Goal: Information Seeking & Learning: Learn about a topic

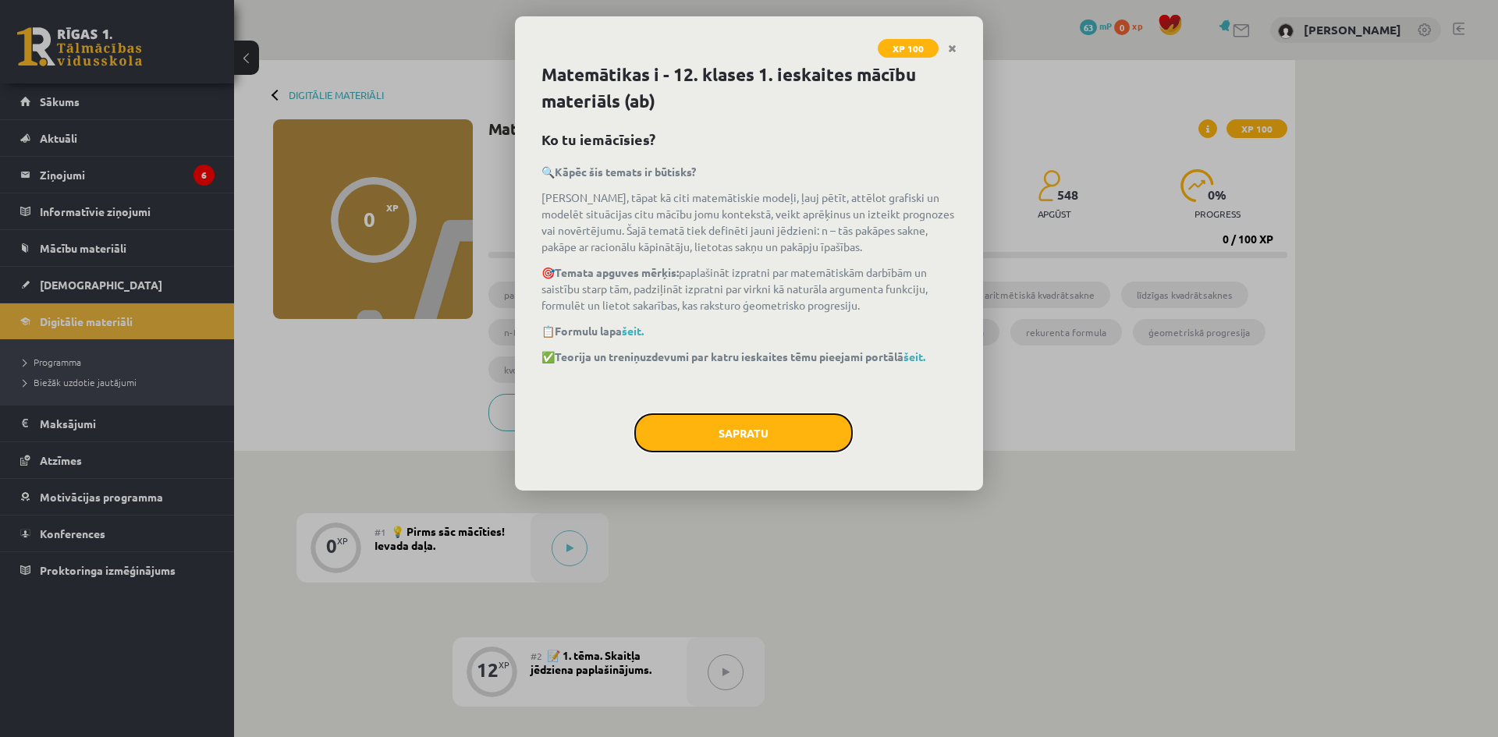
click at [750, 442] on button "Sapratu" at bounding box center [743, 432] width 218 height 39
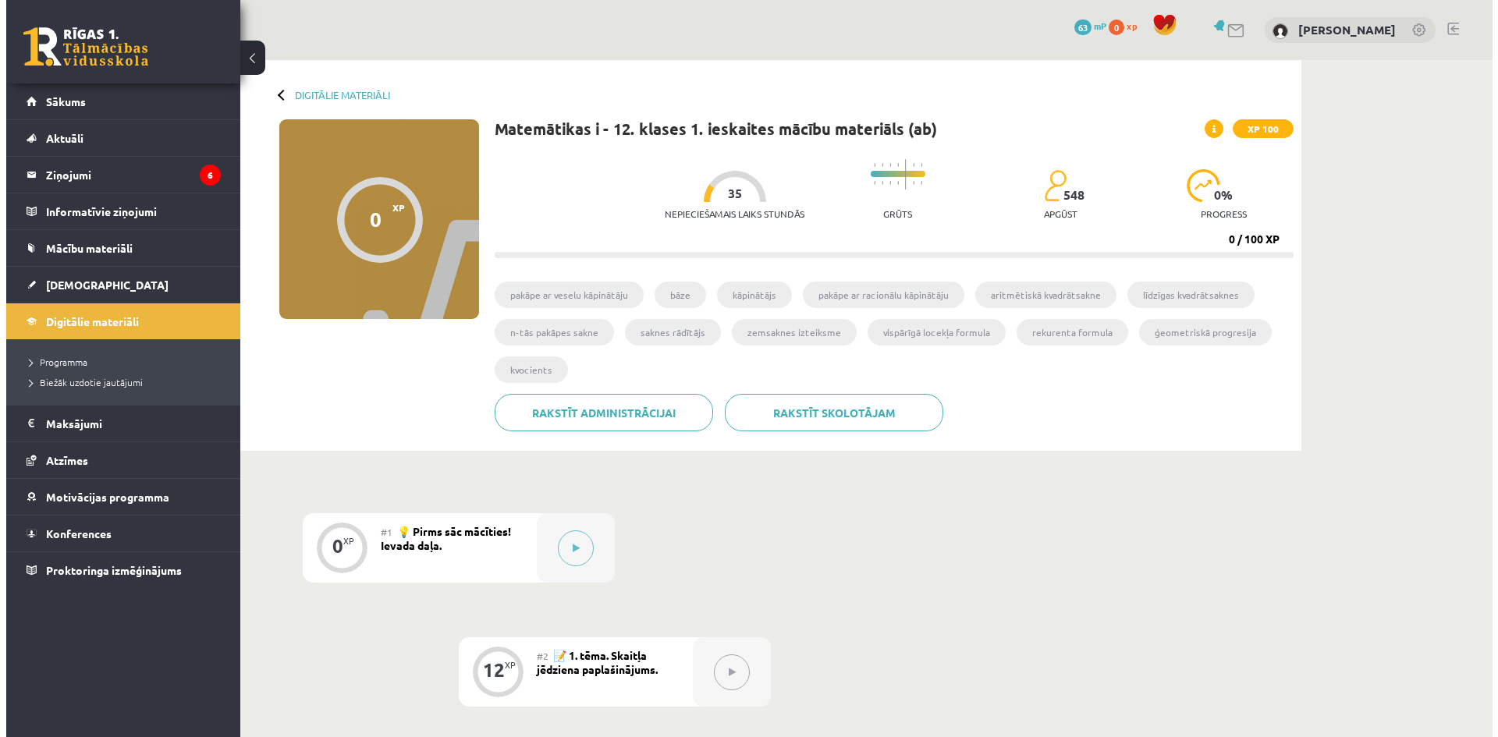
scroll to position [156, 0]
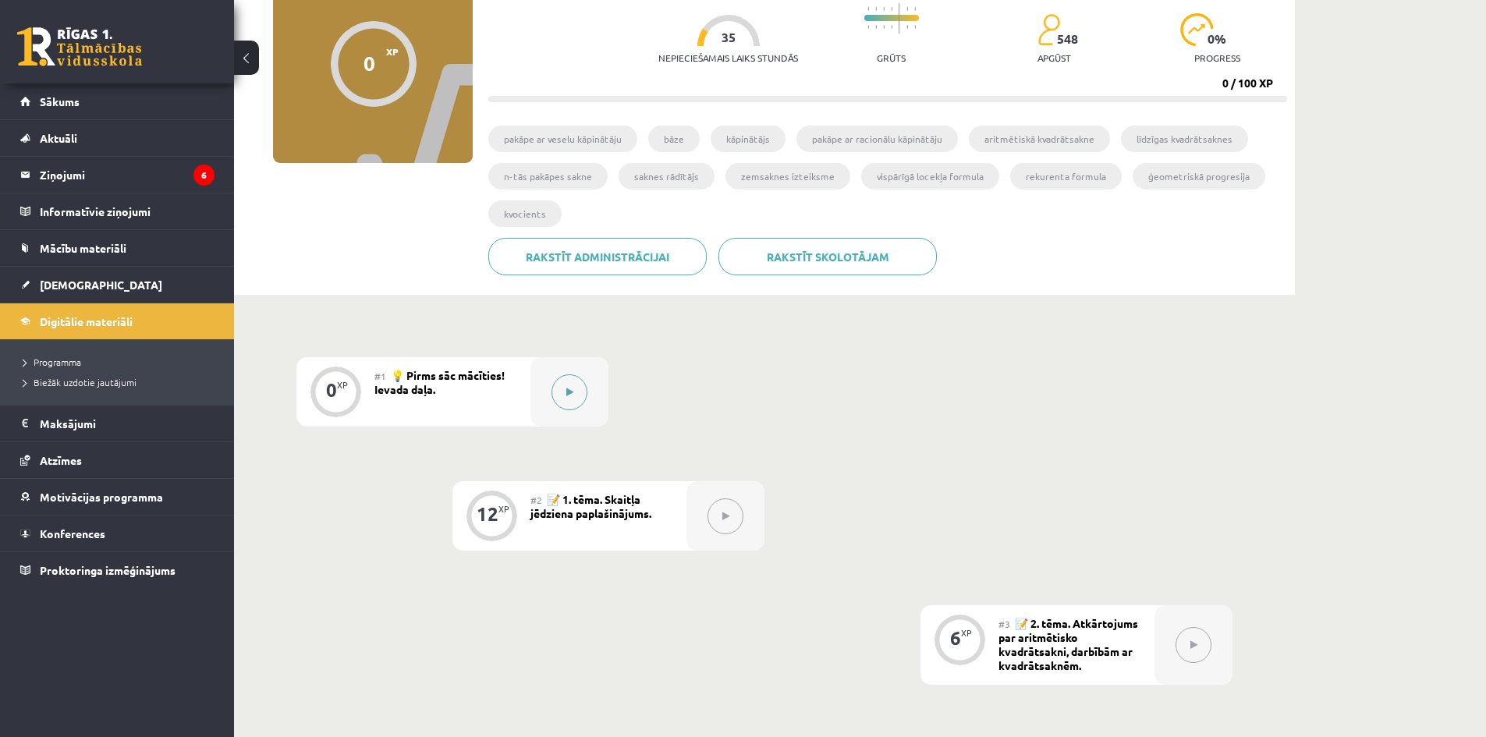
click at [572, 400] on button at bounding box center [570, 392] width 36 height 36
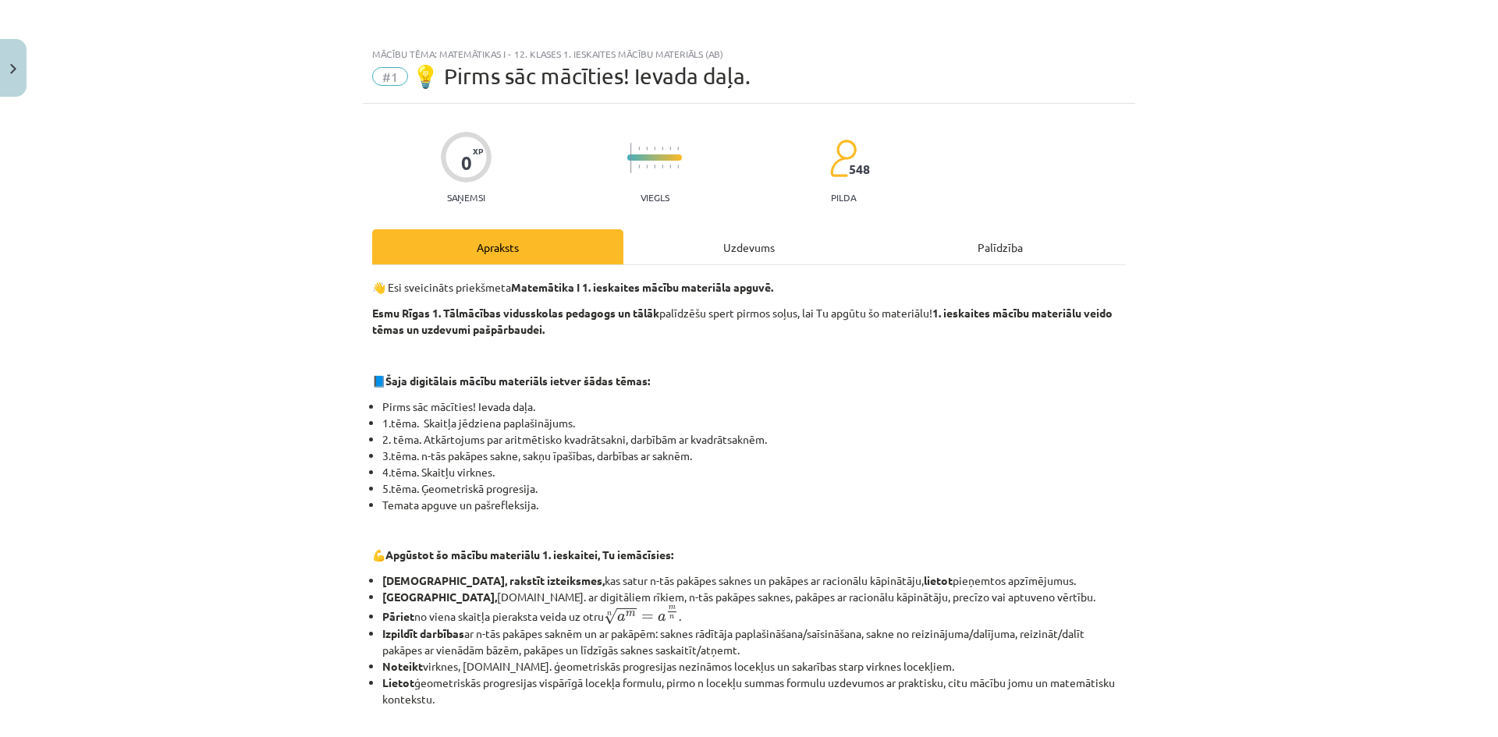
click at [717, 264] on hr at bounding box center [749, 264] width 754 height 1
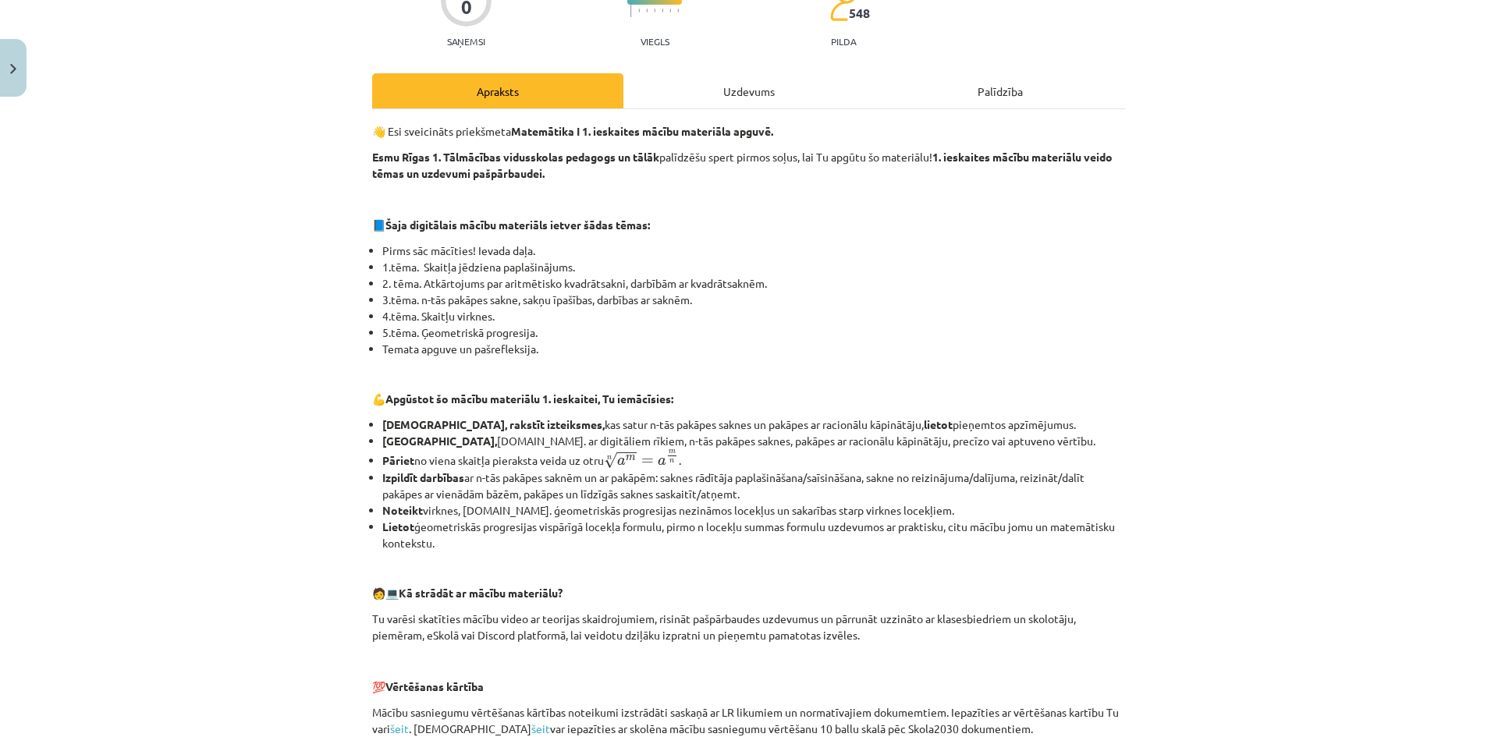
click at [689, 251] on li "Pirms sāc mācīties! Ievada daļa." at bounding box center [753, 251] width 743 height 16
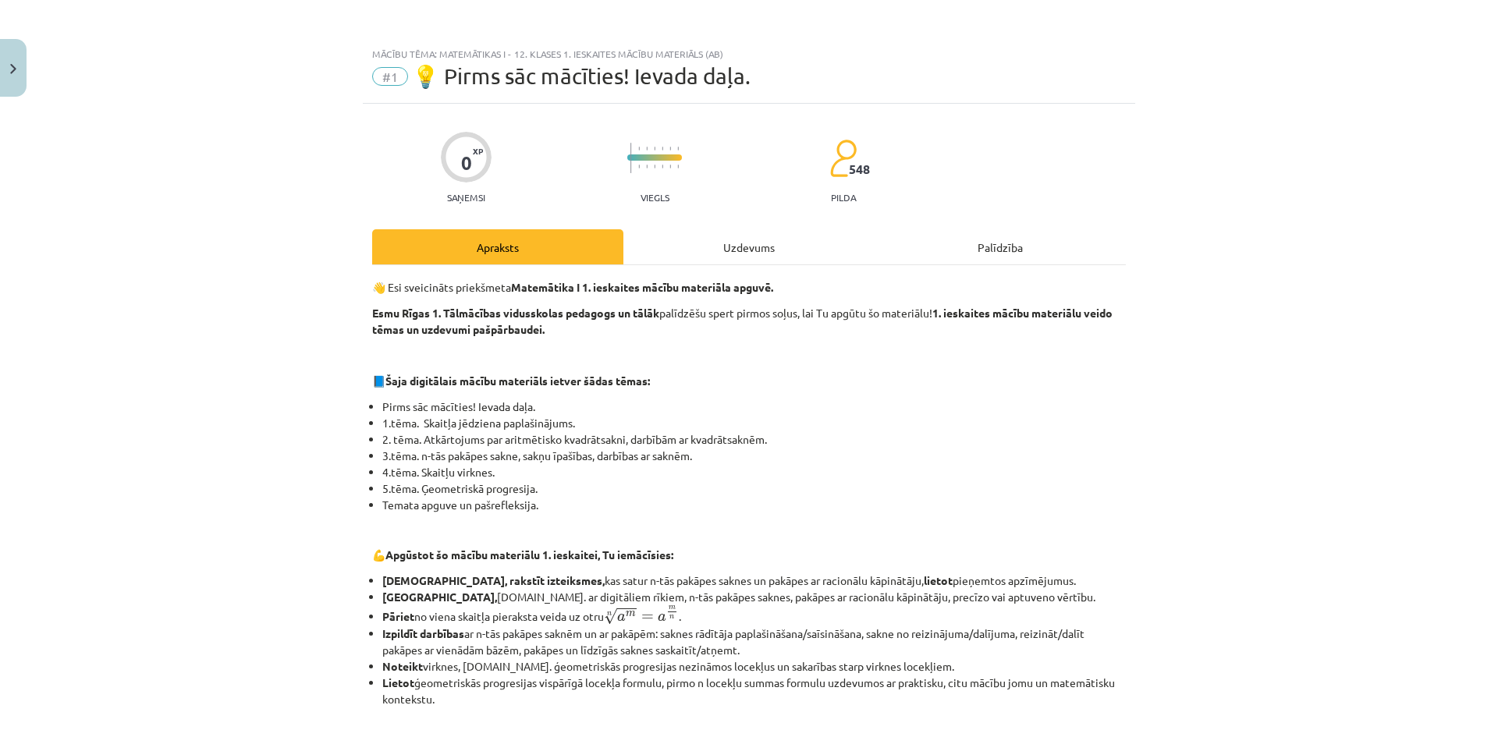
click at [662, 240] on div "Uzdevums" at bounding box center [748, 246] width 251 height 35
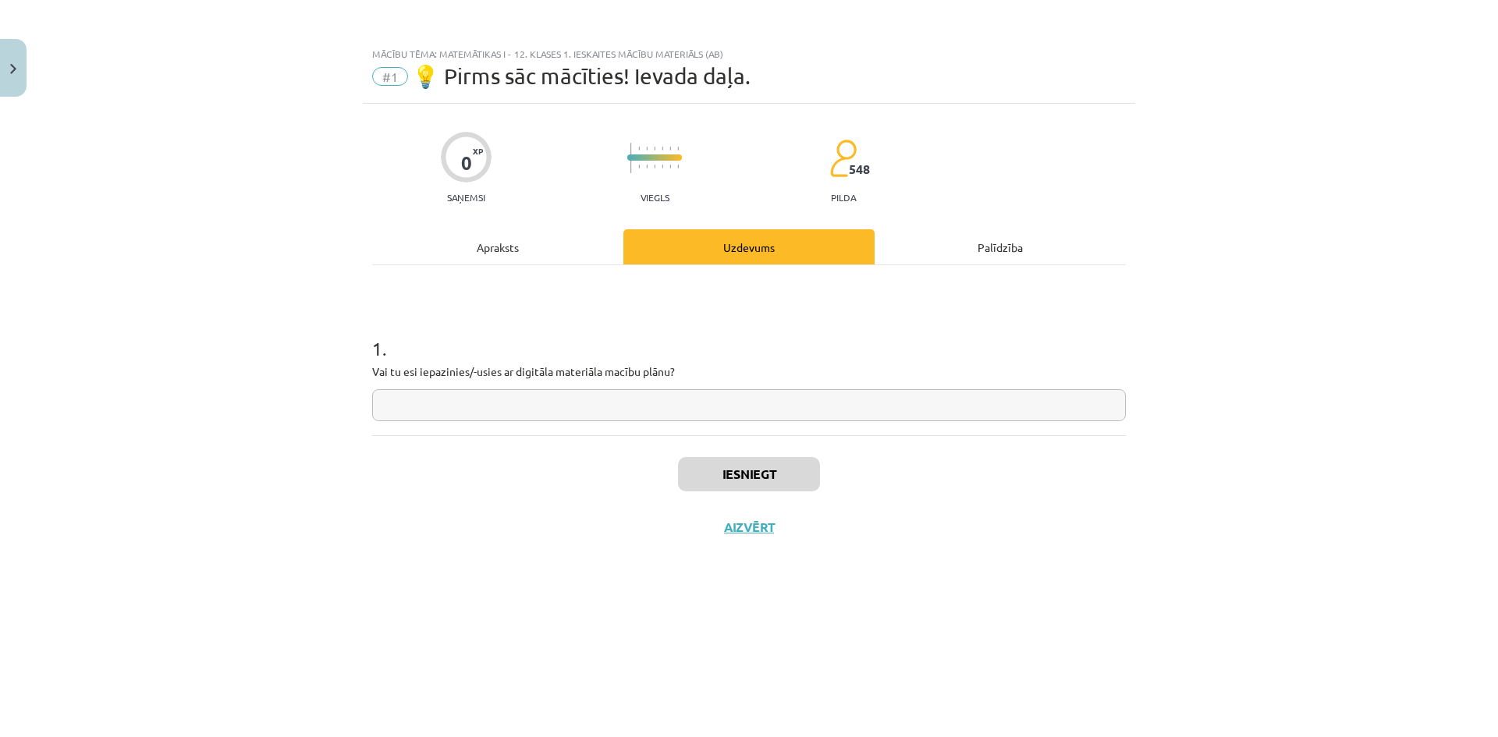
click at [598, 401] on input "text" at bounding box center [749, 405] width 754 height 32
click at [716, 461] on button "Iesniegt" at bounding box center [749, 474] width 142 height 34
click at [774, 524] on button "Nākamā nodarbība" at bounding box center [748, 538] width 153 height 36
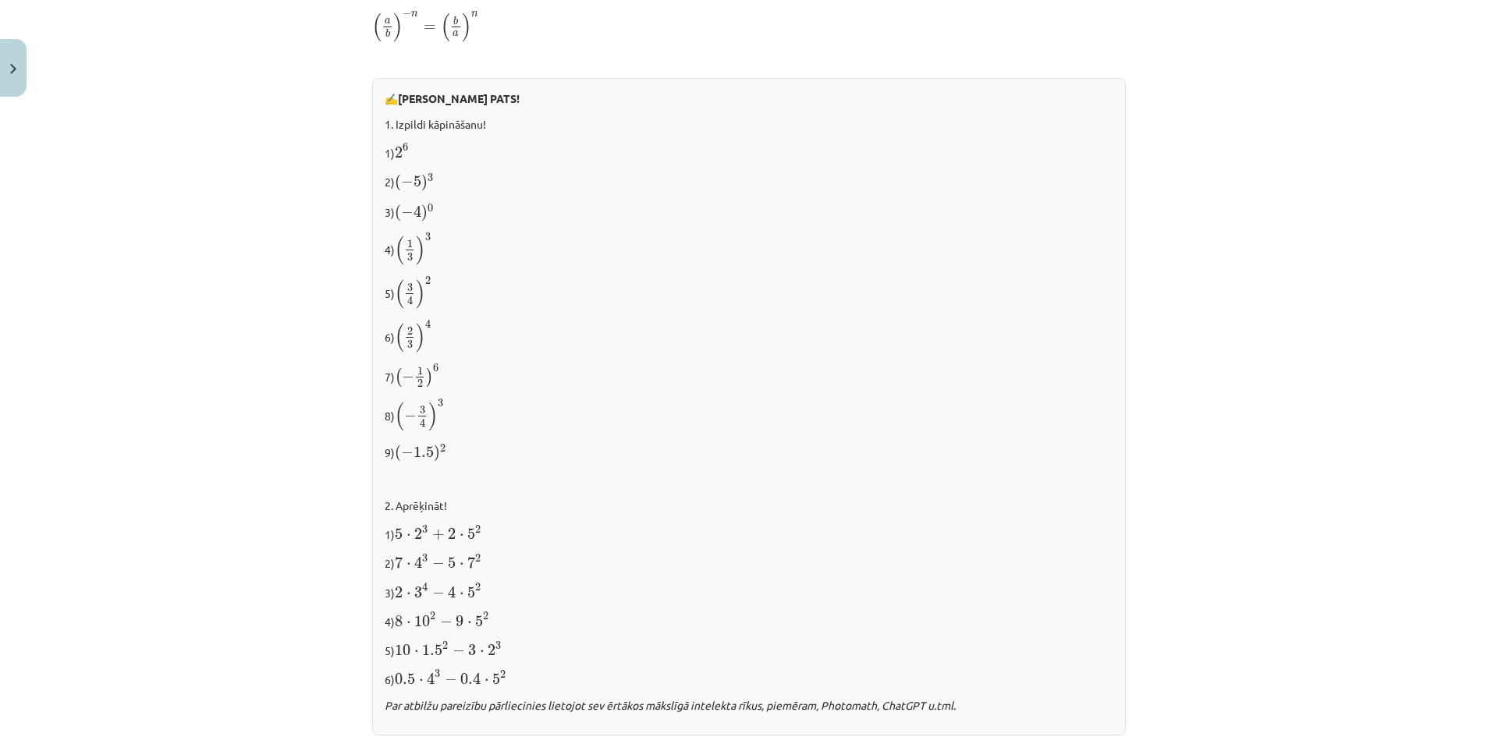
scroll to position [1404, 0]
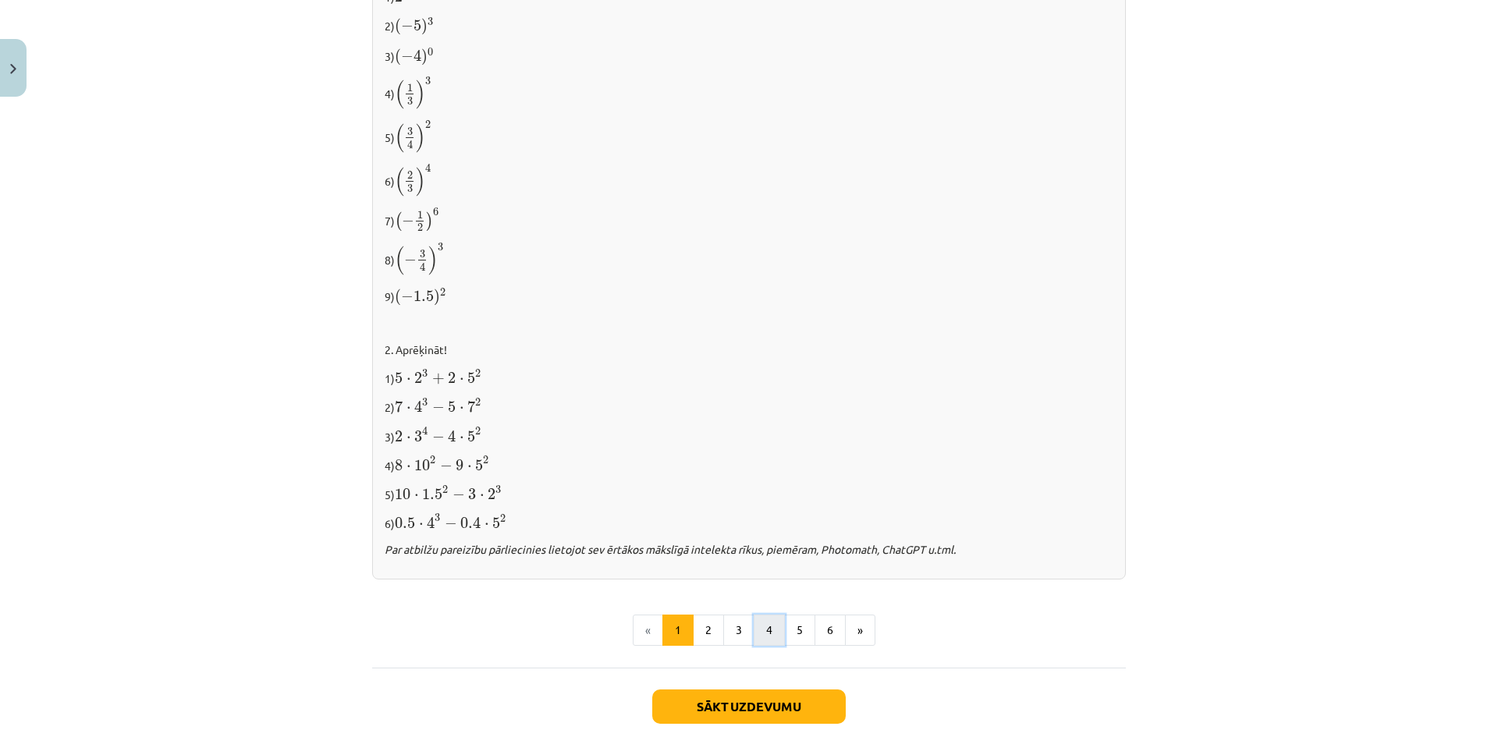
click at [776, 637] on button "4" at bounding box center [769, 630] width 31 height 31
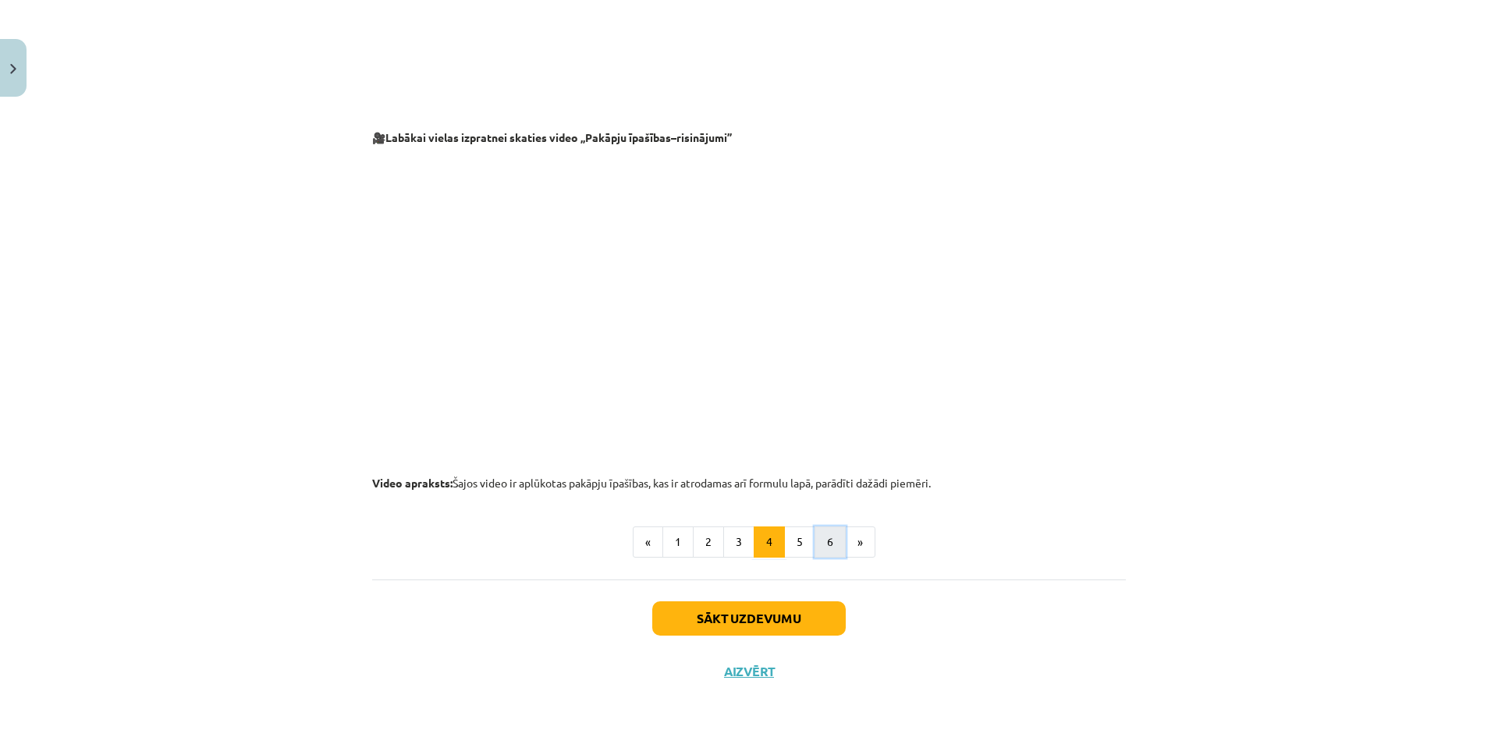
click at [828, 541] on button "6" at bounding box center [829, 542] width 31 height 31
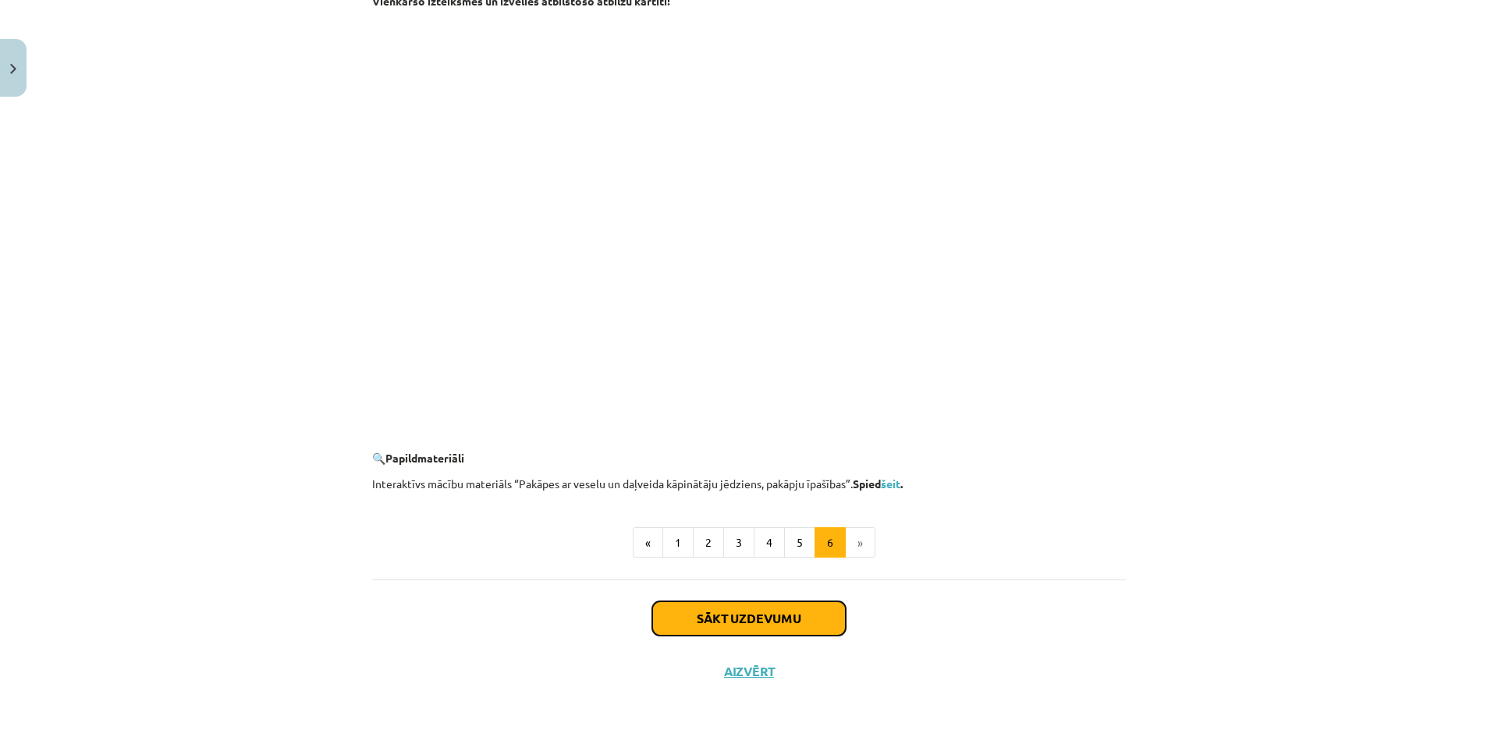
click at [811, 612] on button "Sākt uzdevumu" at bounding box center [748, 618] width 193 height 34
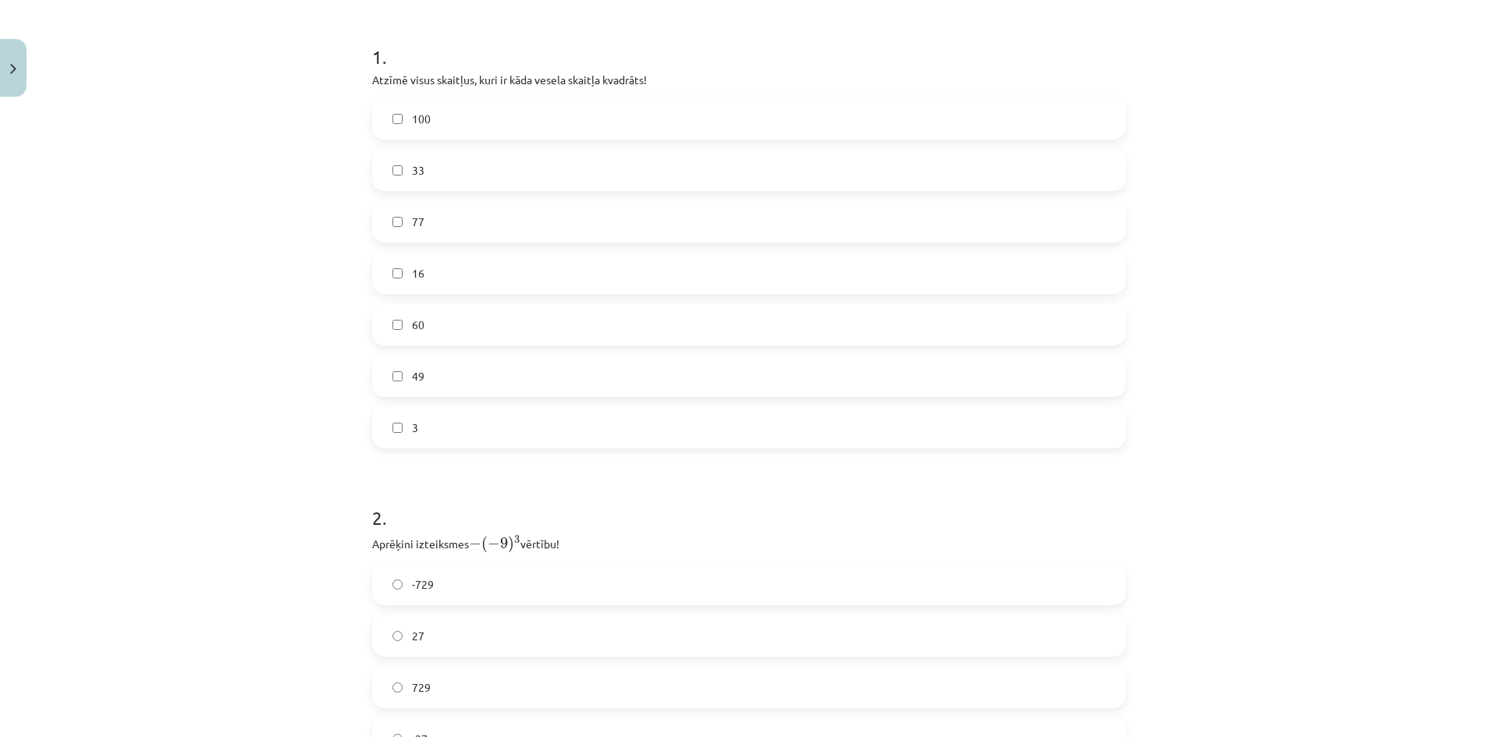
scroll to position [136, 0]
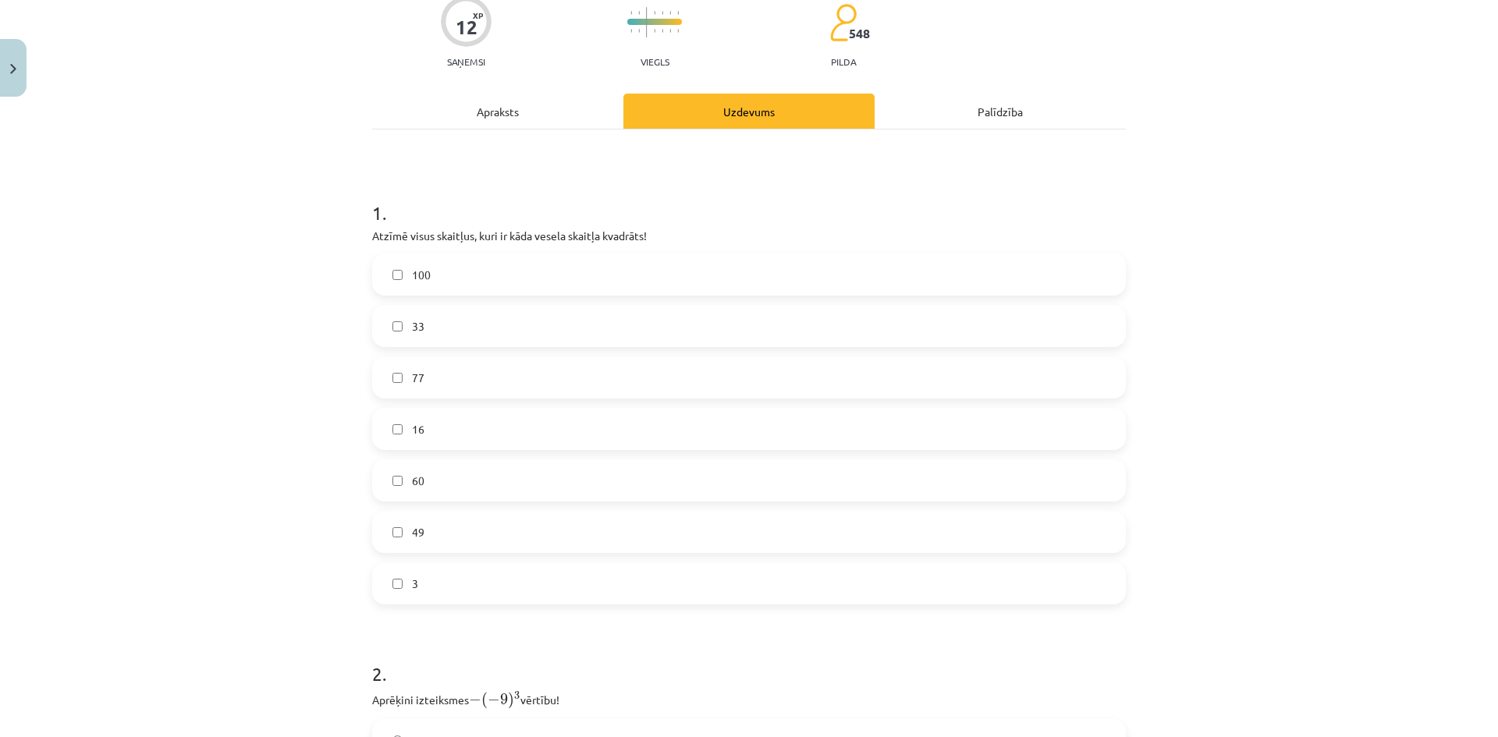
click at [425, 276] on label "100" at bounding box center [749, 274] width 750 height 39
click at [435, 425] on label "16" at bounding box center [749, 429] width 750 height 39
click at [443, 535] on label "49" at bounding box center [749, 532] width 750 height 39
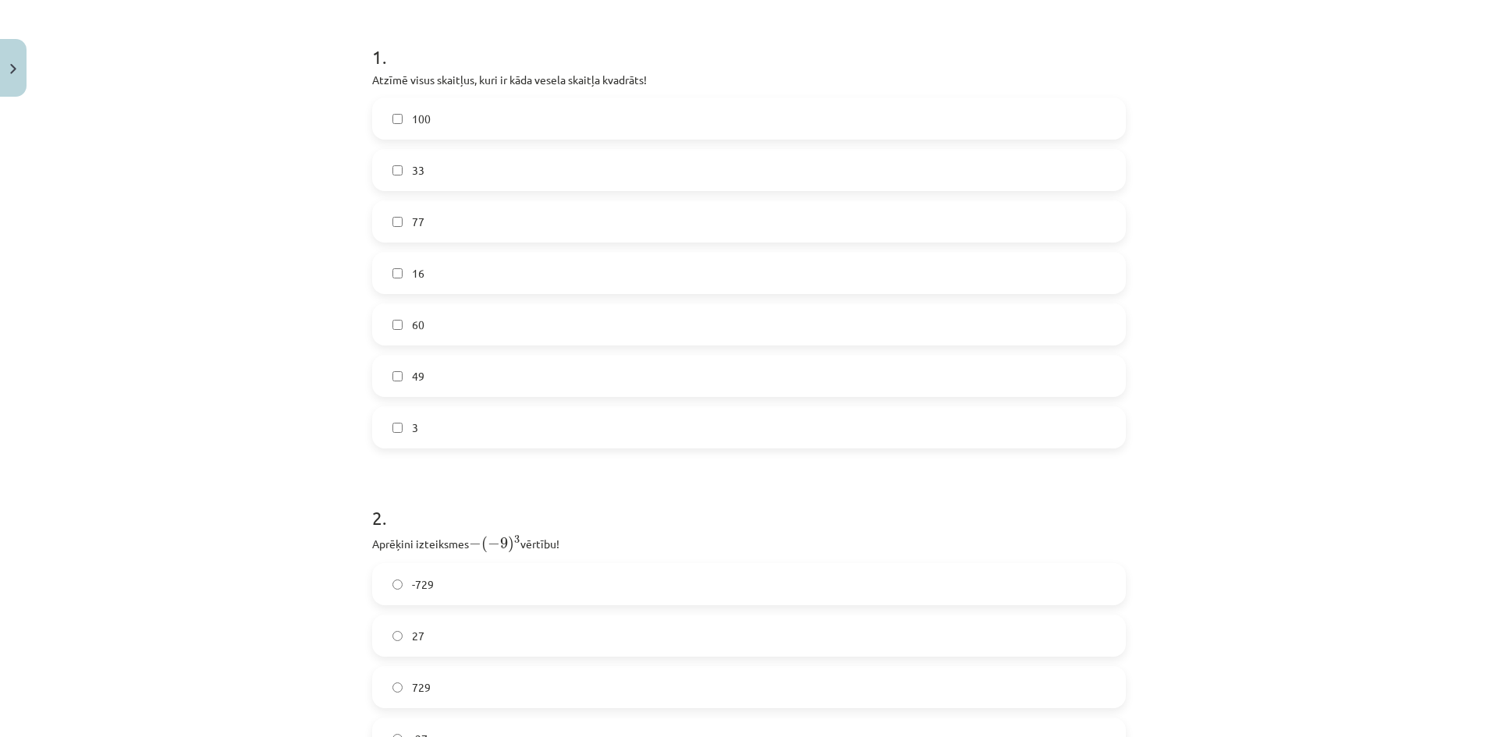
scroll to position [448, 0]
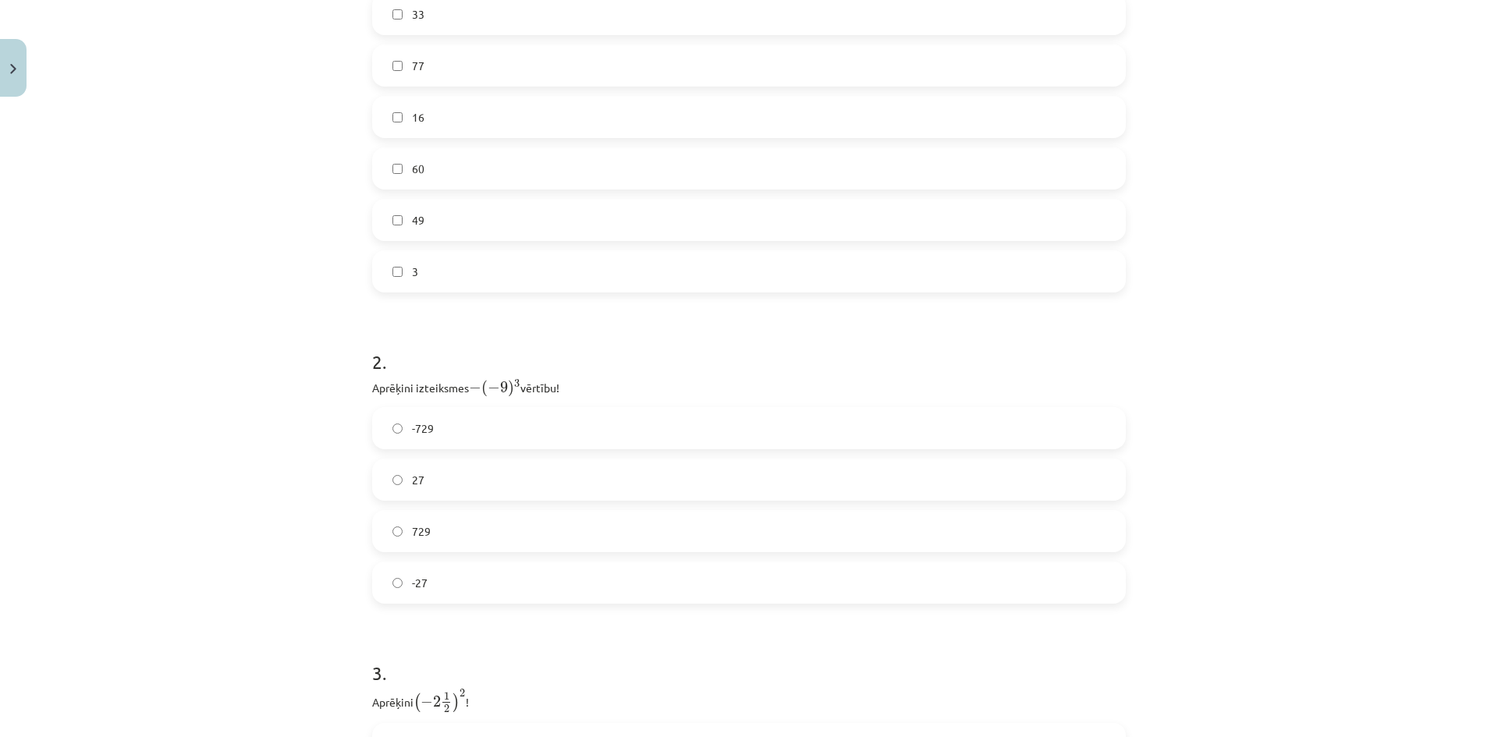
click at [473, 426] on label "-729" at bounding box center [749, 428] width 750 height 39
click at [428, 536] on label "729" at bounding box center [749, 531] width 750 height 39
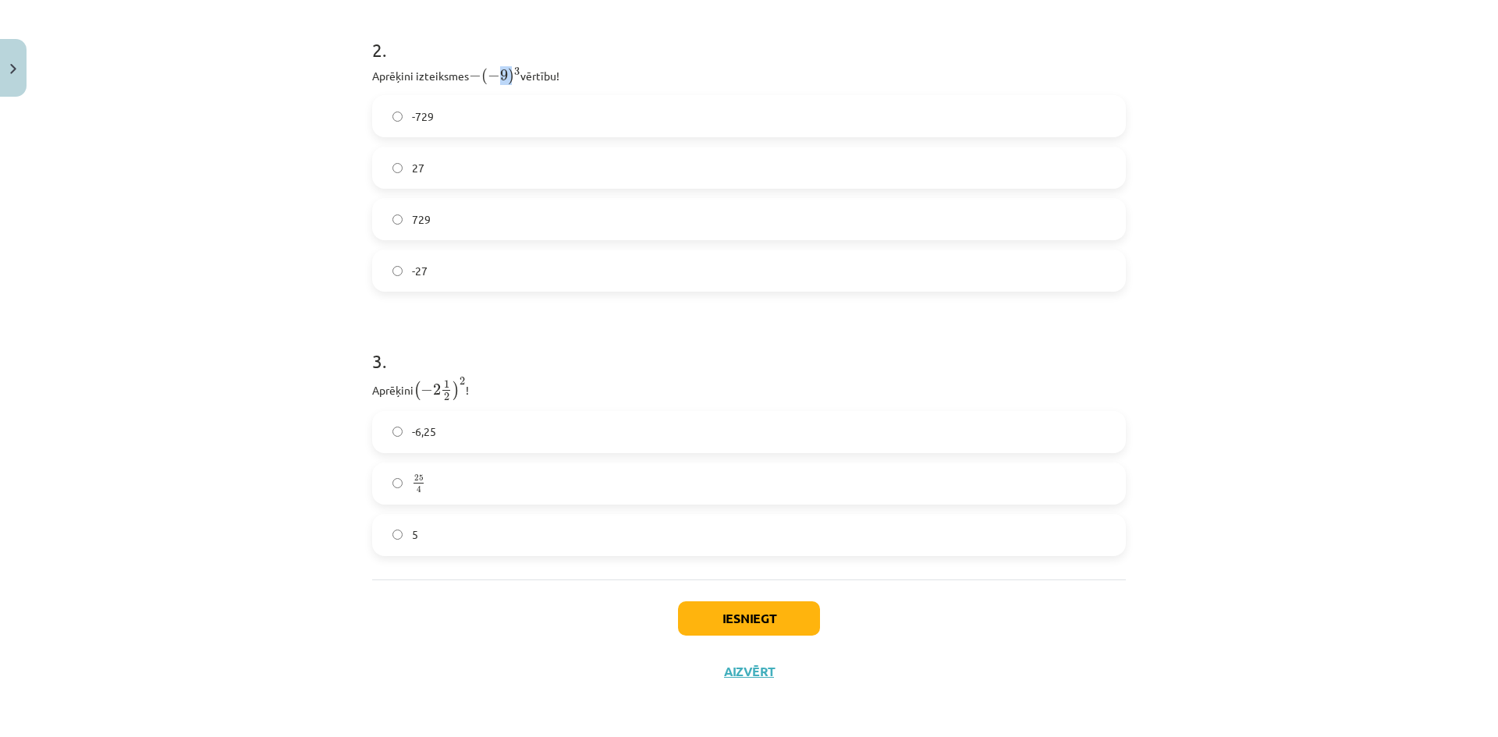
drag, startPoint x: 503, startPoint y: 79, endPoint x: 495, endPoint y: 80, distance: 7.8
click at [495, 80] on span "− ( − 9 ) 3" at bounding box center [494, 76] width 51 height 18
click at [590, 75] on p "Aprēķini izteiksmes − ( − 9 ) 3 − ( − 9 ) 3 vērtību!" at bounding box center [749, 75] width 754 height 21
click at [498, 482] on label "25 4 25 4" at bounding box center [749, 483] width 750 height 39
click at [721, 612] on button "Iesniegt" at bounding box center [749, 618] width 142 height 34
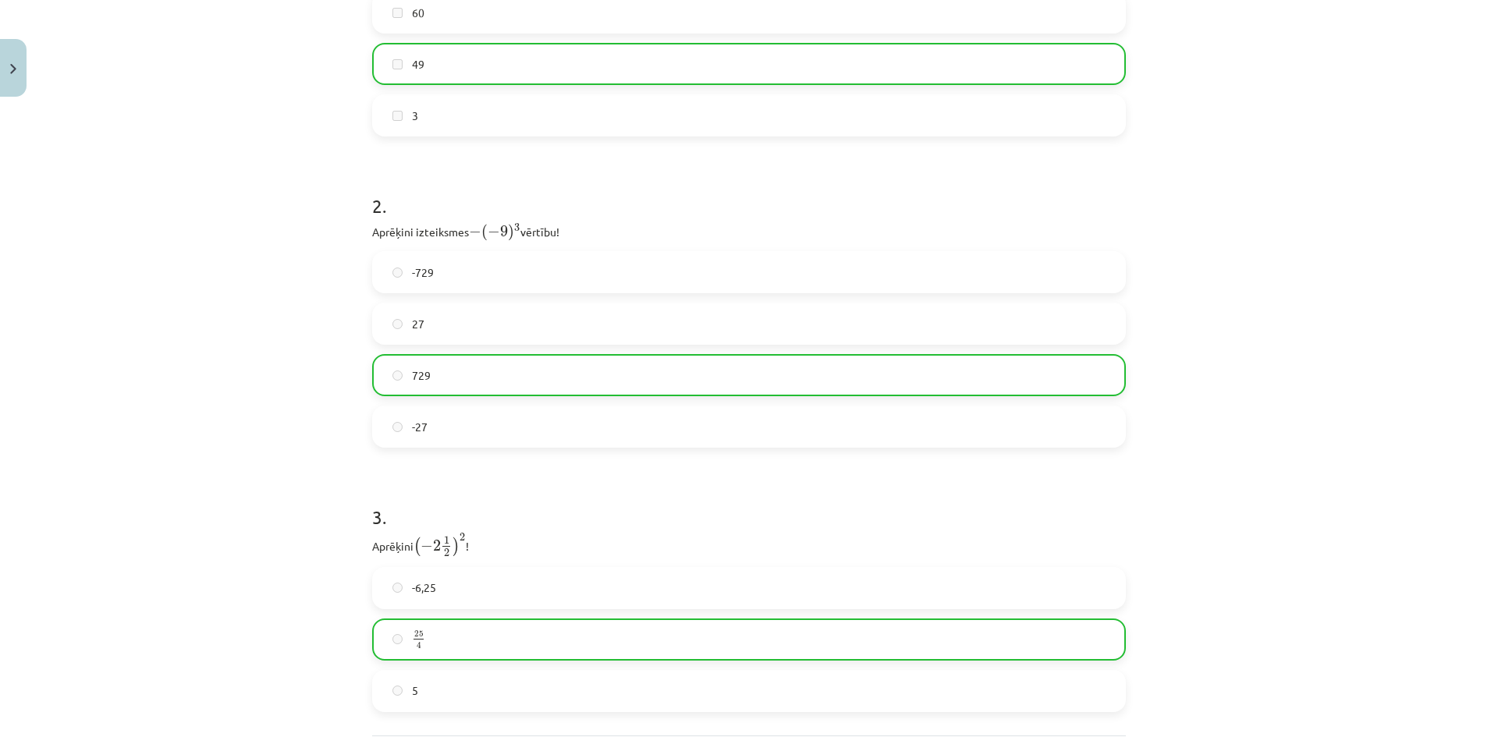
scroll to position [292, 0]
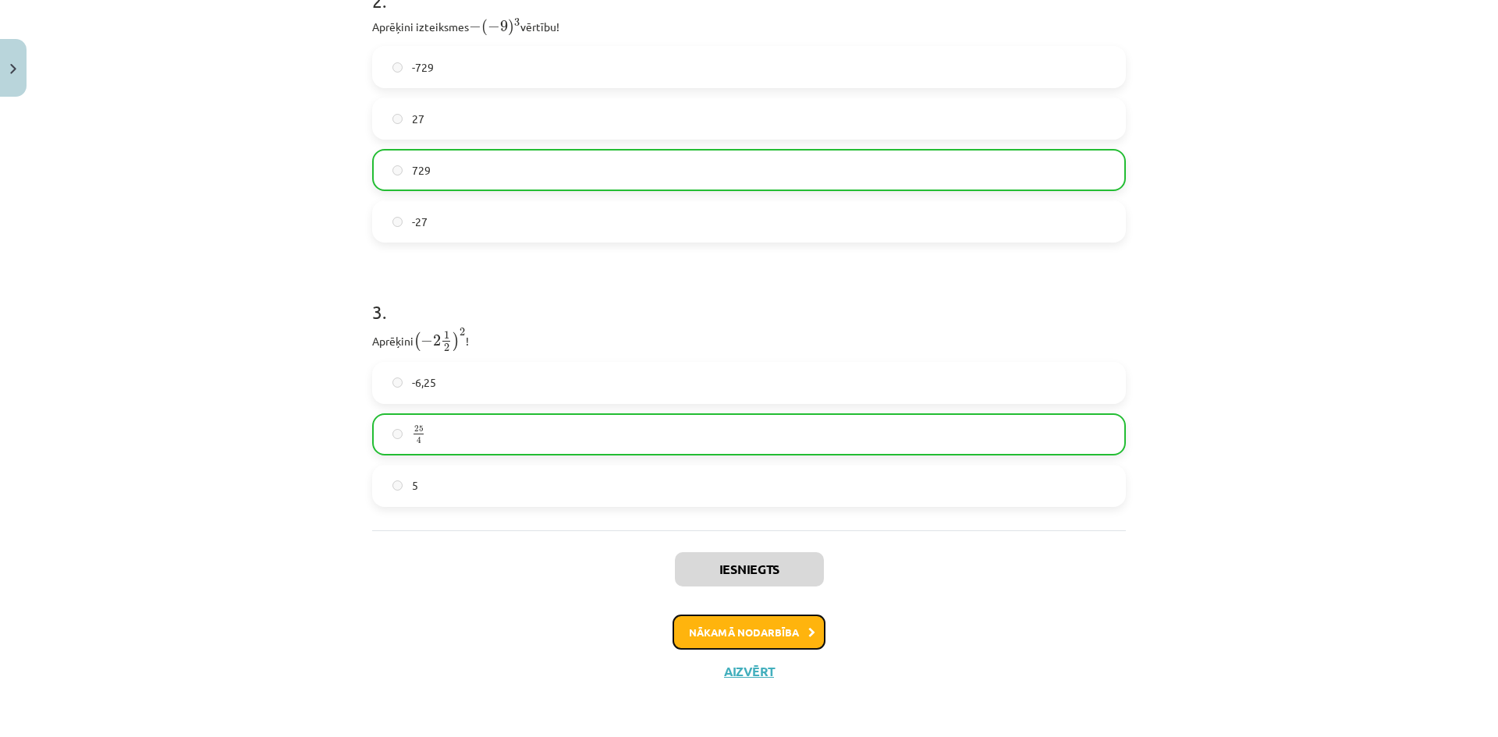
click at [718, 626] on button "Nākamā nodarbība" at bounding box center [748, 633] width 153 height 36
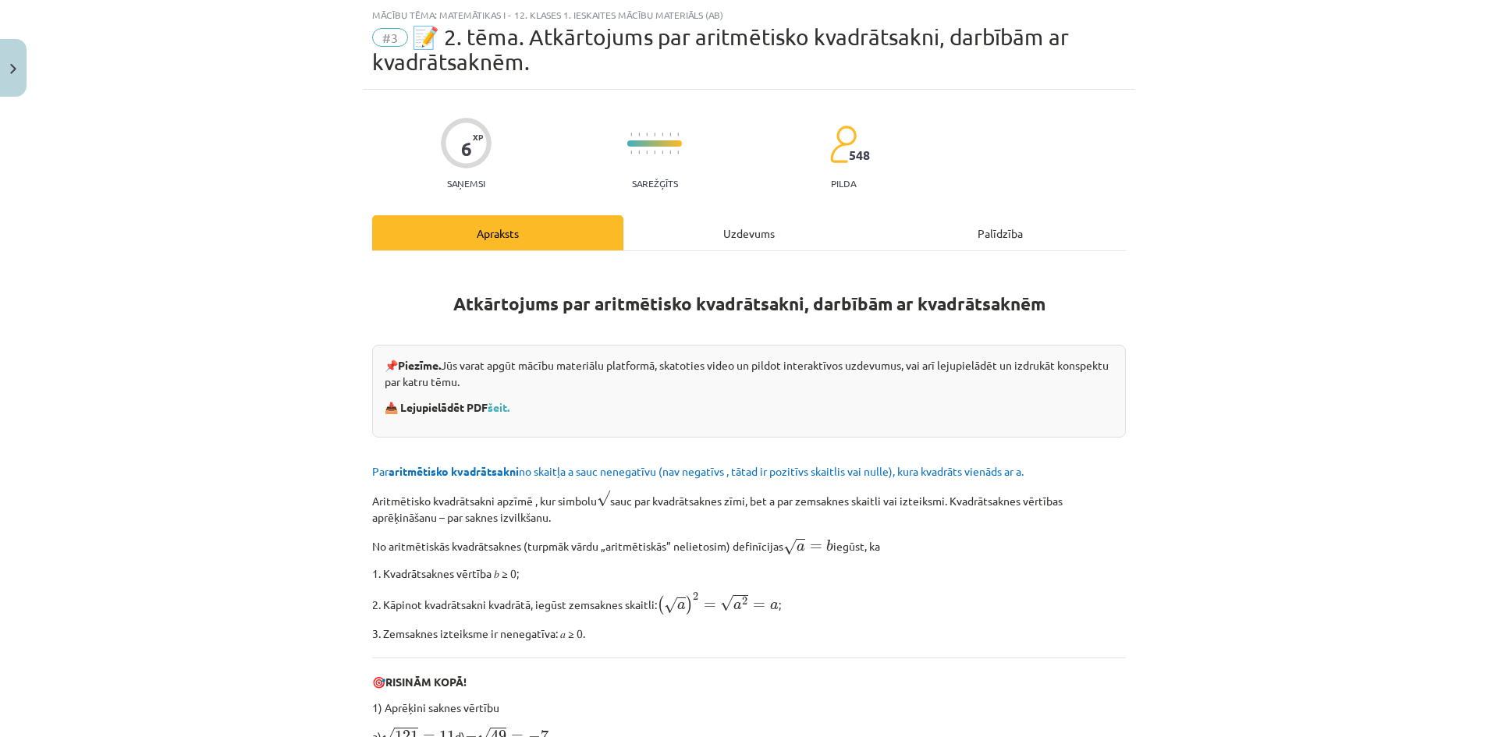
click at [690, 246] on div "Uzdevums" at bounding box center [748, 232] width 251 height 35
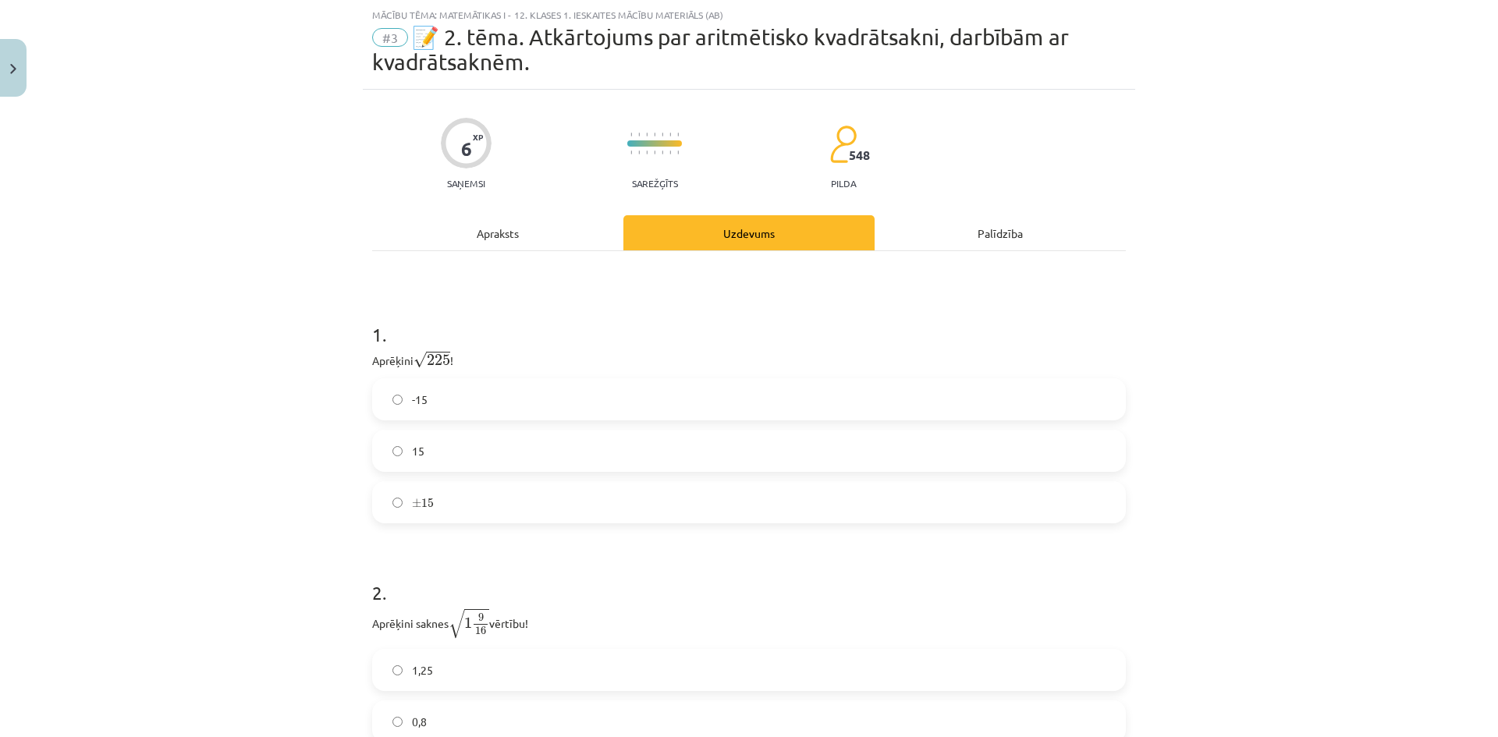
drag, startPoint x: 551, startPoint y: 225, endPoint x: 576, endPoint y: 233, distance: 26.4
click at [552, 228] on div "Apraksts" at bounding box center [497, 232] width 251 height 35
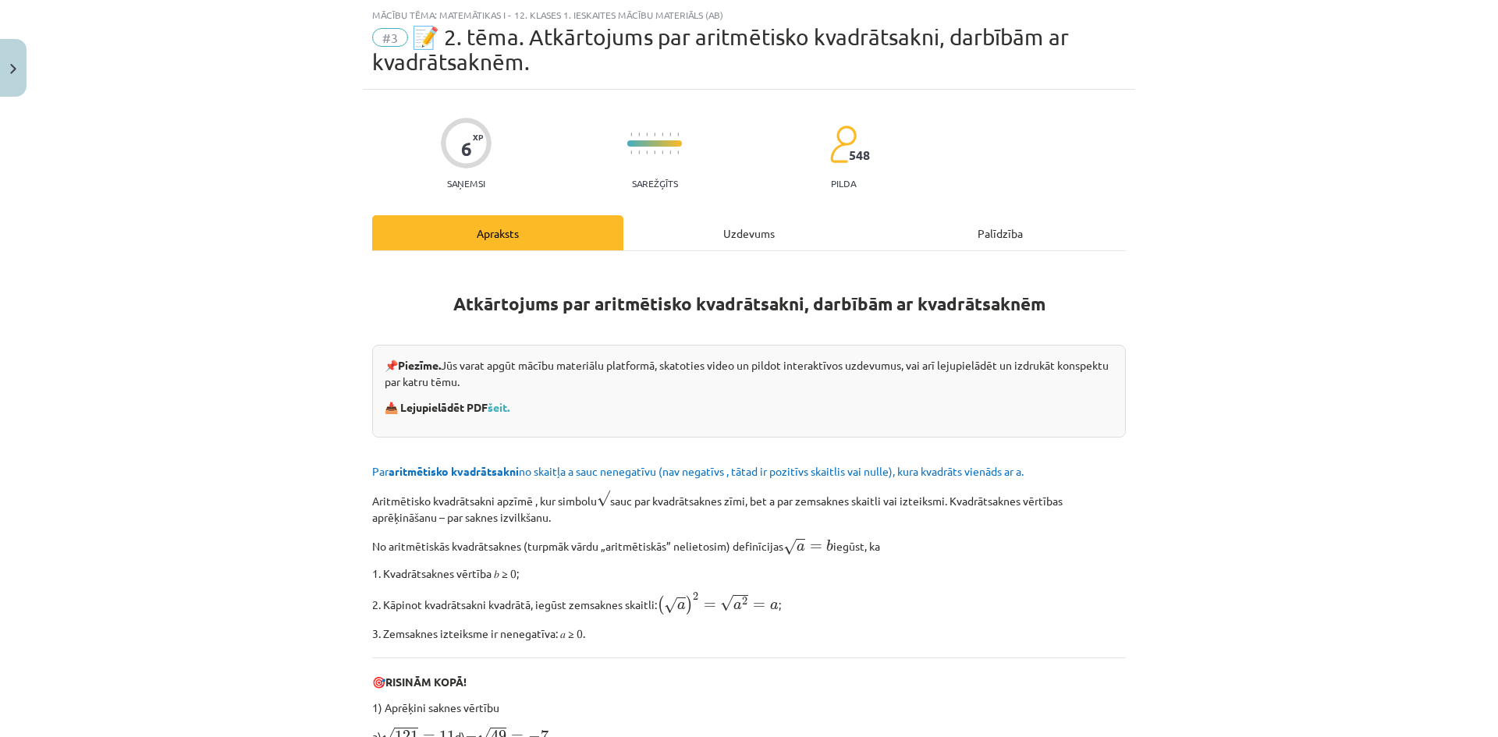
click at [677, 221] on div "Uzdevums" at bounding box center [748, 232] width 251 height 35
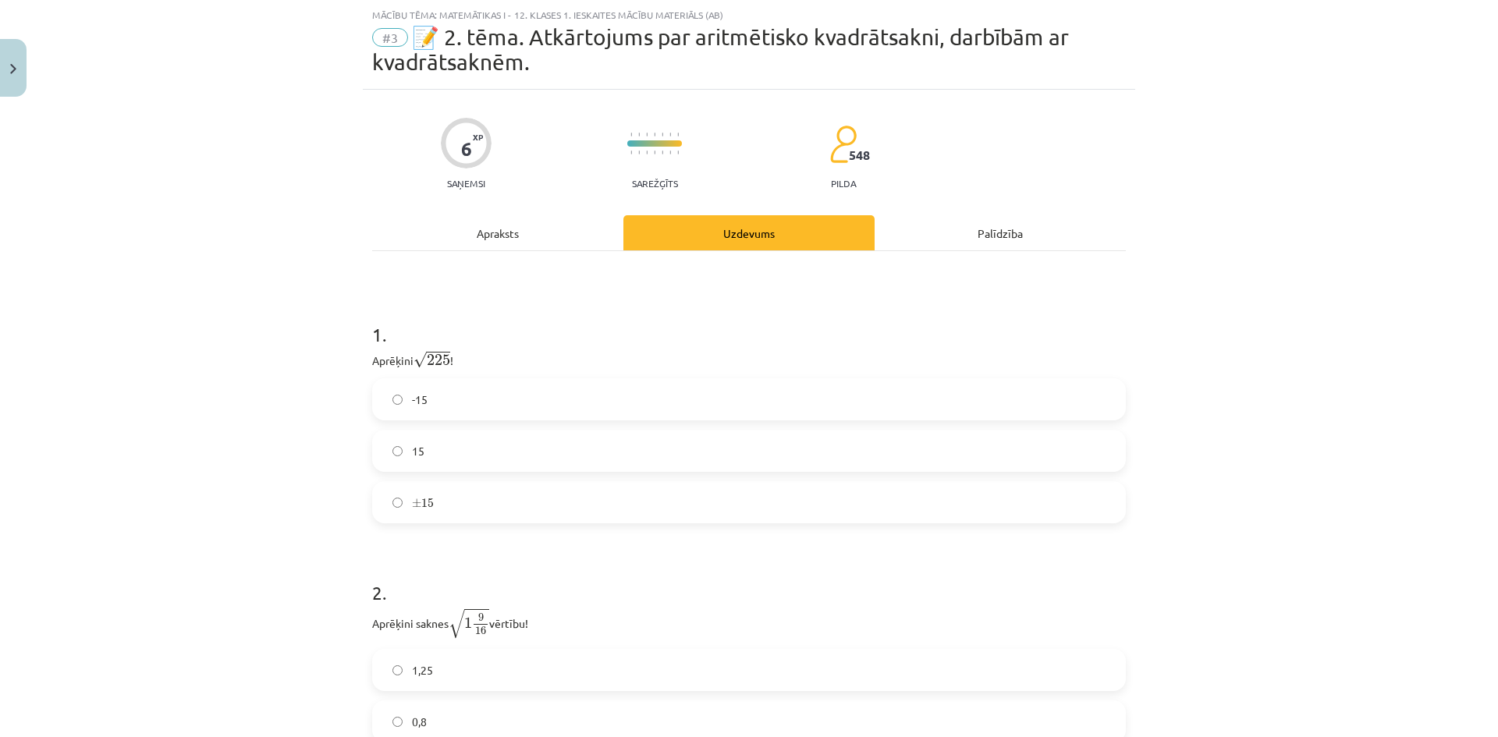
click at [459, 444] on label "15" at bounding box center [749, 450] width 750 height 39
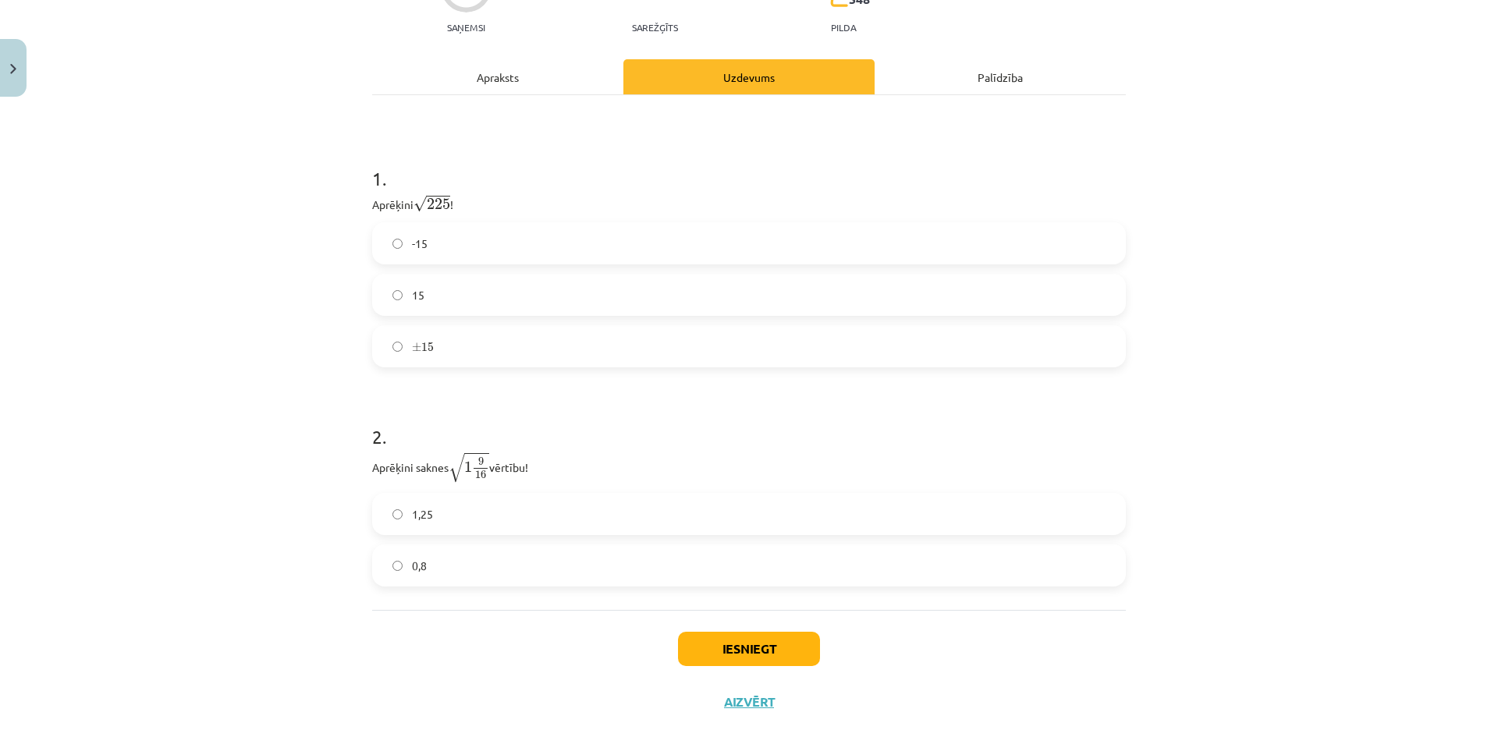
drag, startPoint x: 577, startPoint y: 513, endPoint x: 592, endPoint y: 524, distance: 19.5
click at [577, 513] on label "1,25" at bounding box center [749, 514] width 750 height 39
click at [740, 655] on button "Iesniegt" at bounding box center [749, 649] width 142 height 34
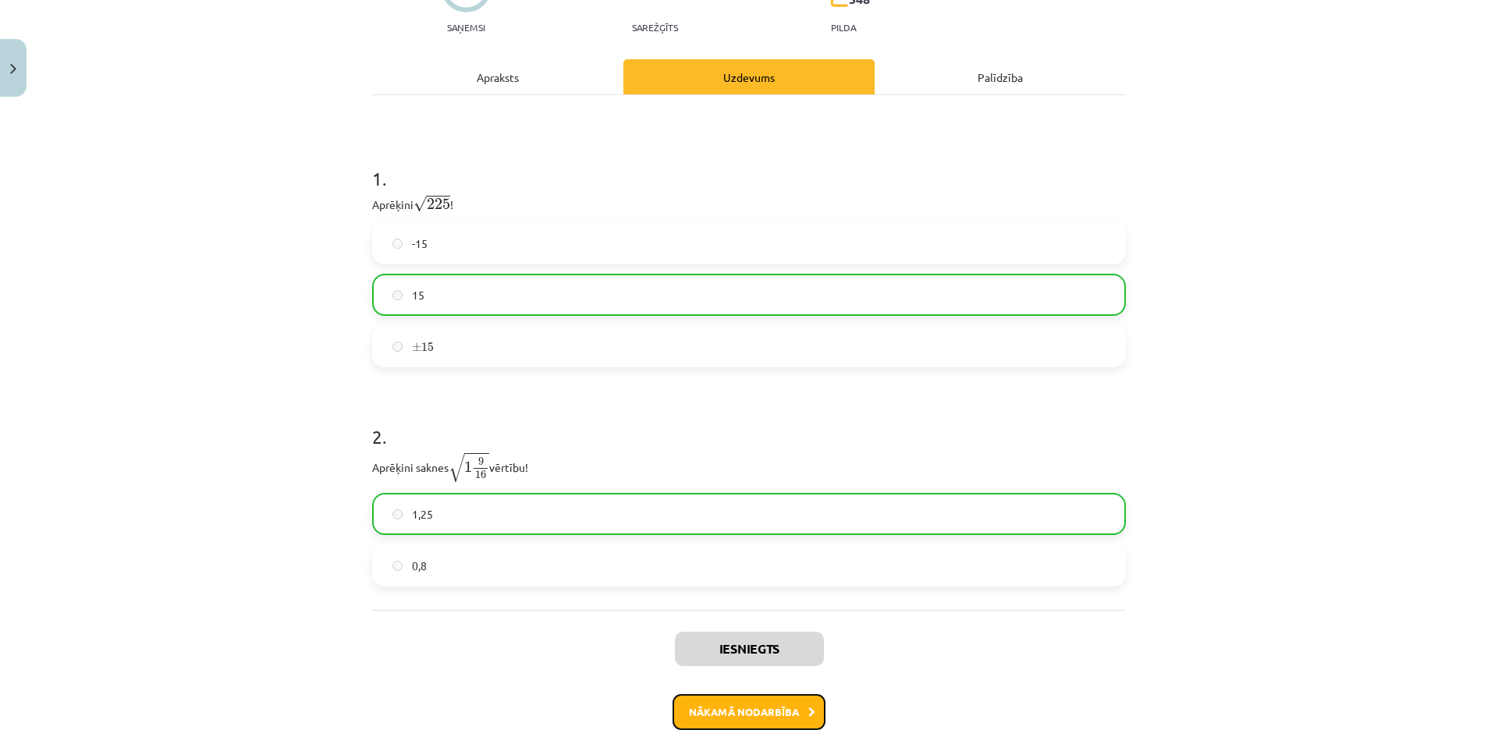
click at [752, 701] on button "Nākamā nodarbība" at bounding box center [748, 712] width 153 height 36
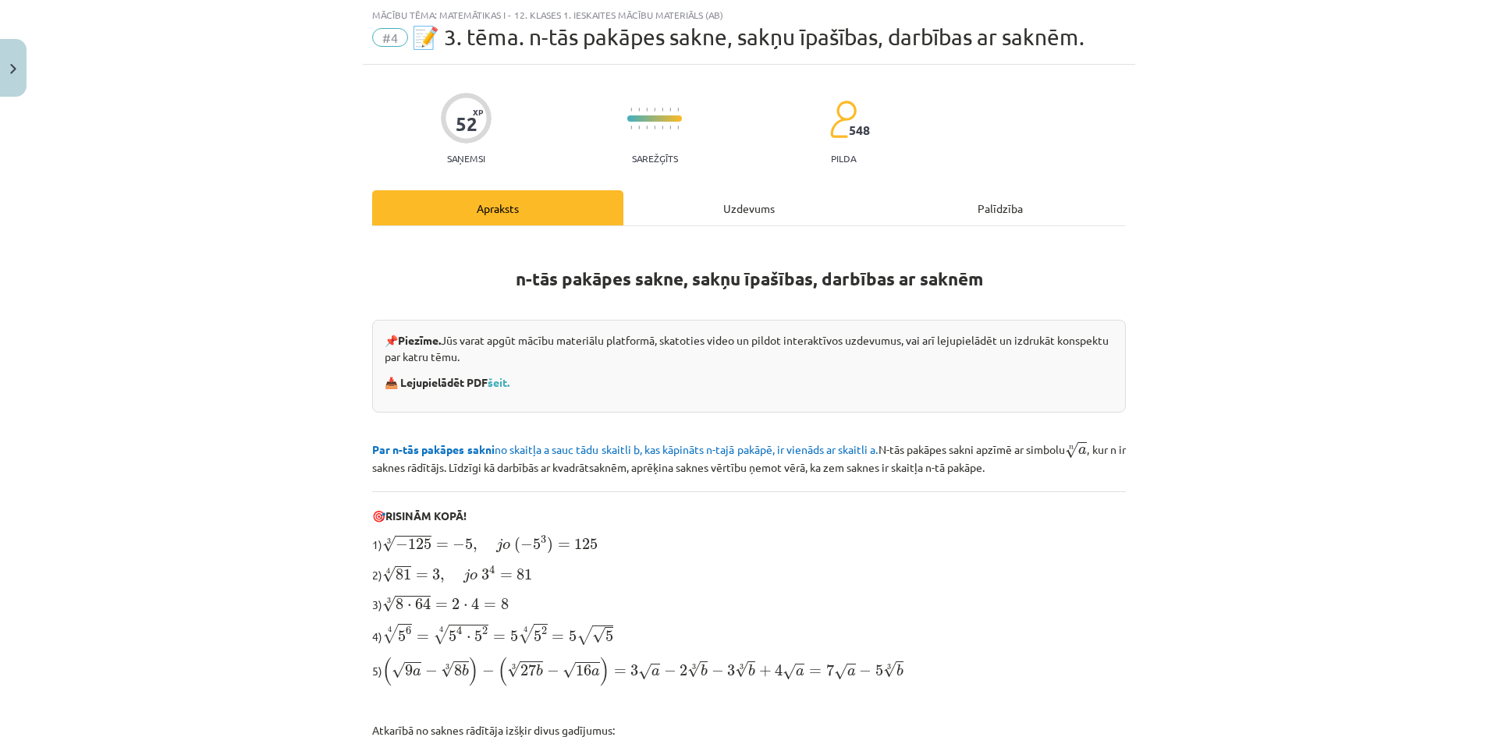
click at [716, 215] on div "Uzdevums" at bounding box center [748, 207] width 251 height 35
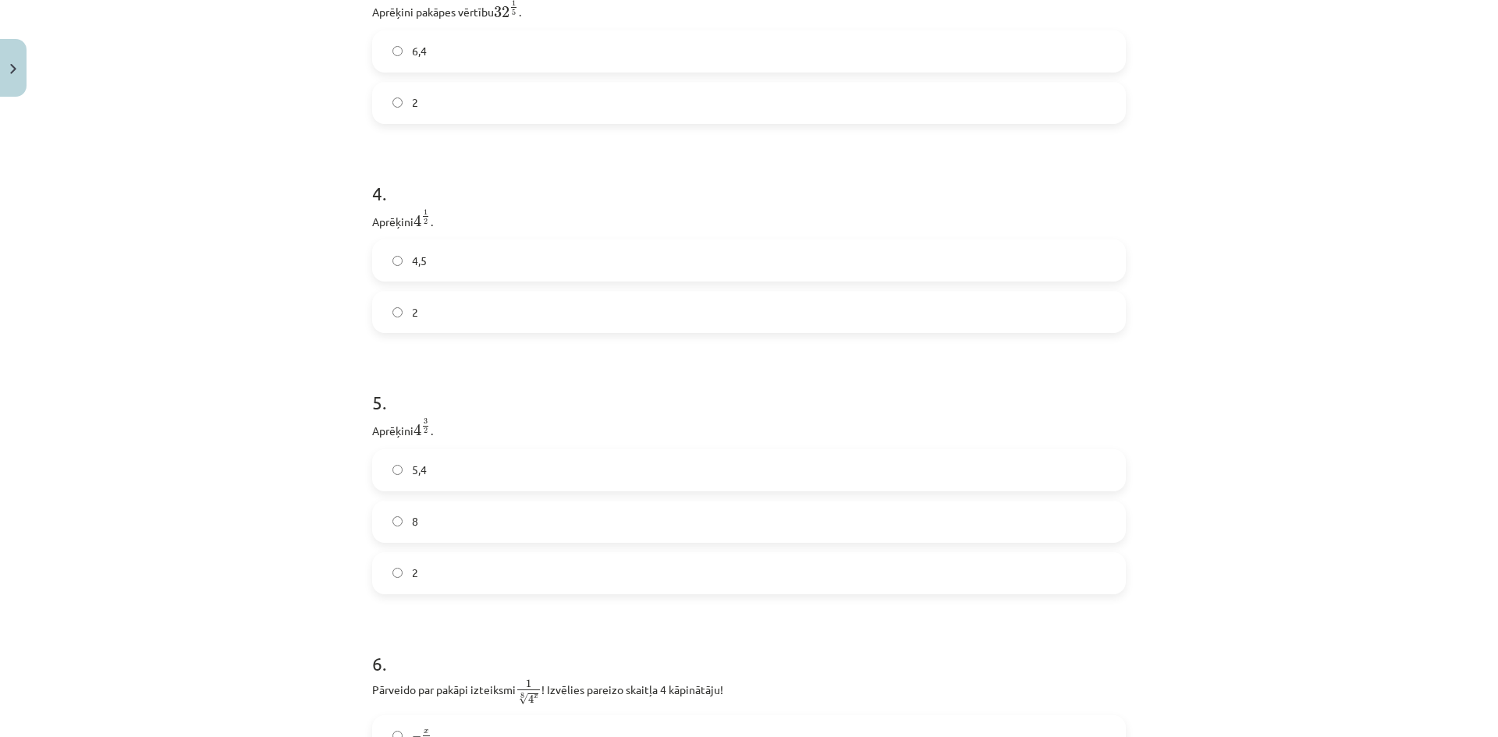
scroll to position [0, 0]
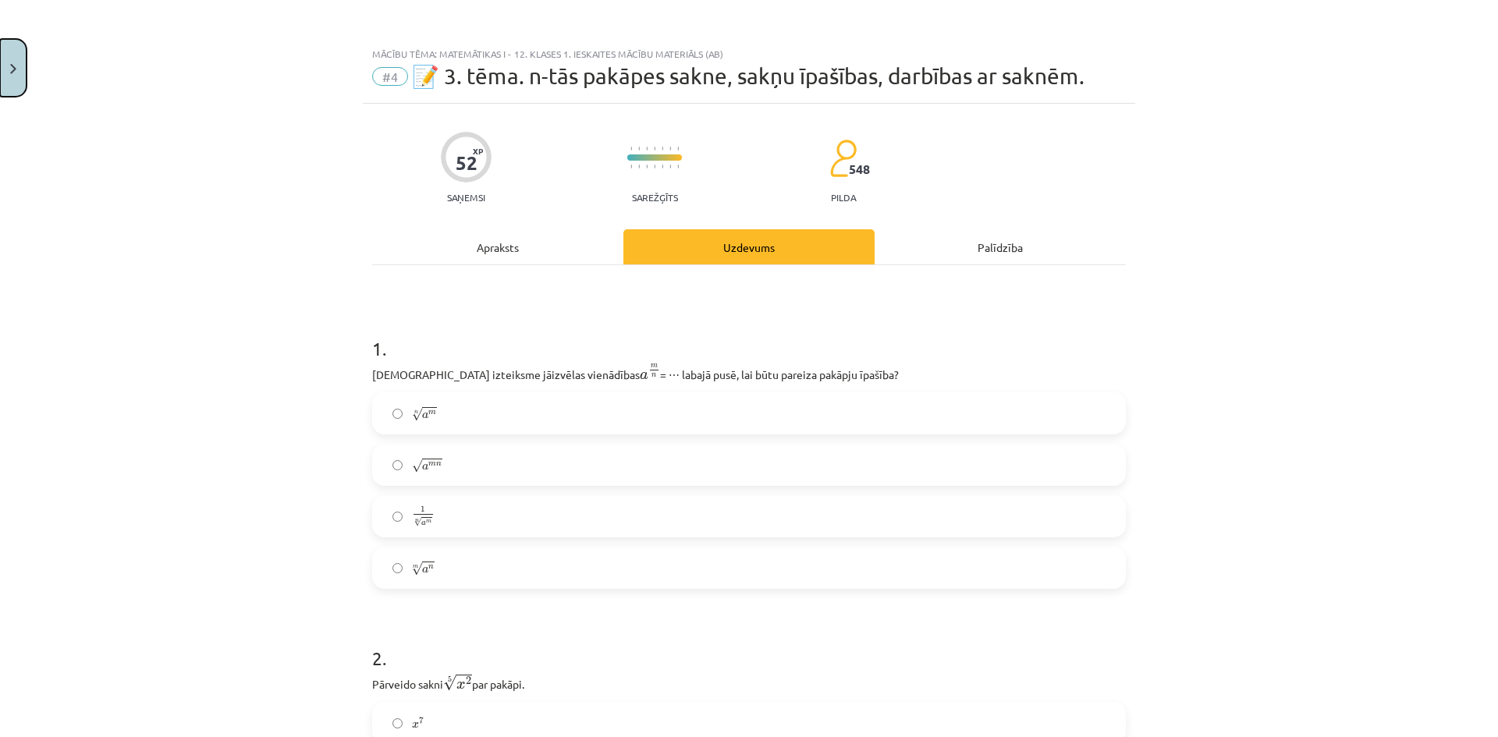
click at [16, 58] on button "Close" at bounding box center [13, 68] width 27 height 58
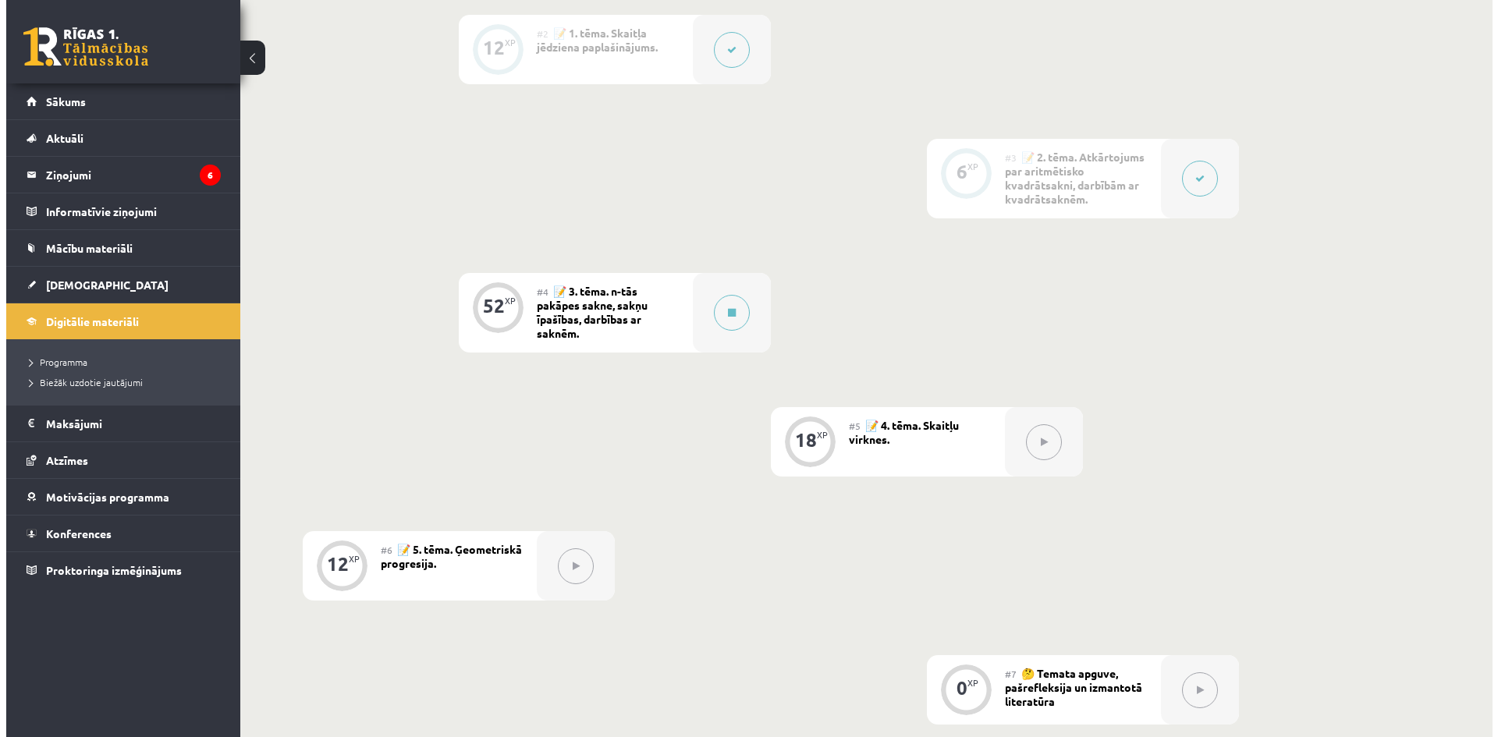
scroll to position [780, 0]
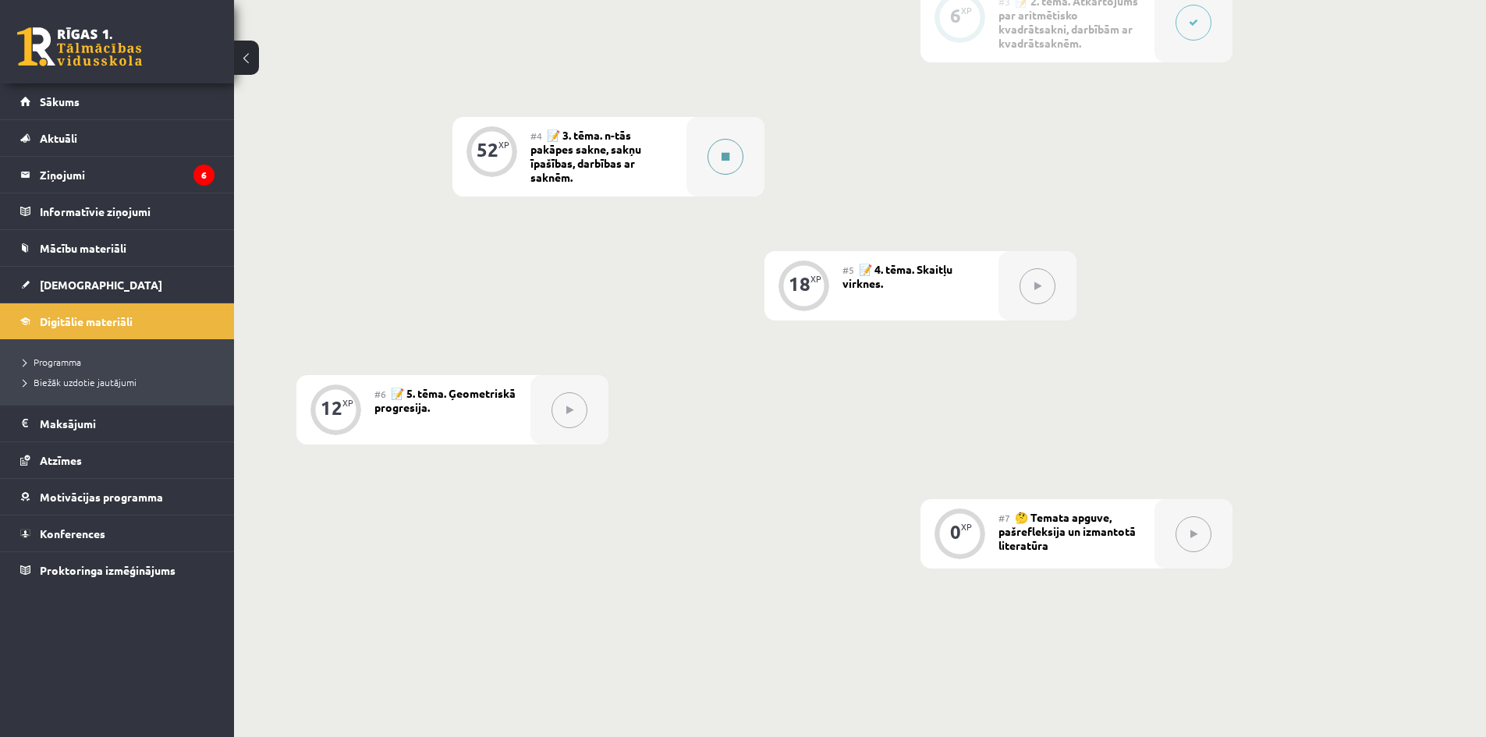
click at [746, 176] on div at bounding box center [726, 157] width 78 height 80
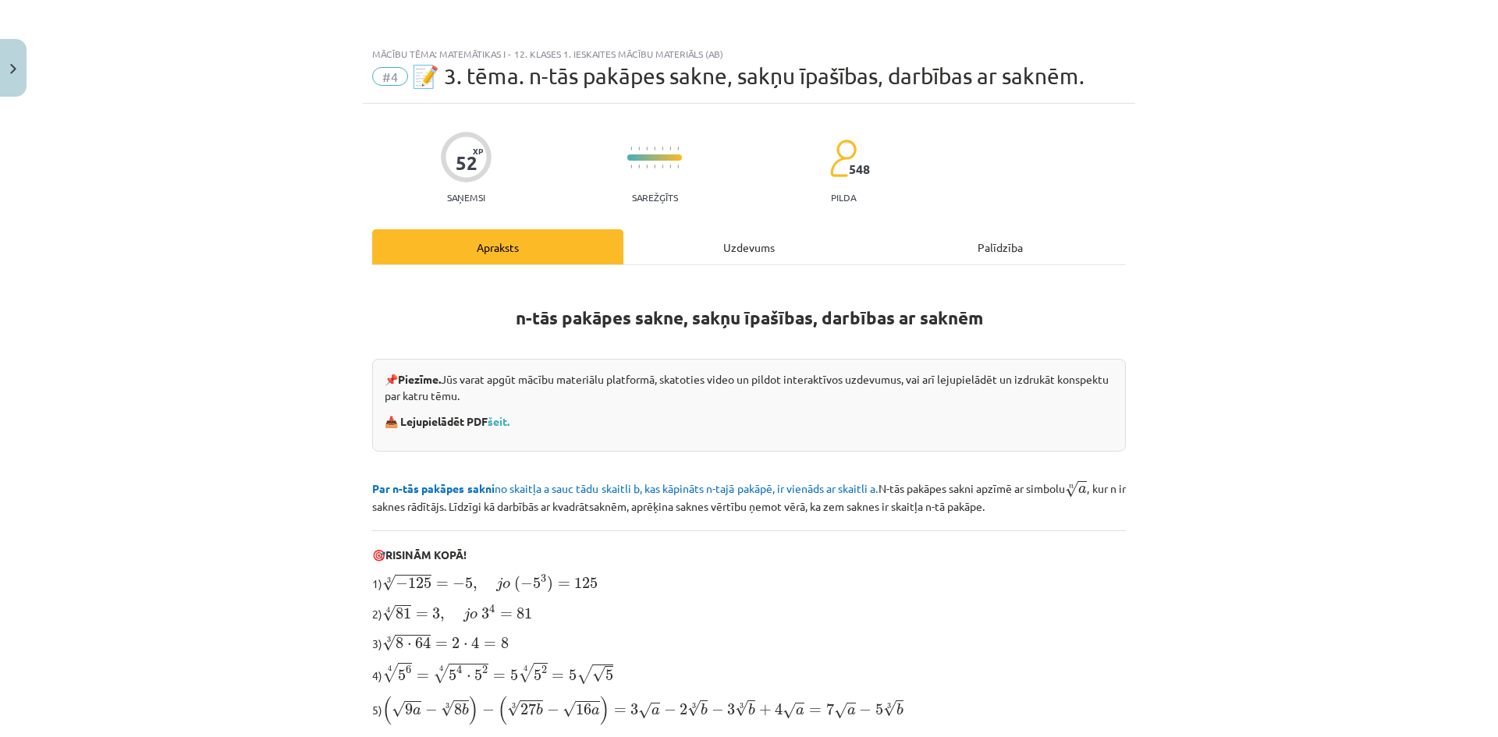
drag, startPoint x: 727, startPoint y: 248, endPoint x: 752, endPoint y: 271, distance: 33.7
click at [728, 248] on div "Uzdevums" at bounding box center [748, 246] width 251 height 35
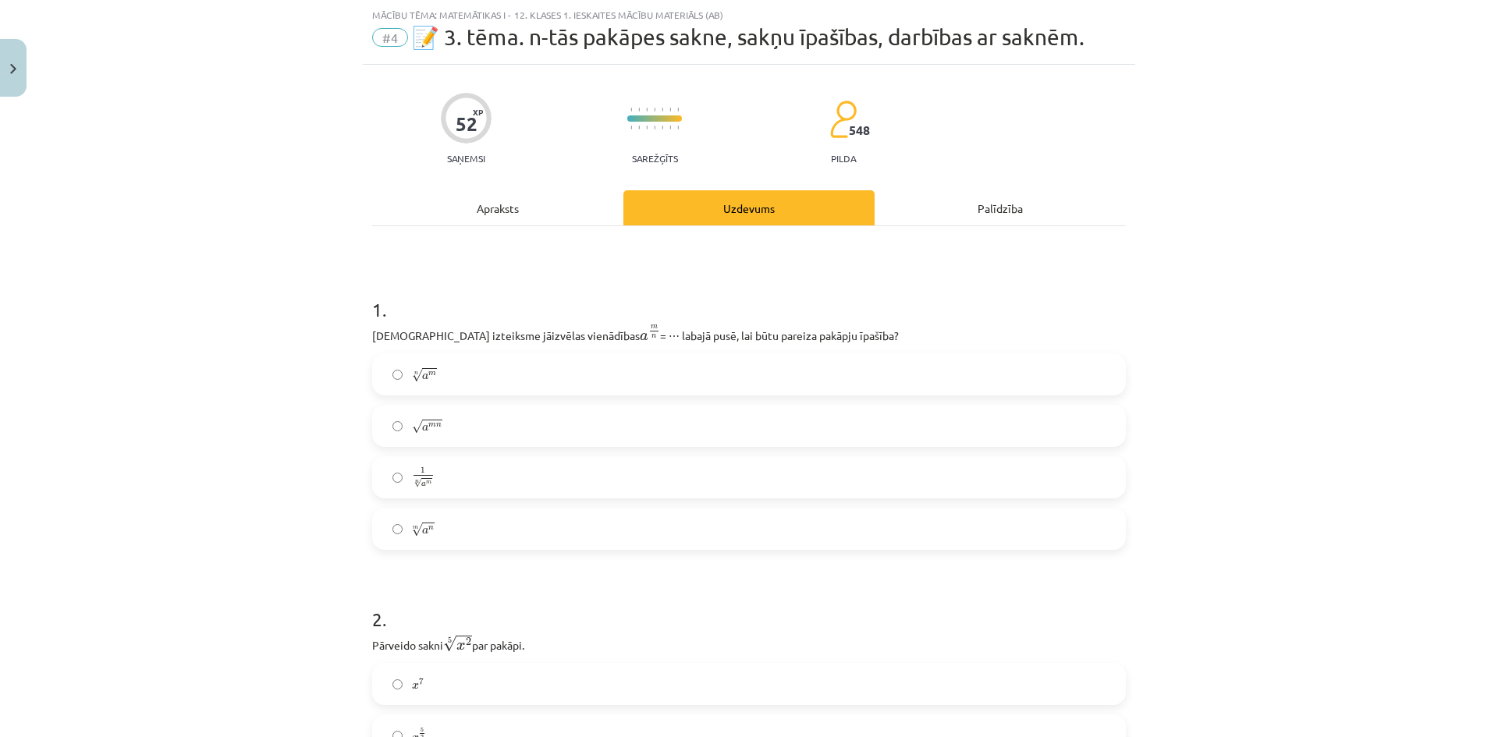
click at [1318, 458] on div "Mācību tēma: Matemātikas i - 12. klases 1. ieskaites mācību materiāls (ab) #4 📝…" at bounding box center [749, 368] width 1498 height 737
click at [506, 376] on label "n √ a m a m n" at bounding box center [749, 374] width 750 height 39
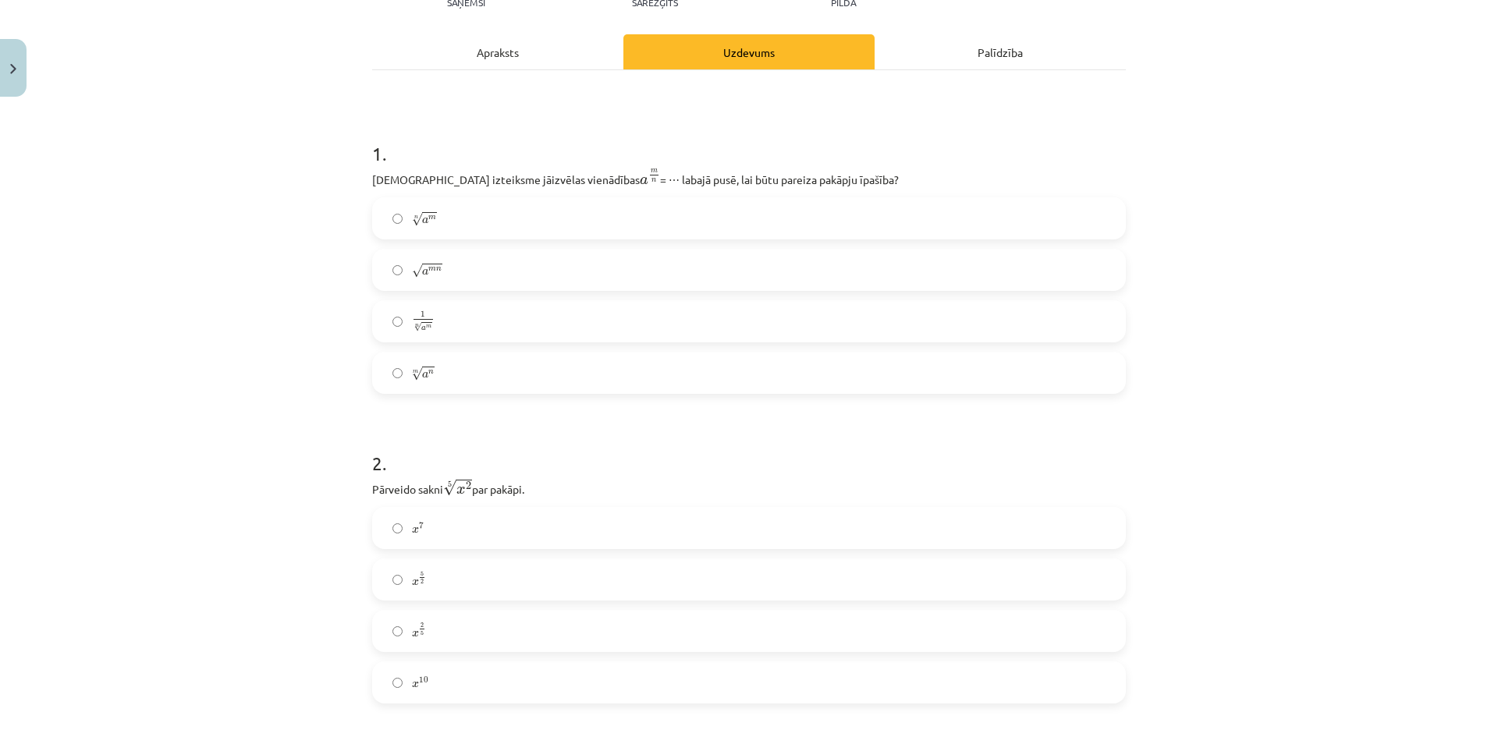
scroll to position [351, 0]
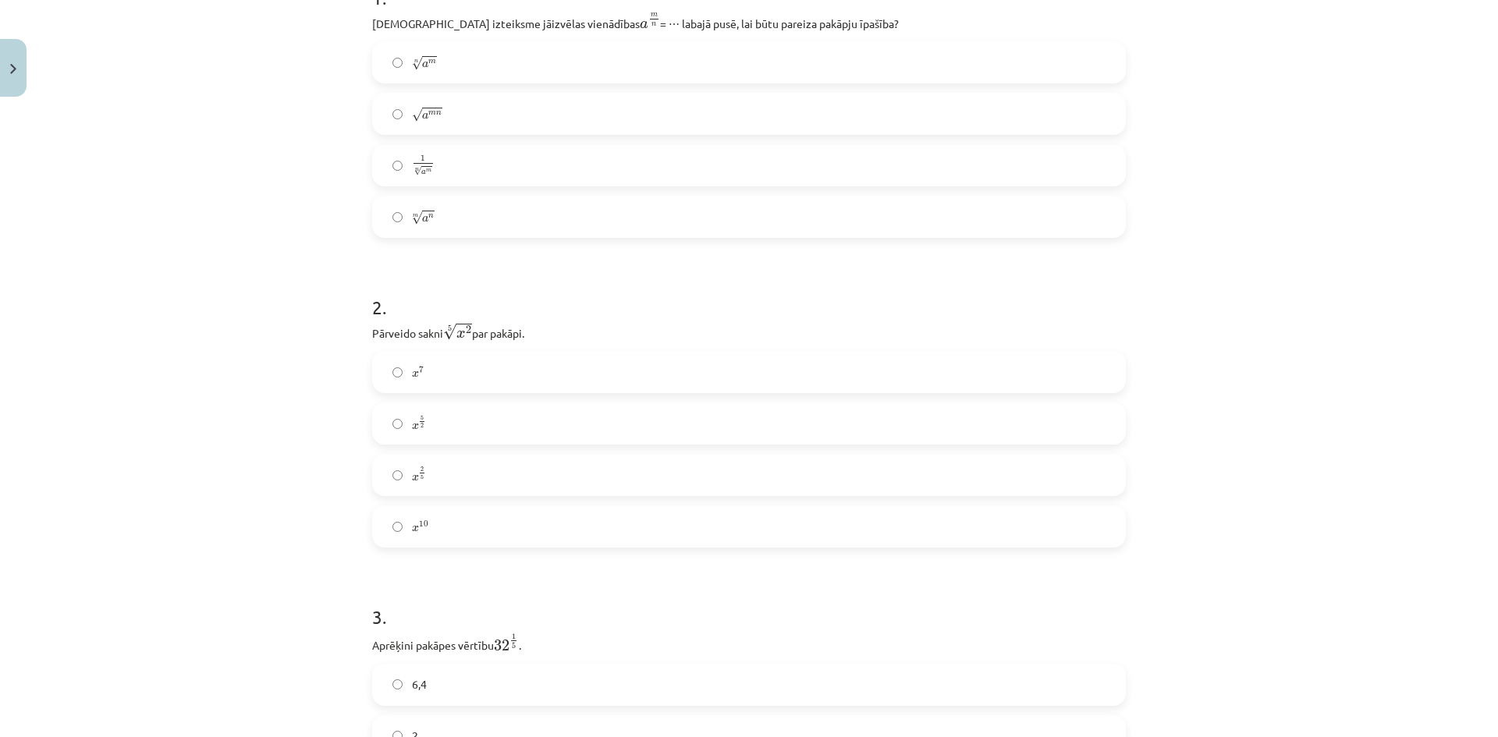
click at [466, 476] on label "x 2 5 x 2 5" at bounding box center [749, 475] width 750 height 39
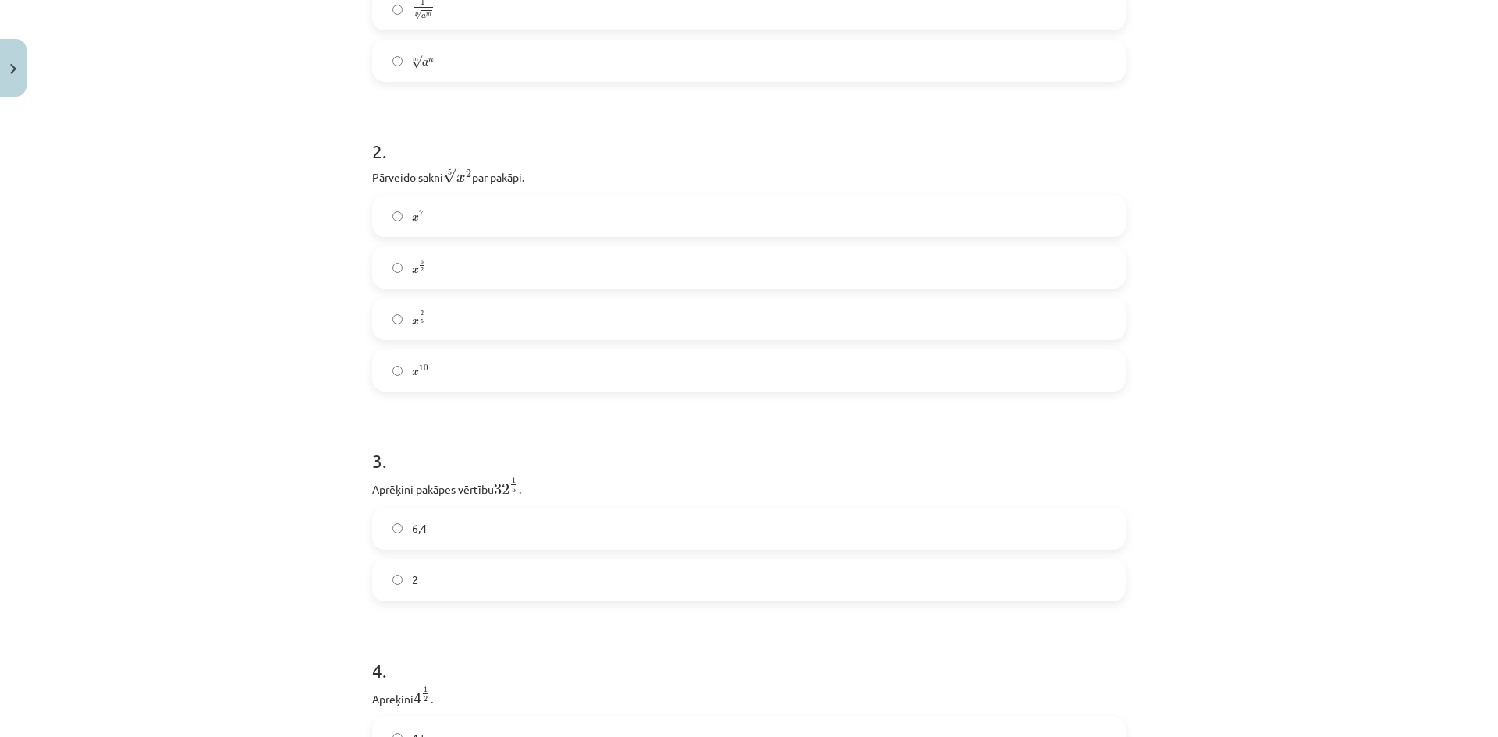
click at [452, 525] on label "6,4" at bounding box center [749, 528] width 750 height 39
click at [414, 581] on label "2" at bounding box center [749, 580] width 750 height 39
drag, startPoint x: 813, startPoint y: 452, endPoint x: 1200, endPoint y: 392, distance: 391.5
click at [1200, 392] on div "Mācību tēma: Matemātikas i - 12. klases 1. ieskaites mācību materiāls (ab) #4 📝…" at bounding box center [749, 368] width 1498 height 737
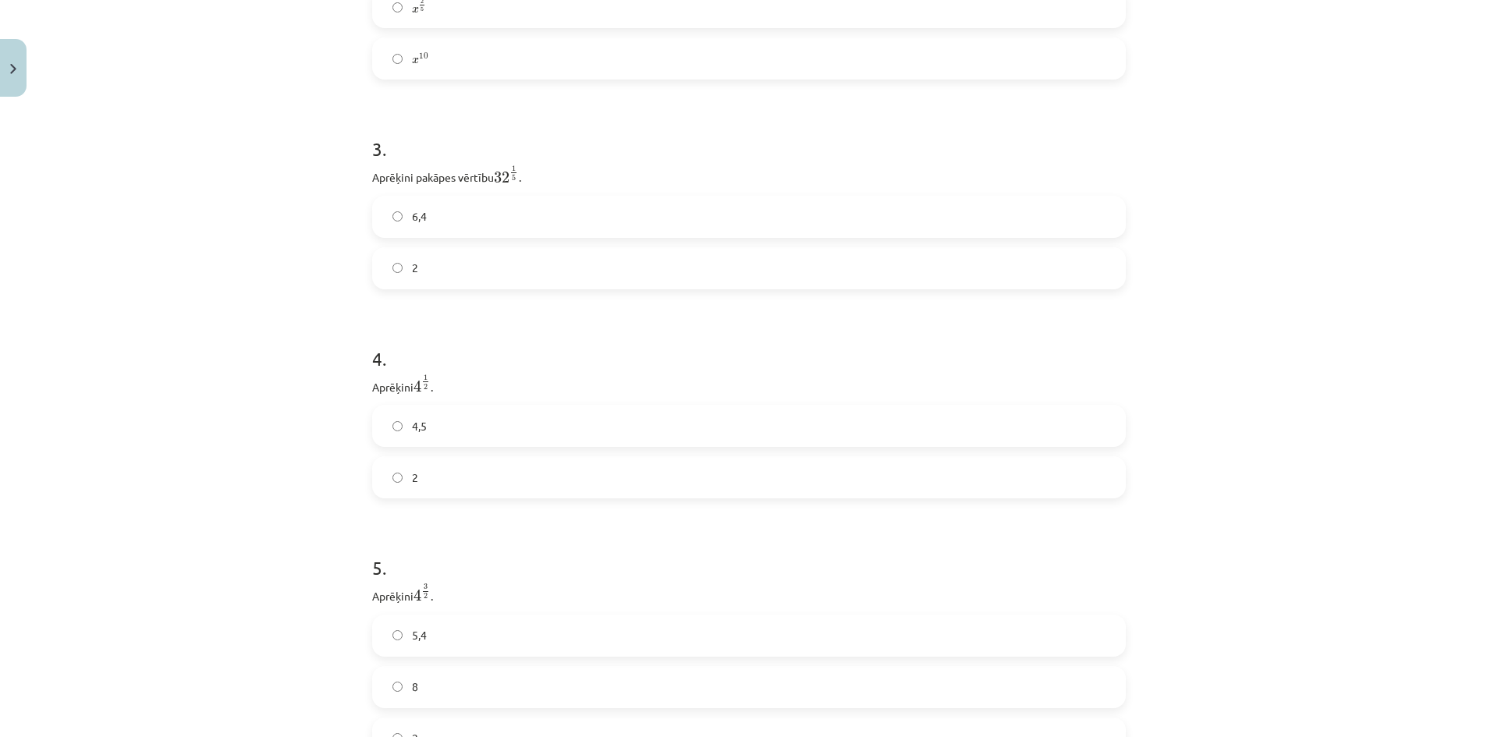
click at [456, 426] on label "4,5" at bounding box center [749, 425] width 750 height 39
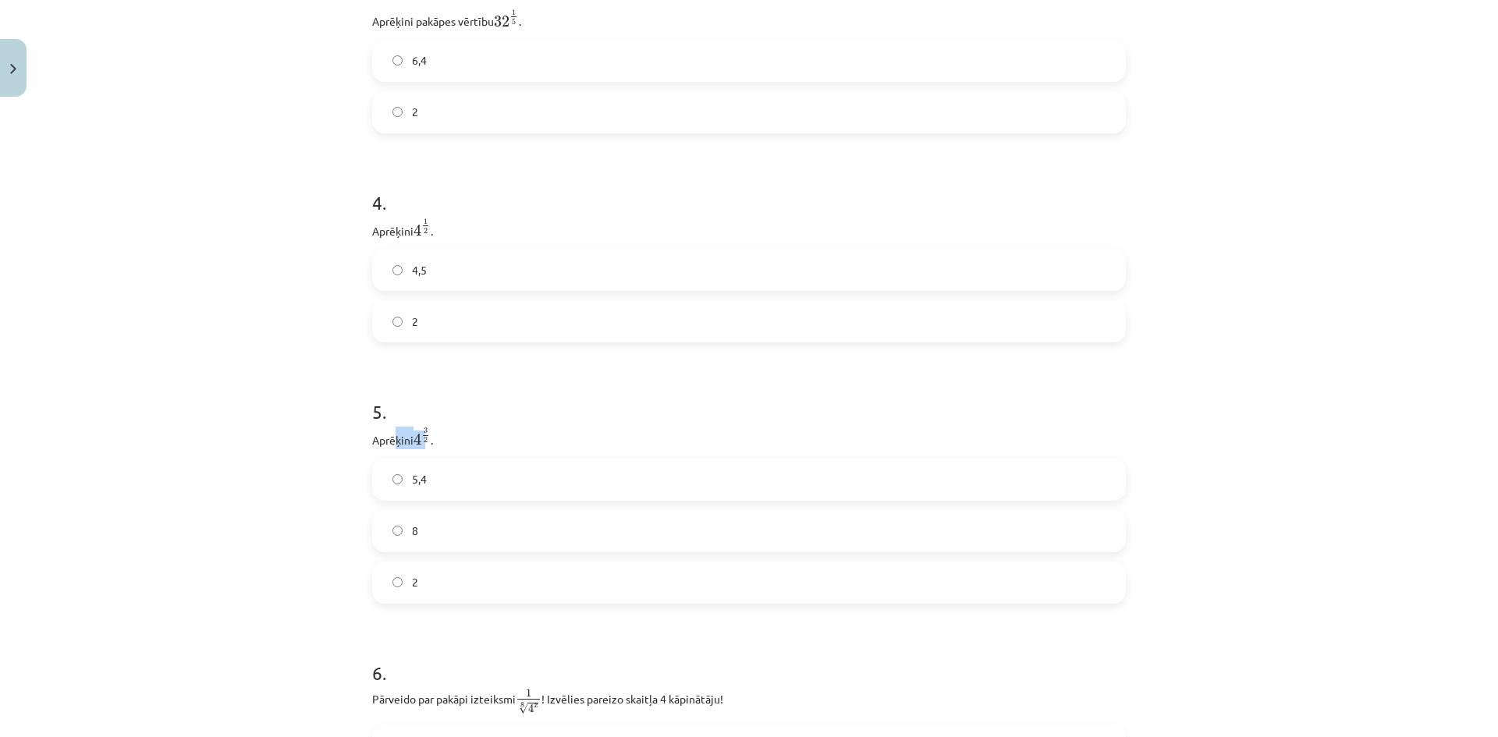
drag, startPoint x: 416, startPoint y: 435, endPoint x: 504, endPoint y: 430, distance: 88.3
click at [390, 437] on p "Aprēķini 4 3 2 4 3 2 ." at bounding box center [749, 438] width 754 height 23
drag, startPoint x: 505, startPoint y: 430, endPoint x: 484, endPoint y: 433, distance: 20.5
click at [502, 431] on p "Aprēķini 4 3 2 4 3 2 ." at bounding box center [749, 438] width 754 height 23
click at [529, 412] on h1 "5 ." at bounding box center [749, 398] width 754 height 48
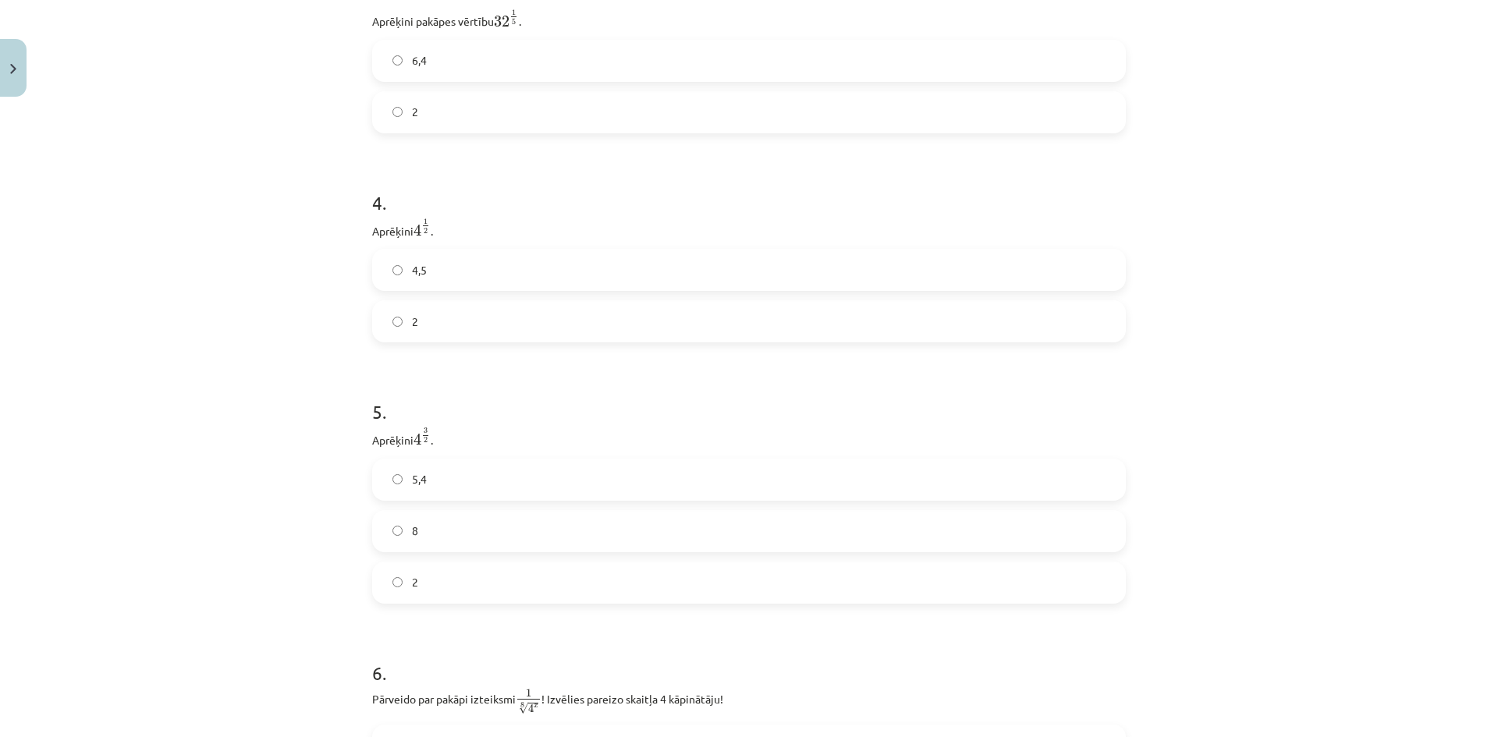
click at [516, 422] on h1 "5 ." at bounding box center [749, 398] width 754 height 48
click at [467, 584] on label "2" at bounding box center [749, 582] width 750 height 39
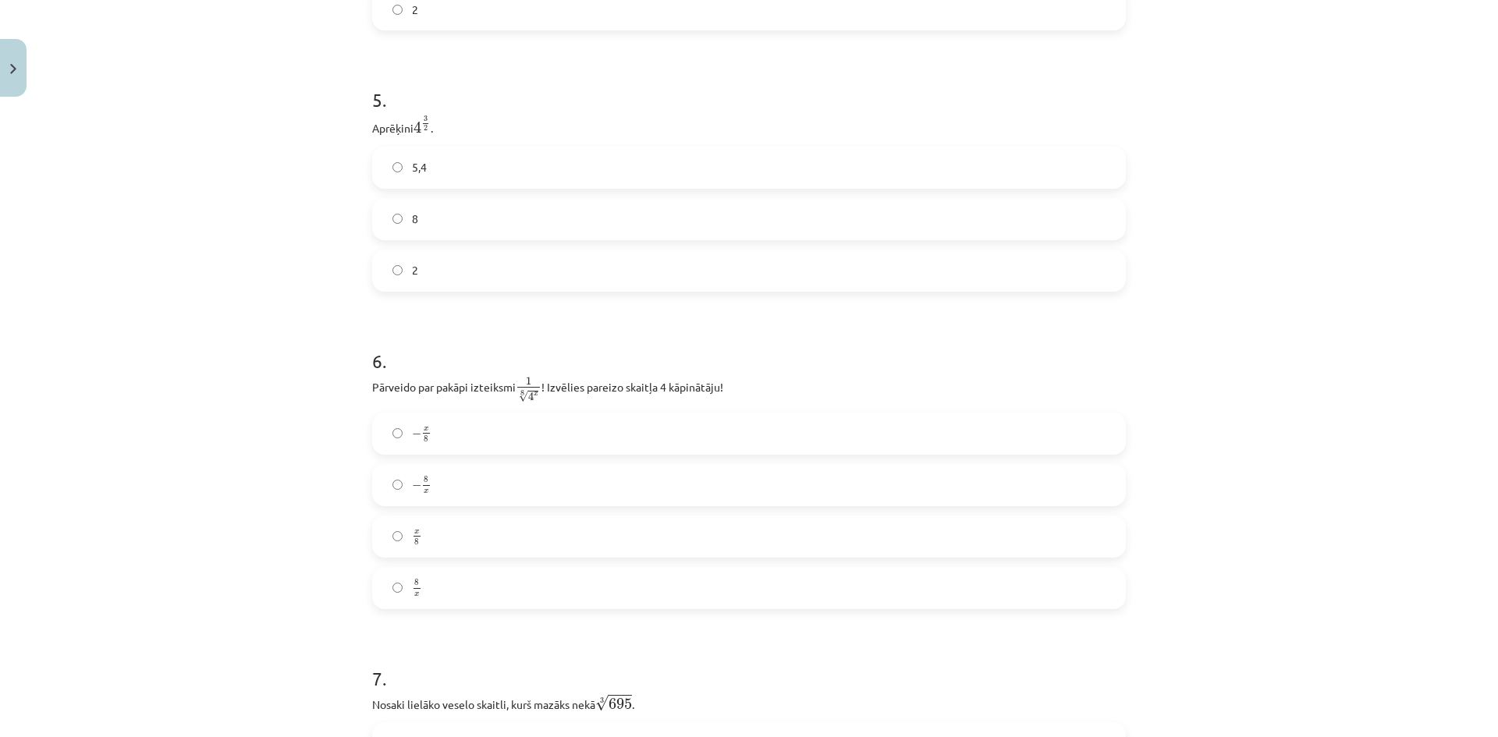
scroll to position [1443, 0]
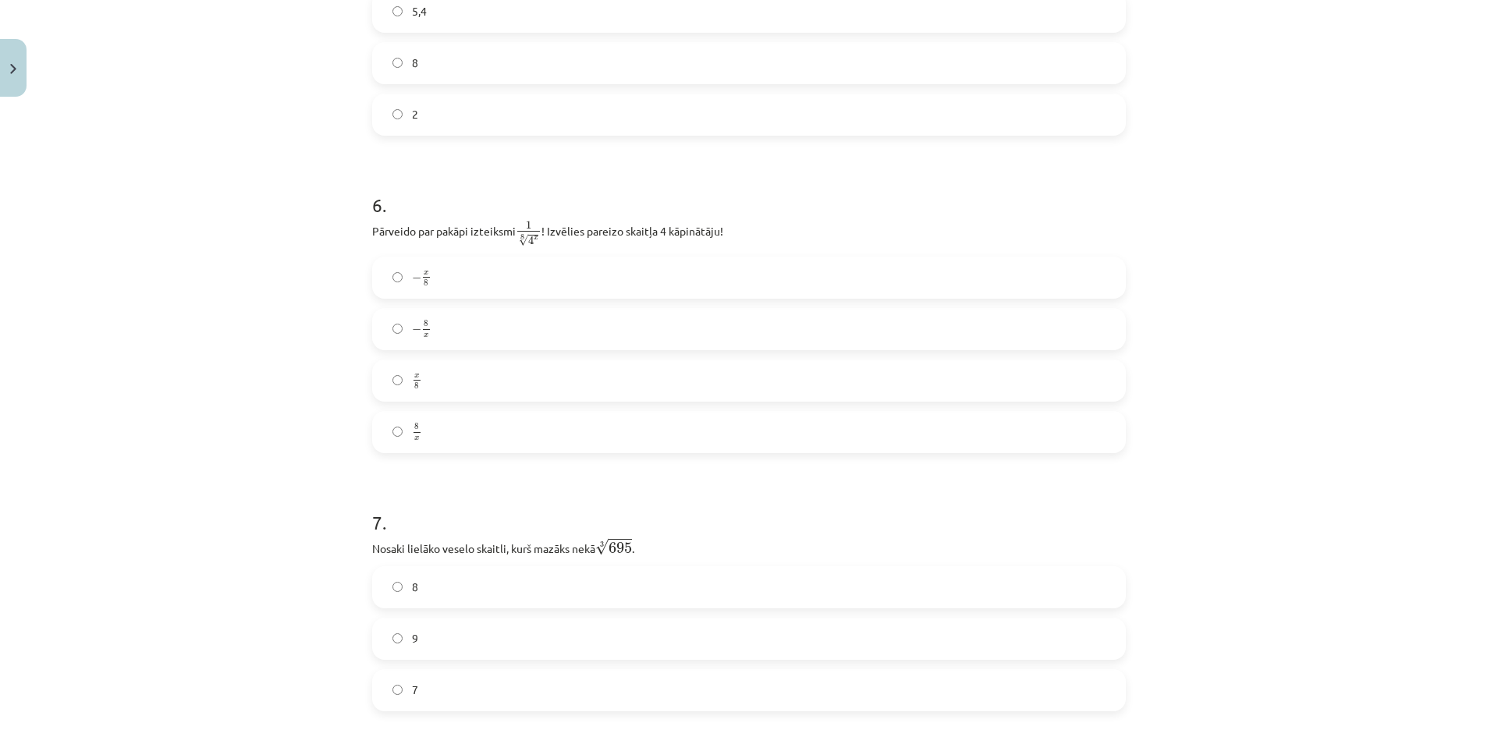
click at [442, 378] on label "x 8 x 8" at bounding box center [749, 380] width 750 height 39
click at [467, 287] on label "− x 8 − x 8" at bounding box center [749, 277] width 750 height 39
click at [487, 332] on label "− 8 x − 8 x" at bounding box center [749, 329] width 750 height 39
click at [494, 292] on label "− x 8 − x 8" at bounding box center [749, 277] width 750 height 39
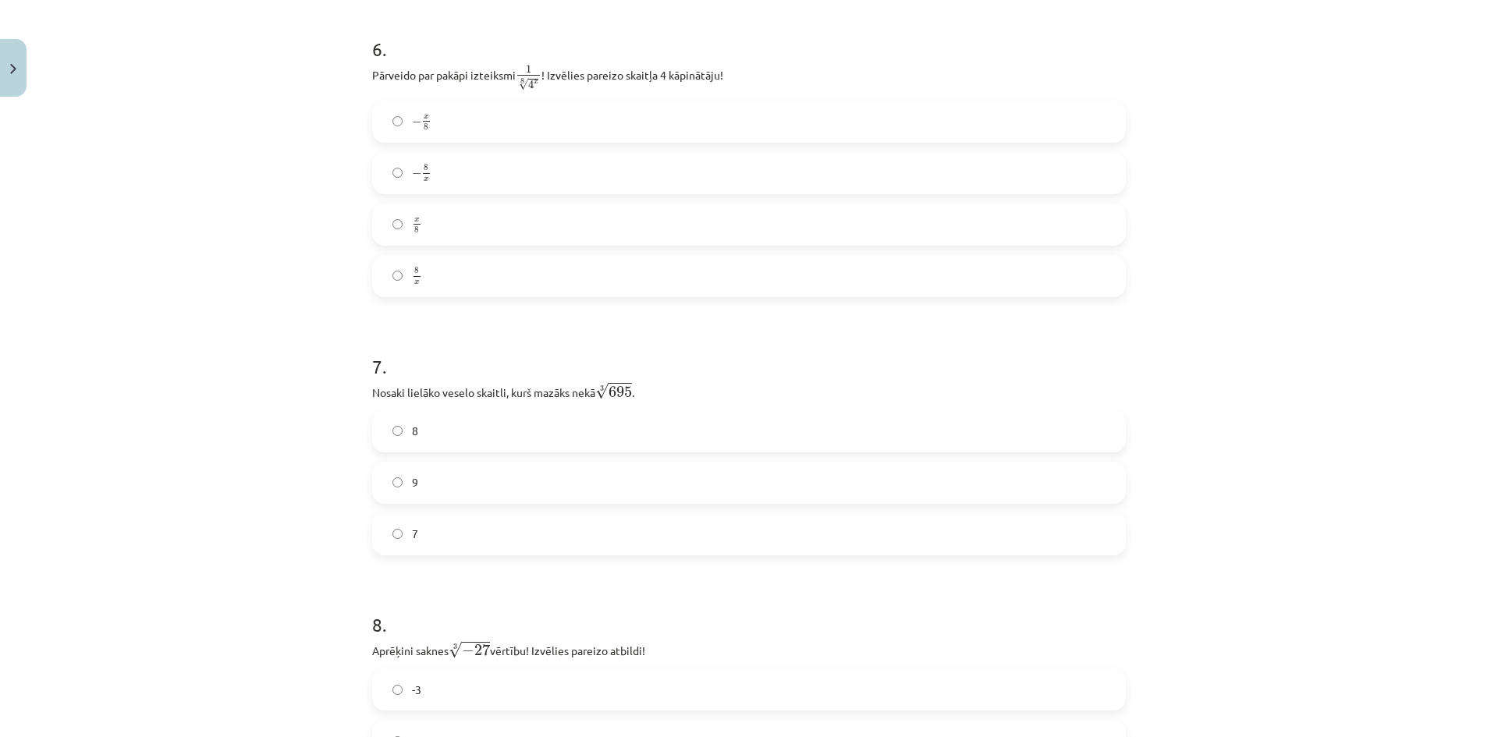
drag, startPoint x: 544, startPoint y: 540, endPoint x: 535, endPoint y: 535, distance: 9.8
click at [544, 540] on label "7" at bounding box center [749, 534] width 750 height 39
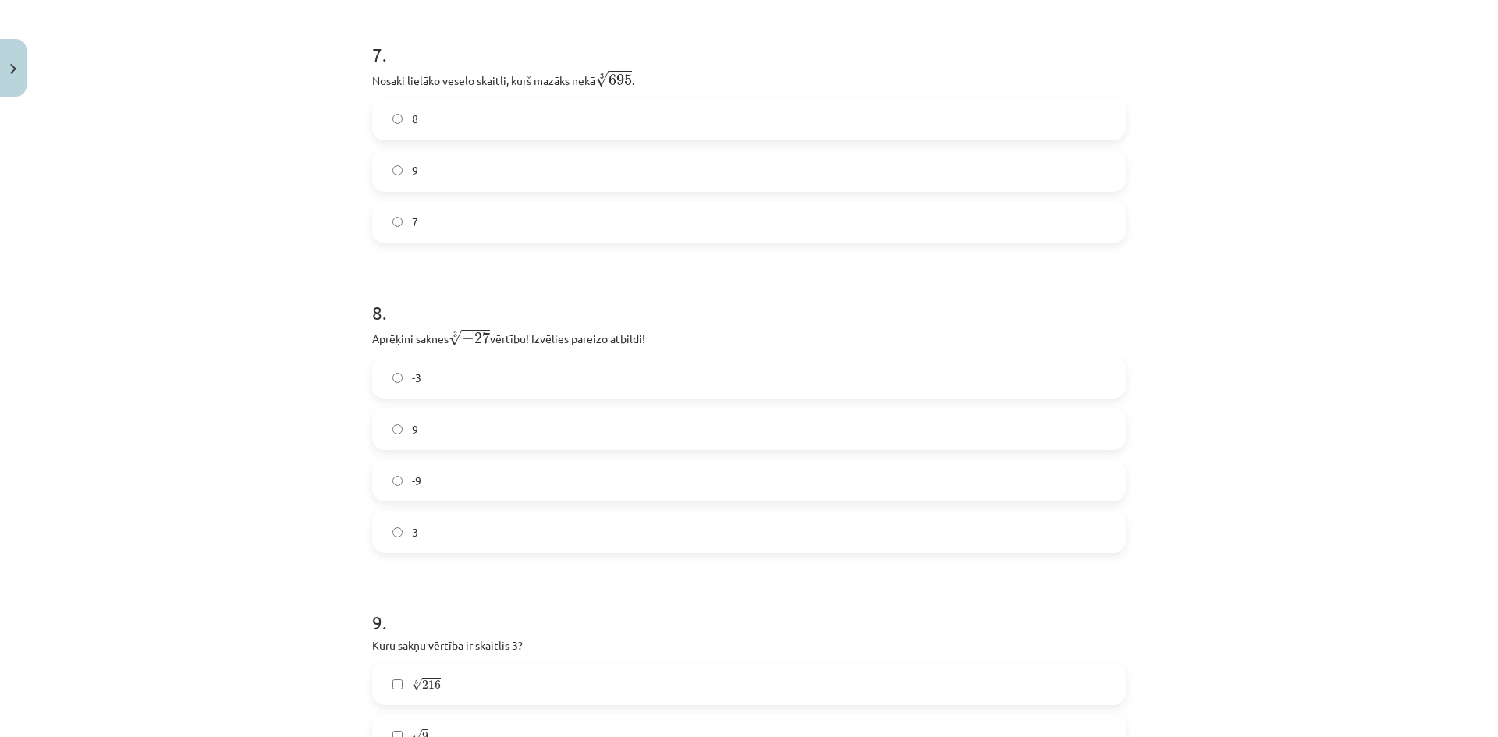
scroll to position [2067, 0]
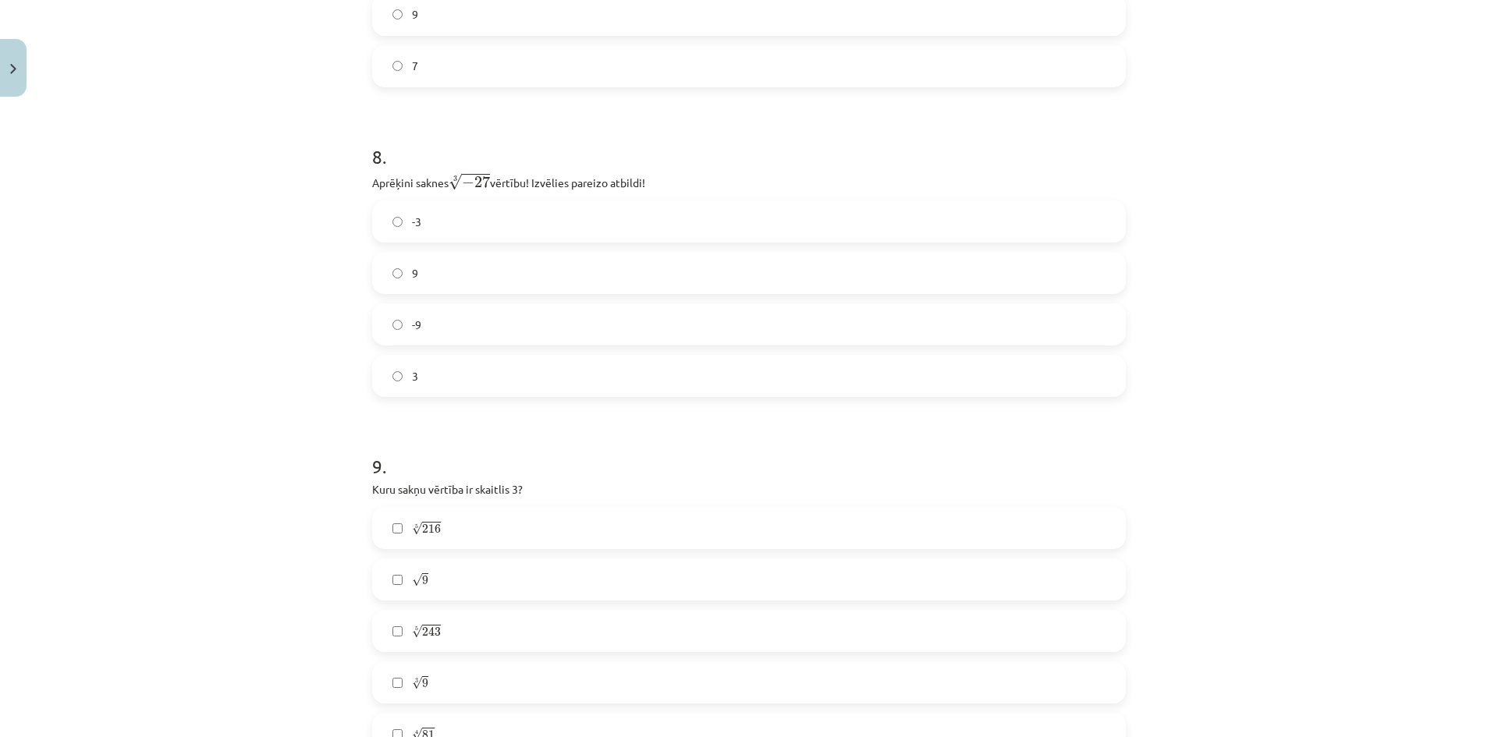
click at [460, 236] on label "-3" at bounding box center [749, 221] width 750 height 39
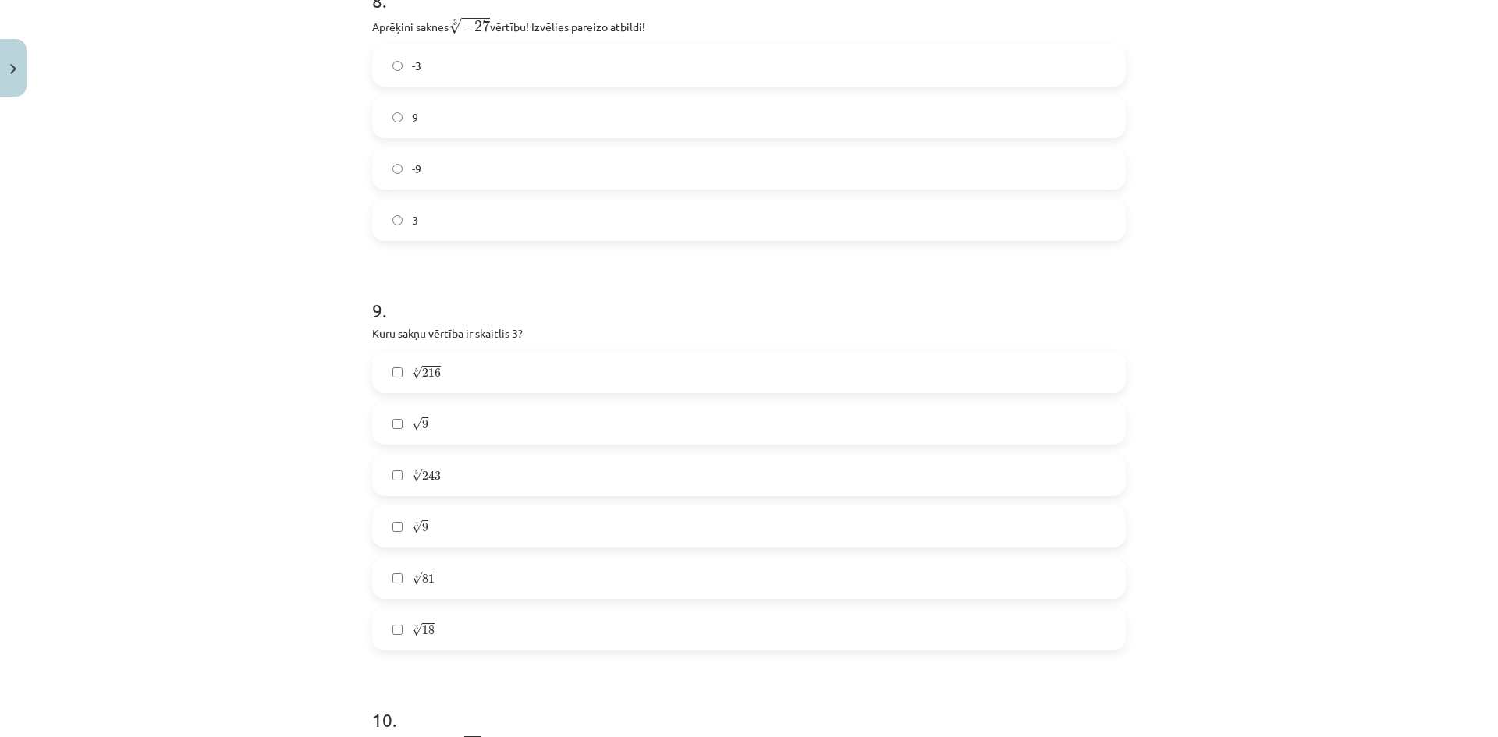
scroll to position [2379, 0]
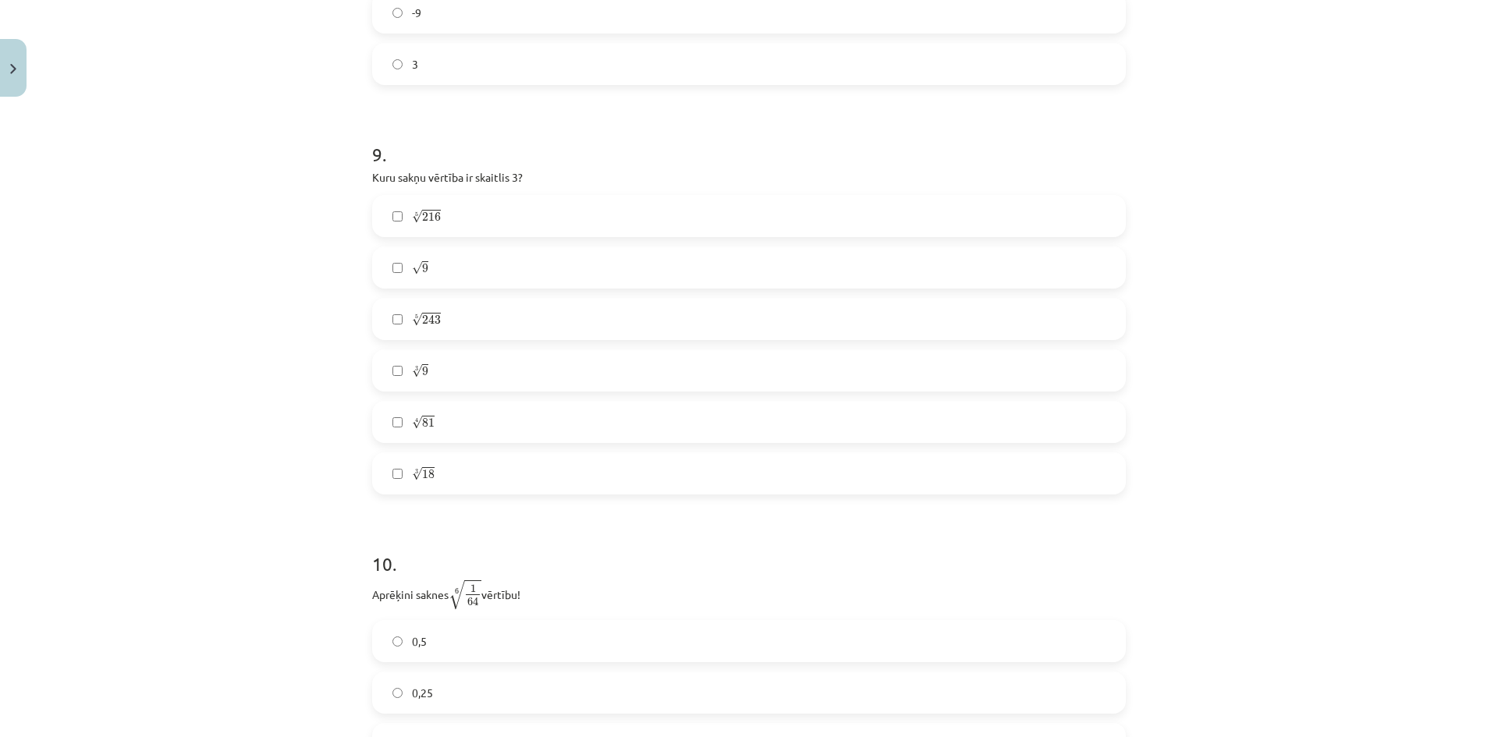
click at [489, 261] on label "√ 9 9" at bounding box center [749, 267] width 750 height 39
drag, startPoint x: 424, startPoint y: 418, endPoint x: 400, endPoint y: 424, distance: 24.0
click at [400, 424] on label "4 √ 81 81 4" at bounding box center [749, 422] width 750 height 39
click at [179, 400] on div "Mācību tēma: Matemātikas i - 12. klases 1. ieskaites mācību materiāls (ab) #4 📝…" at bounding box center [749, 368] width 1498 height 737
click at [481, 406] on label "4 √ 81 81 4" at bounding box center [749, 422] width 750 height 39
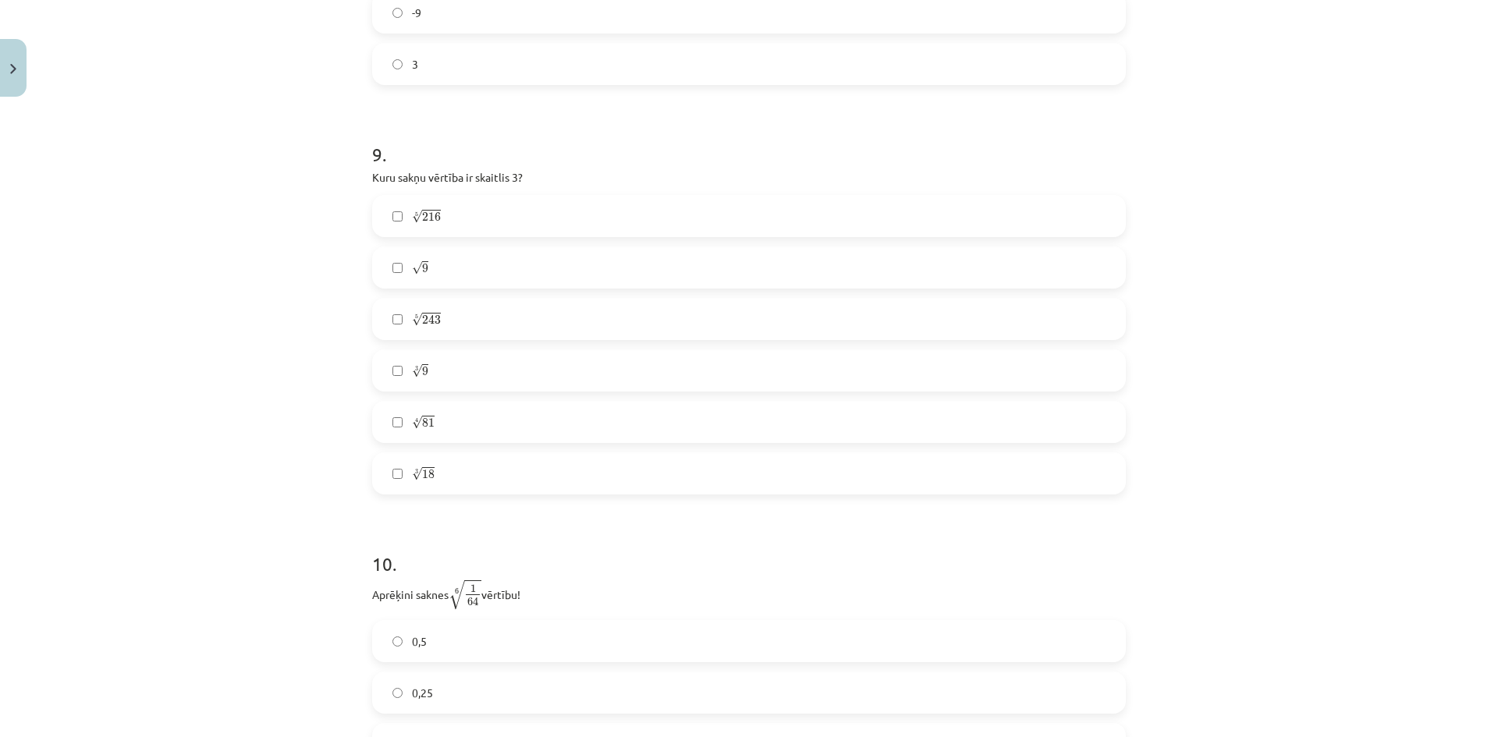
scroll to position [2691, 0]
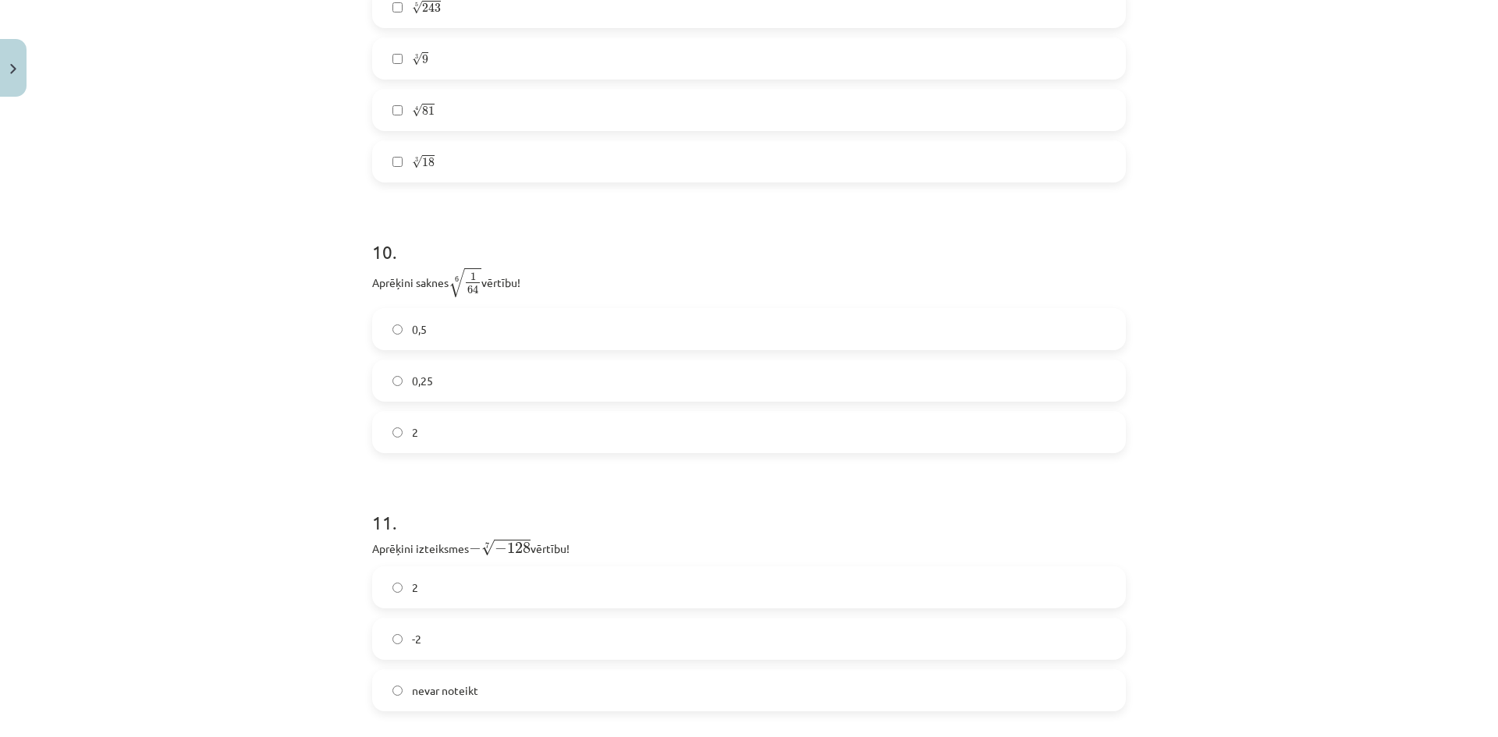
click at [403, 432] on label "2" at bounding box center [749, 432] width 750 height 39
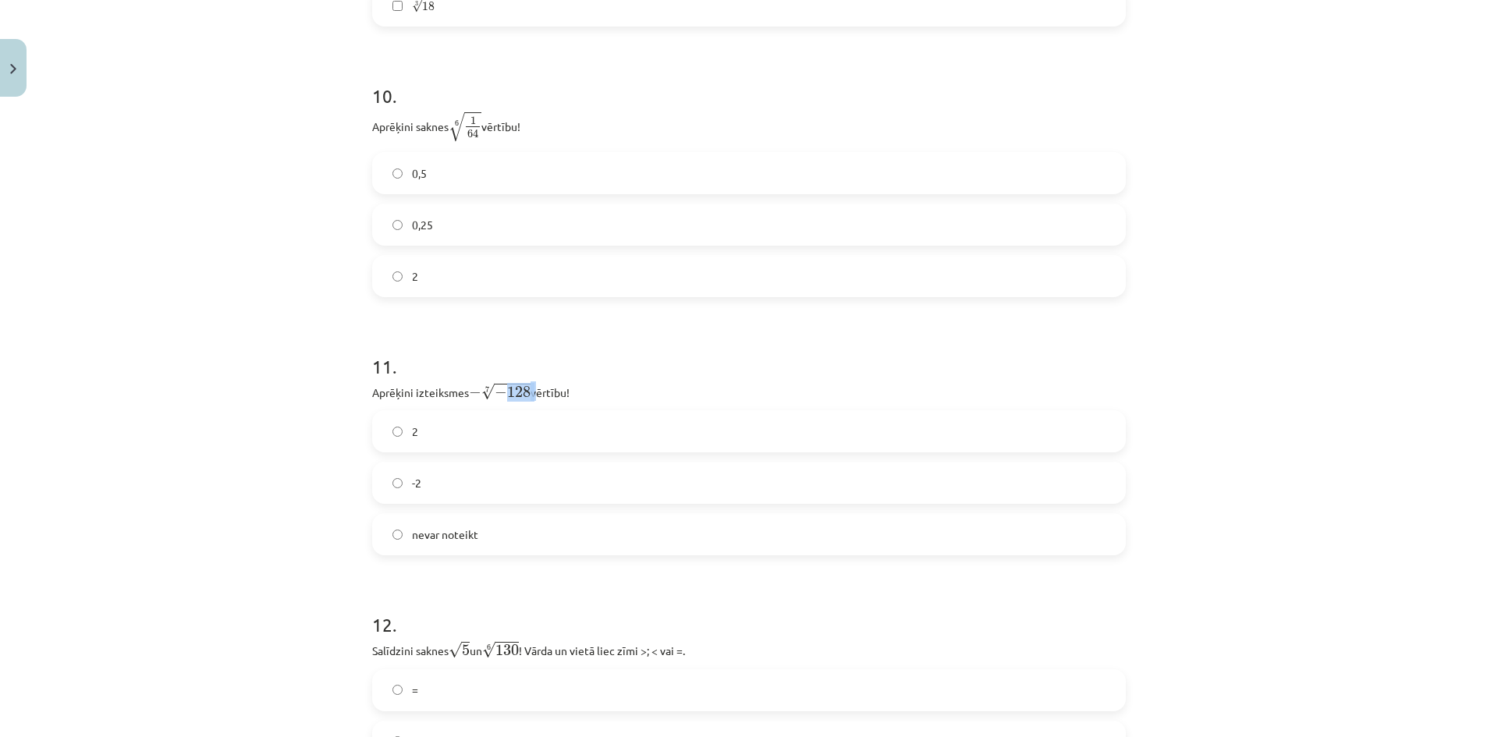
drag, startPoint x: 502, startPoint y: 388, endPoint x: 548, endPoint y: 371, distance: 49.4
click at [527, 388] on p "Aprēķini izteiksmes − 7 √ − 128 − − 128 7 vērtību!" at bounding box center [749, 391] width 754 height 20
click at [562, 357] on h1 "11 ." at bounding box center [749, 352] width 754 height 48
click at [470, 437] on label "2" at bounding box center [749, 431] width 750 height 39
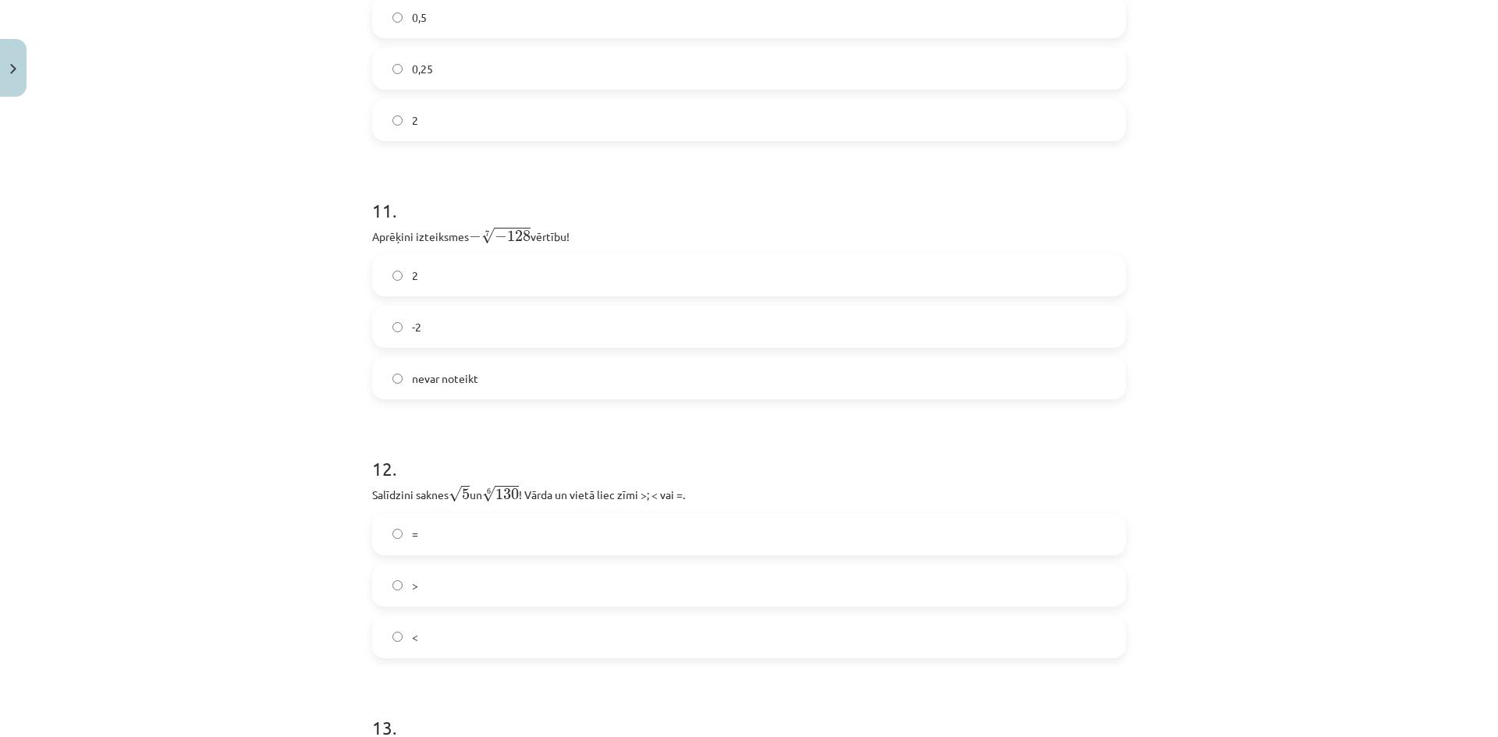
scroll to position [3159, 0]
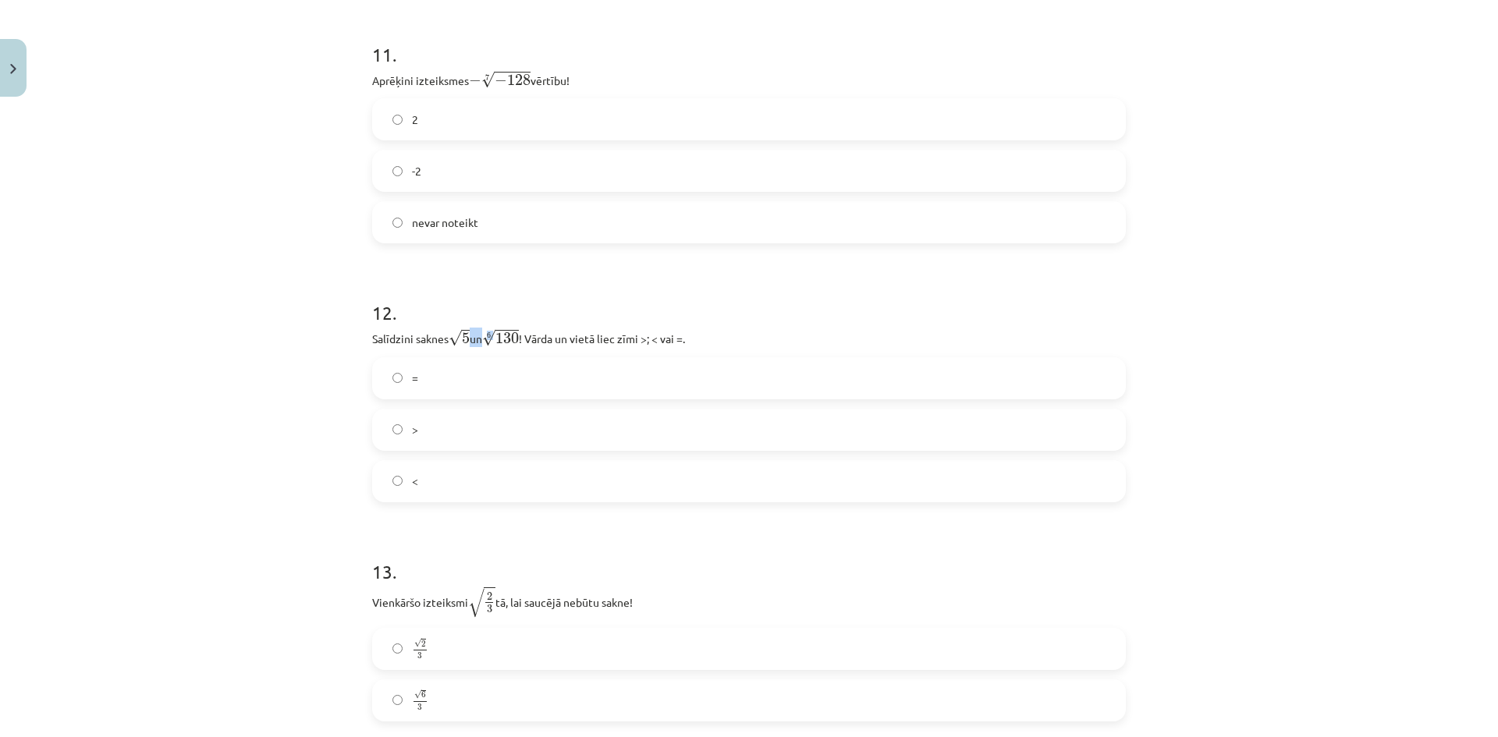
drag, startPoint x: 481, startPoint y: 342, endPoint x: 465, endPoint y: 344, distance: 16.5
click at [465, 344] on p "Salīdzini saknes √ 5 5 un 6 √ 130 130 6 ! Vārda un vietā liec zīmi >; < vai =." at bounding box center [749, 338] width 754 height 20
click at [662, 351] on div "12 . Salīdzini saknes √ 5 5 un 6 √ 130 130 6 ! Vārda un vietā liec zīmi >; < va…" at bounding box center [749, 388] width 754 height 227
click at [493, 435] on label ">" at bounding box center [749, 429] width 750 height 39
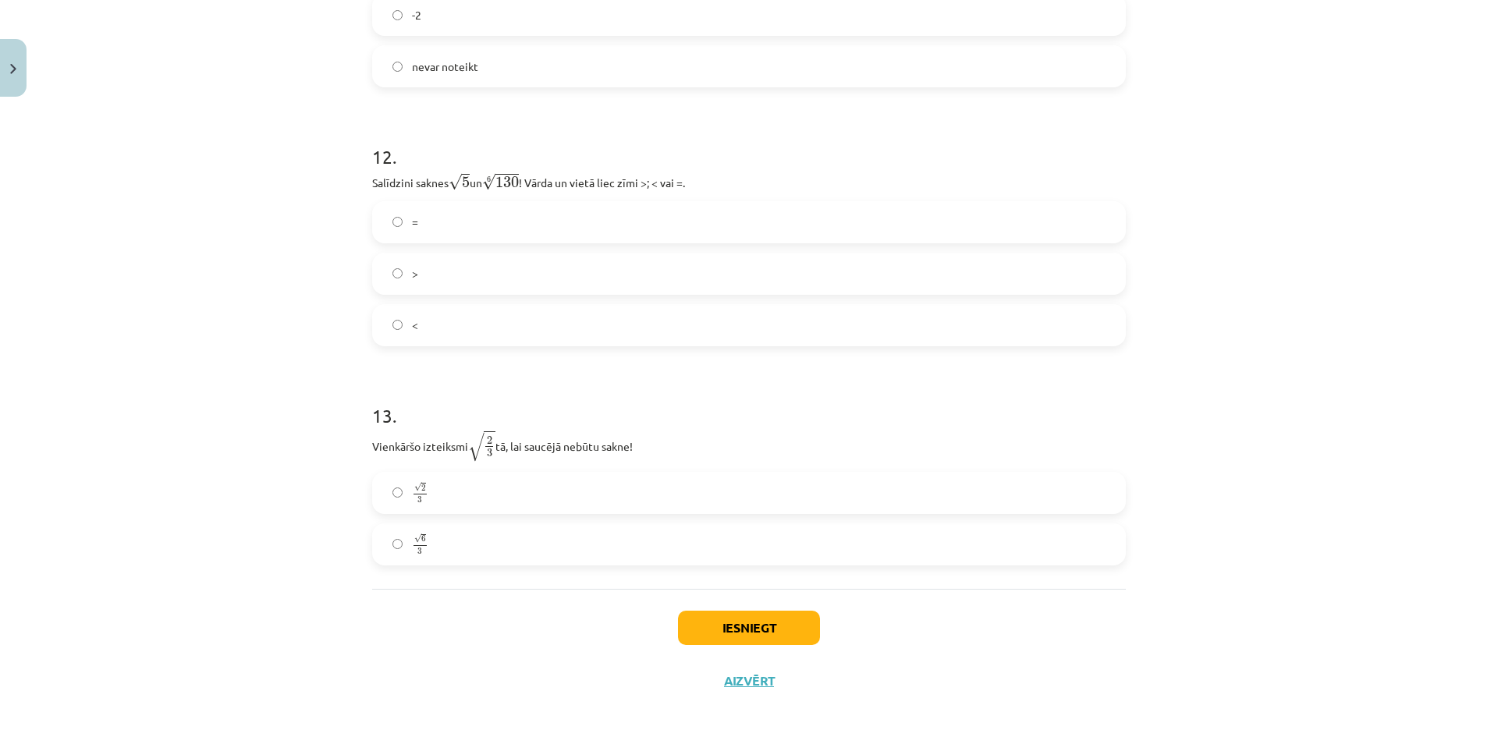
click at [632, 498] on label "√ 2 3 2 3" at bounding box center [749, 493] width 750 height 39
click at [693, 528] on label "√ 6 3 6 3" at bounding box center [749, 544] width 750 height 39
click at [726, 616] on button "Iesniegt" at bounding box center [749, 628] width 142 height 34
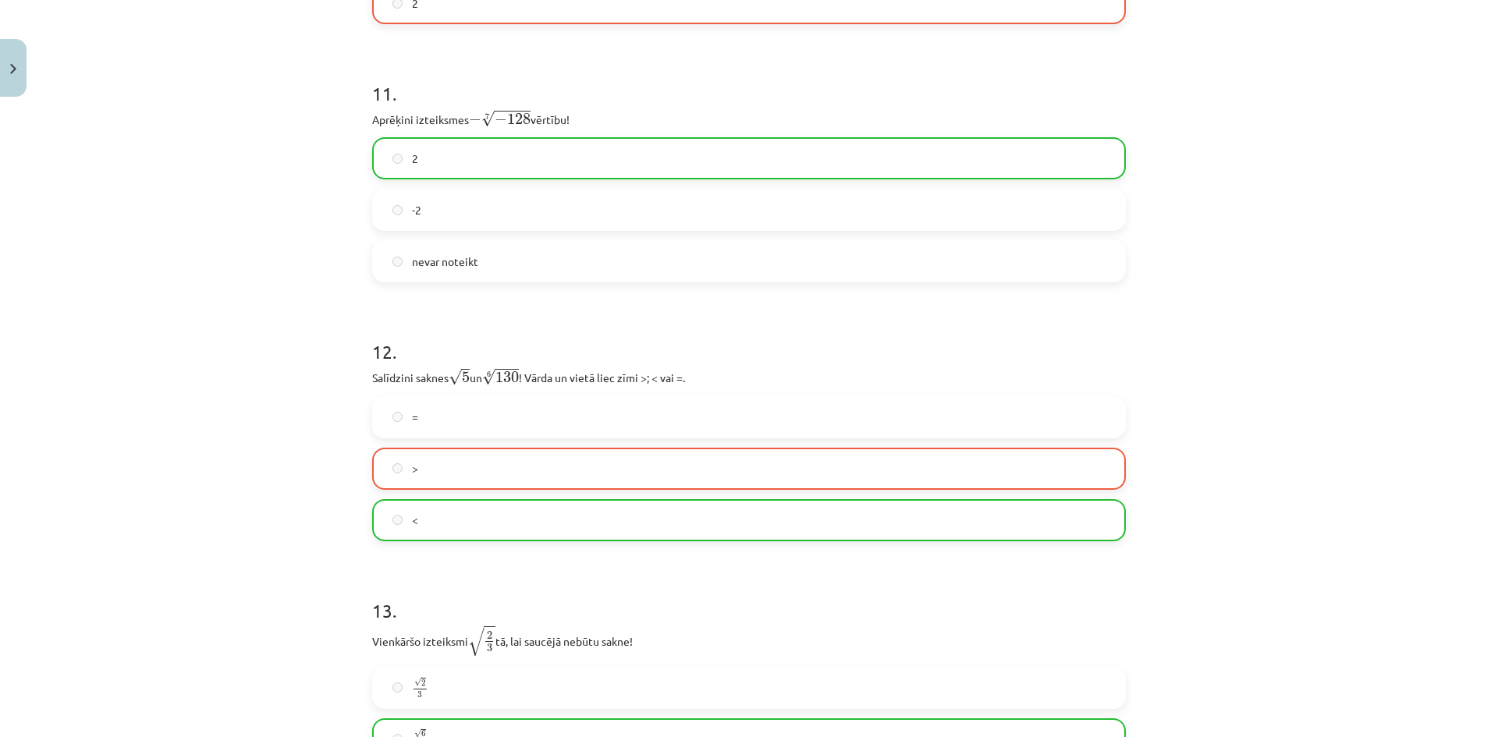
scroll to position [3276, 0]
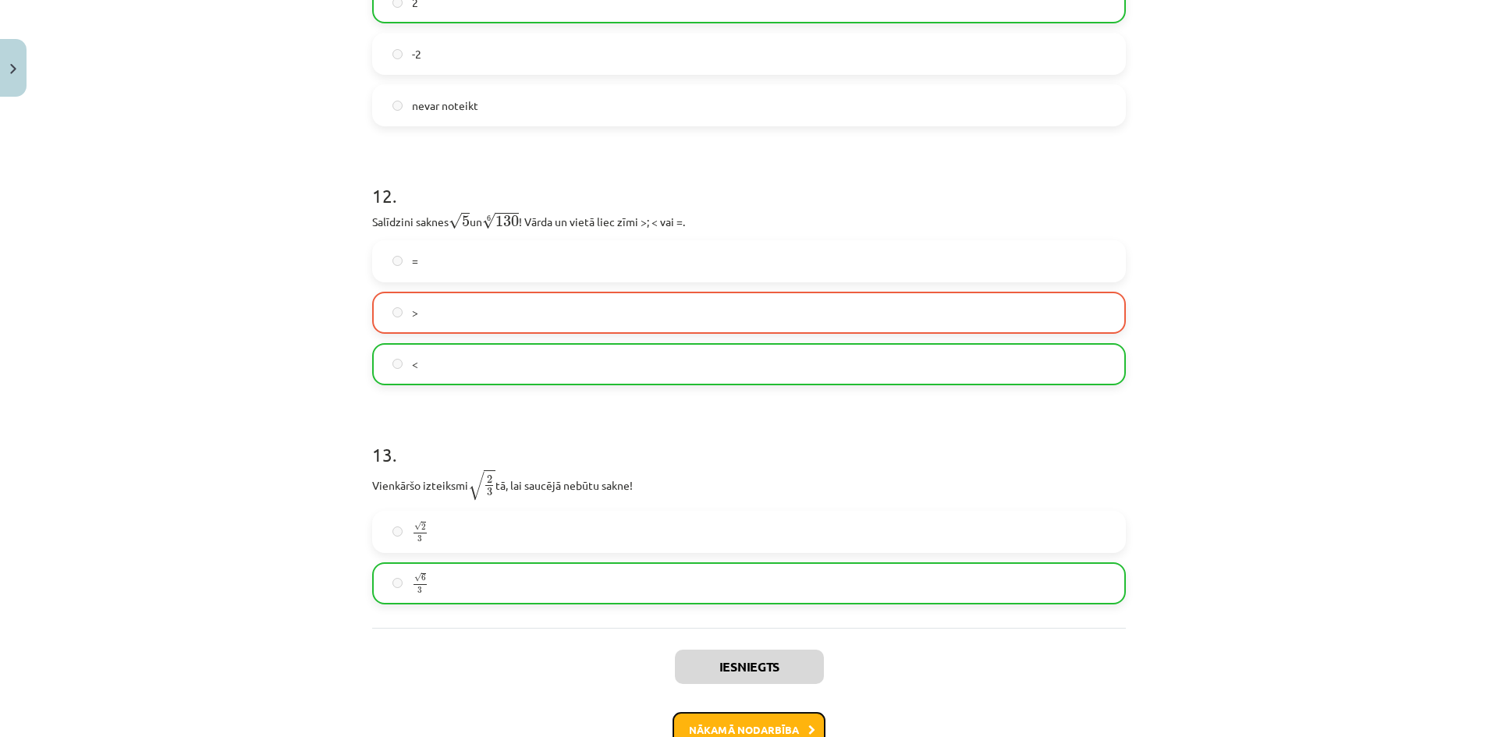
click at [806, 715] on button "Nākamā nodarbība" at bounding box center [748, 730] width 153 height 36
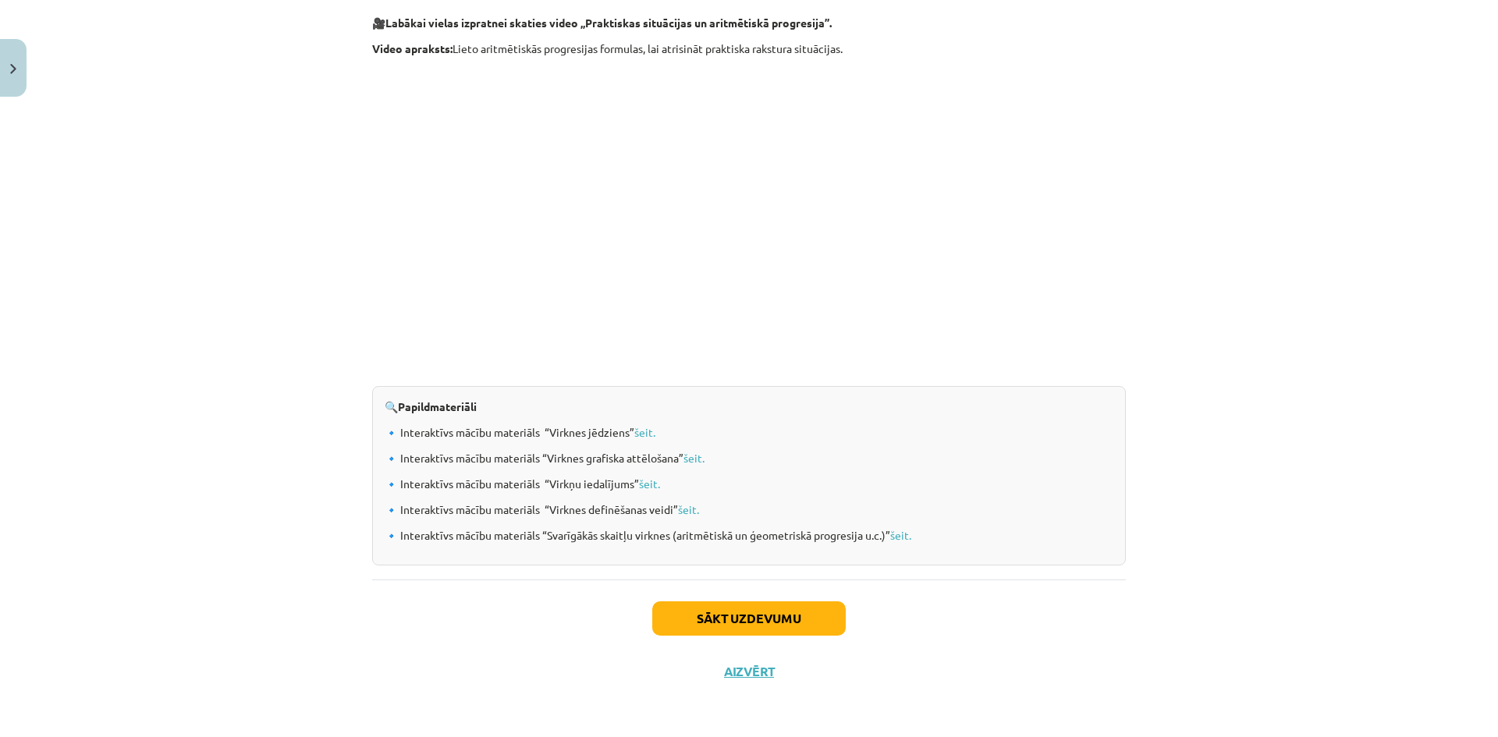
scroll to position [39, 0]
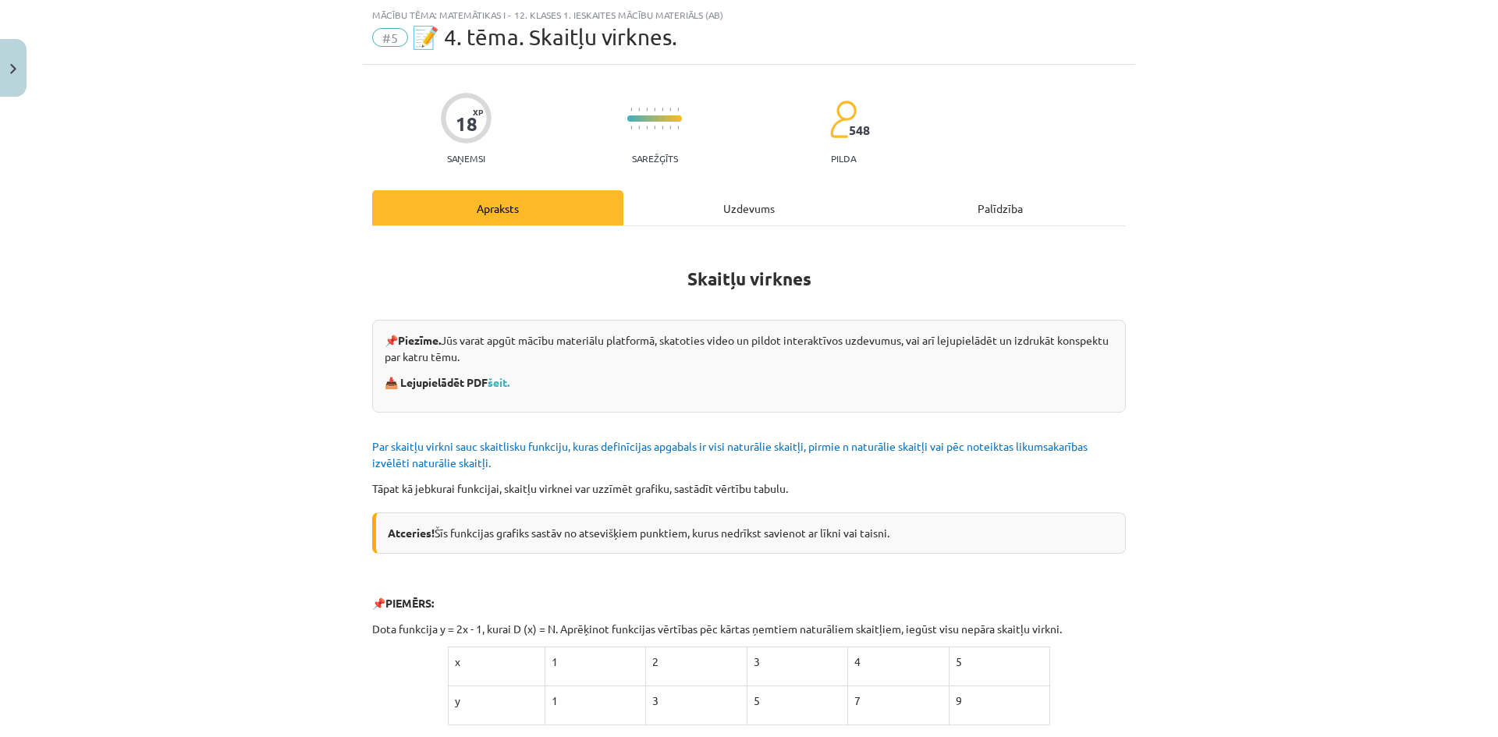
click at [658, 208] on div "Uzdevums" at bounding box center [748, 207] width 251 height 35
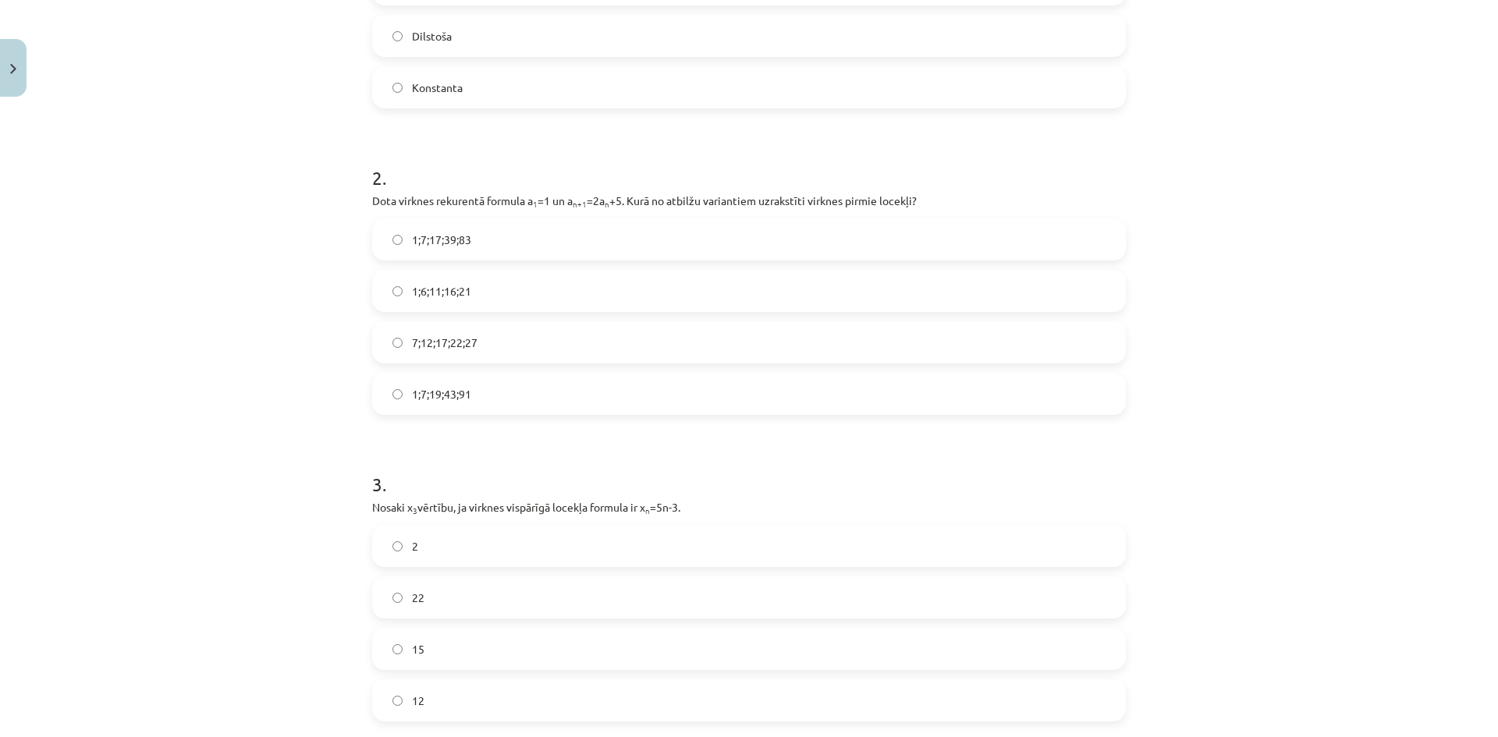
scroll to position [0, 0]
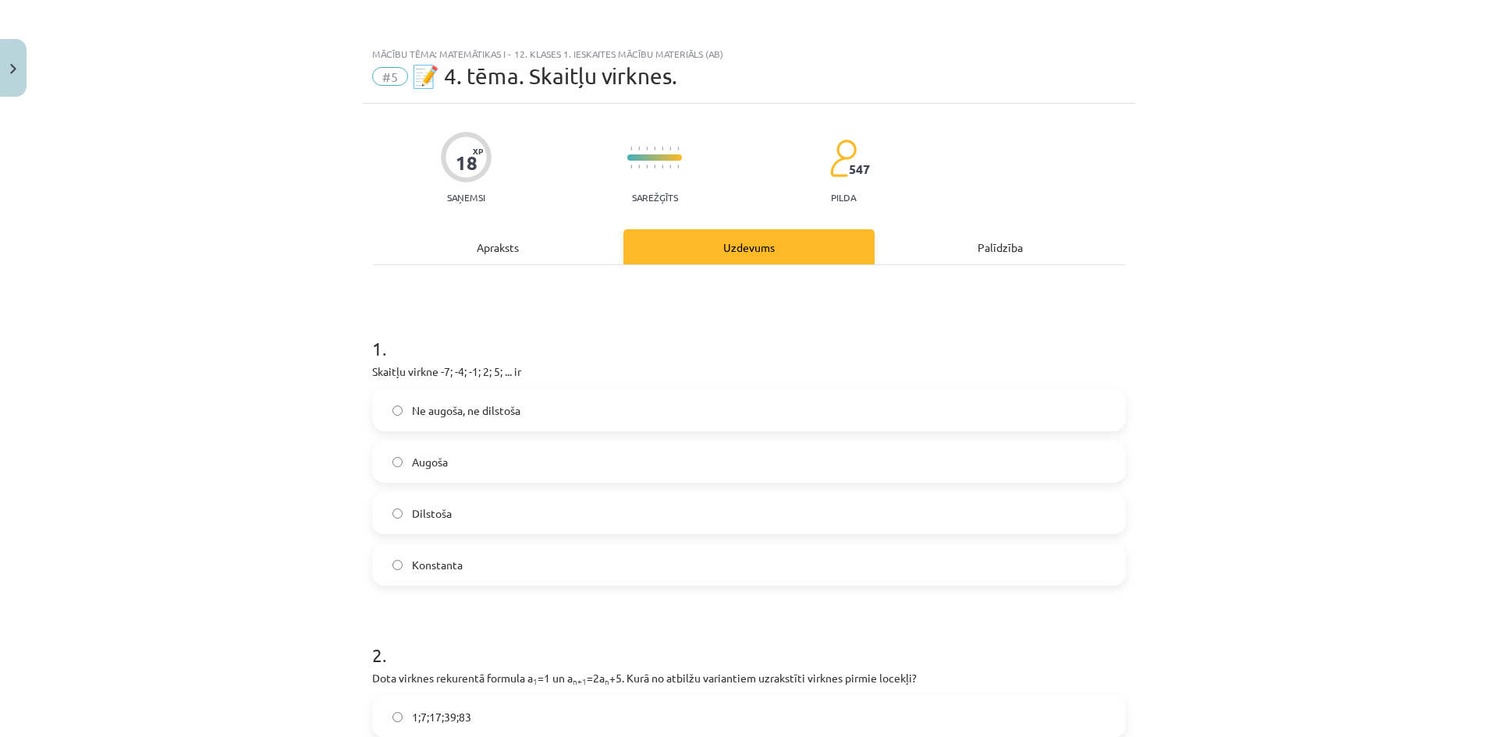
click at [566, 459] on label "Augoša" at bounding box center [749, 461] width 750 height 39
click at [530, 566] on label "Konstanta" at bounding box center [749, 564] width 750 height 39
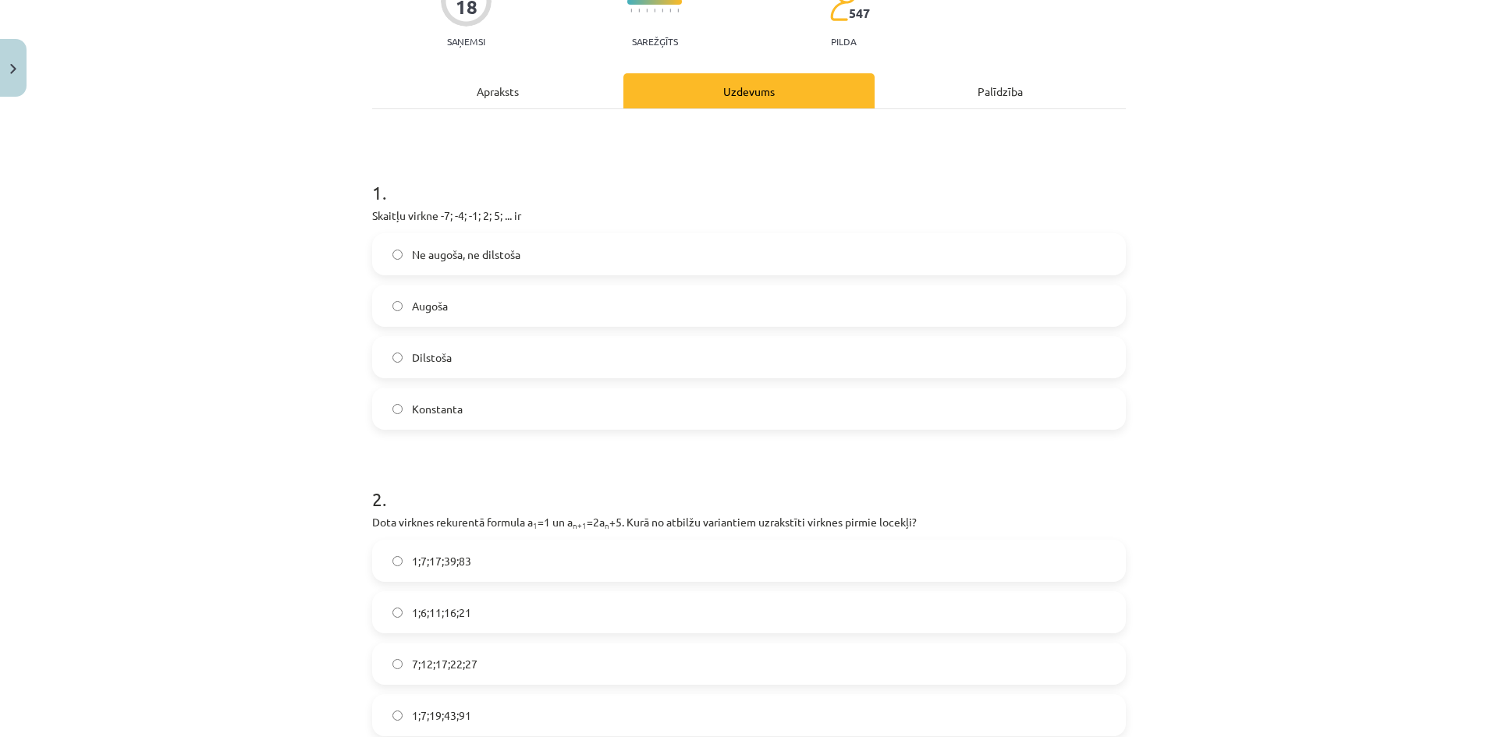
scroll to position [312, 0]
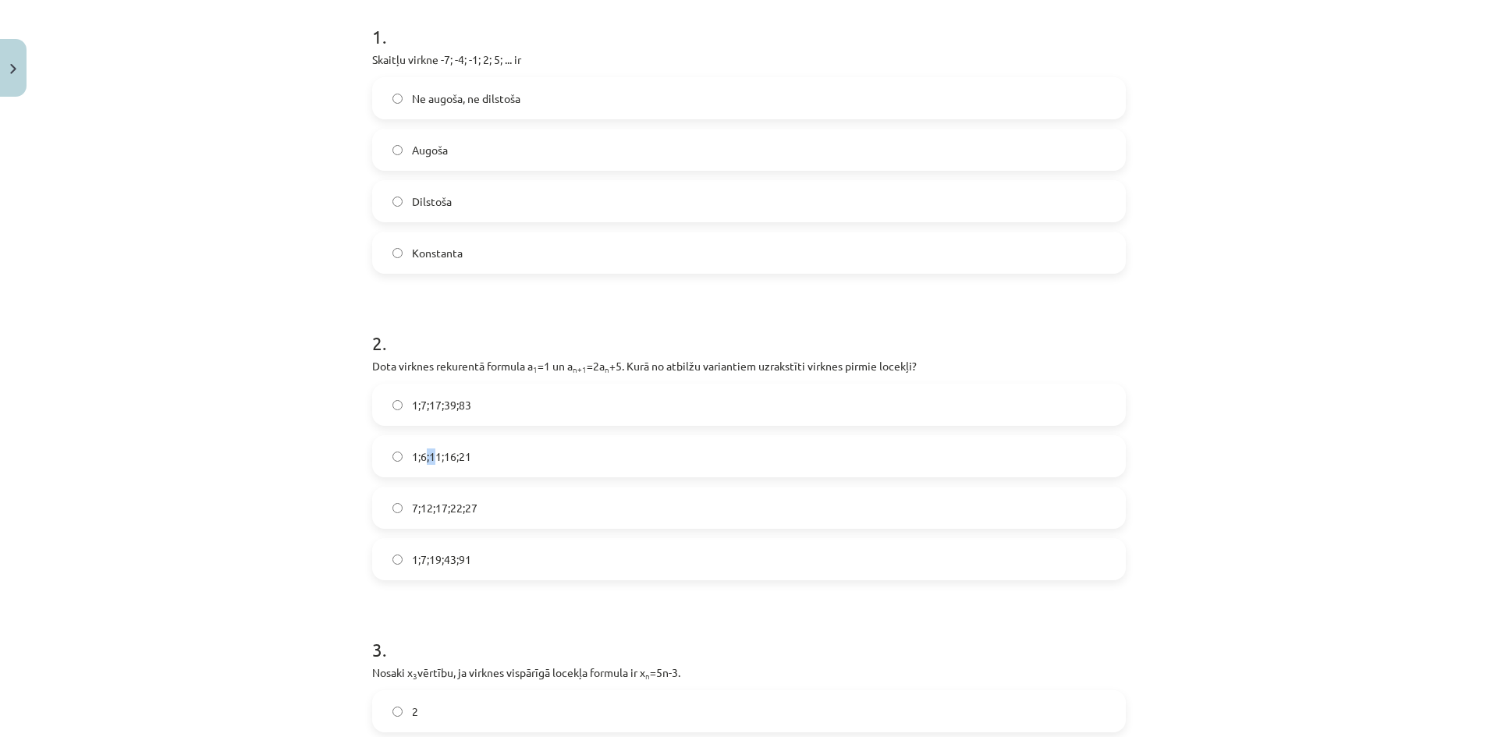
drag, startPoint x: 421, startPoint y: 446, endPoint x: 435, endPoint y: 451, distance: 14.8
click at [435, 450] on label "1;6;11;16;21" at bounding box center [749, 456] width 750 height 39
click at [534, 467] on label "1;6;11;16;21" at bounding box center [749, 456] width 750 height 39
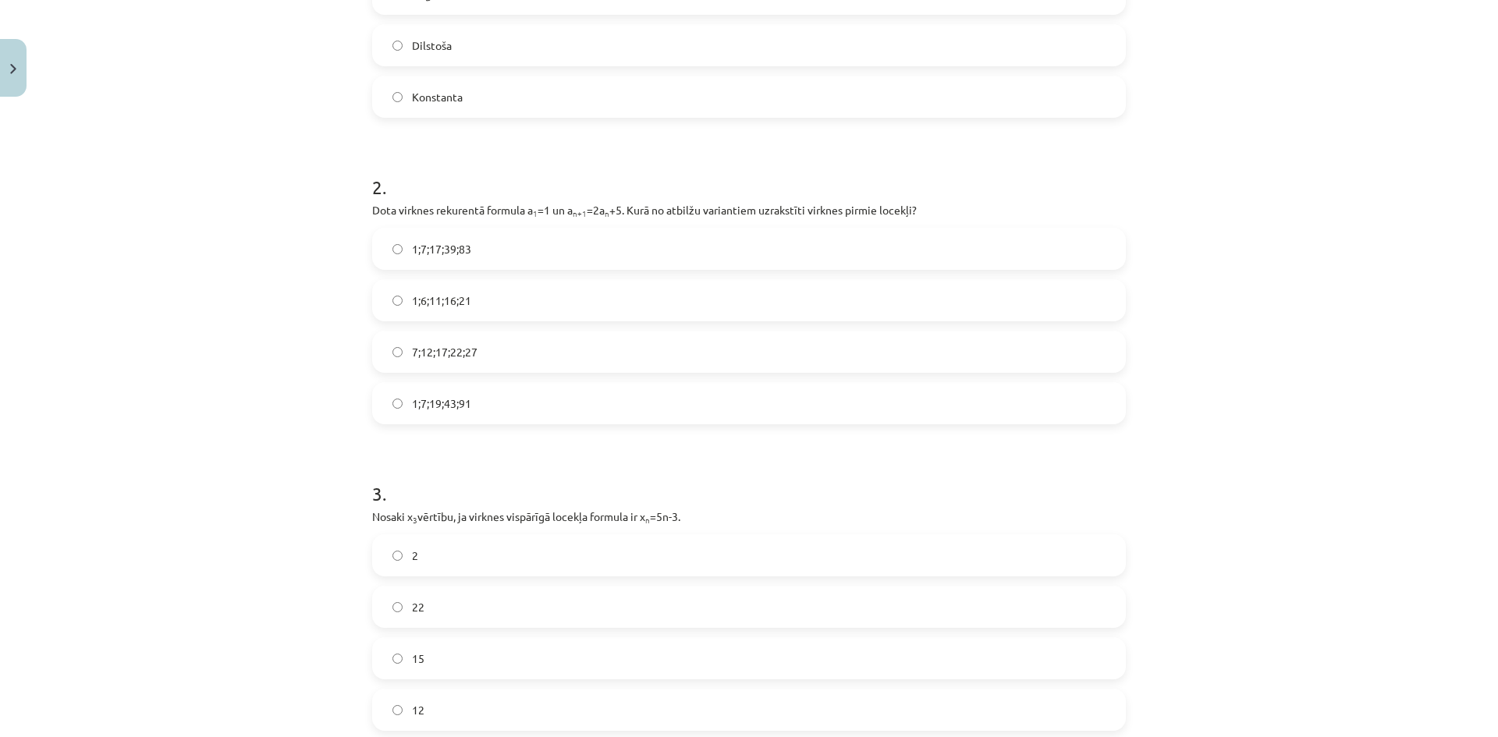
scroll to position [624, 0]
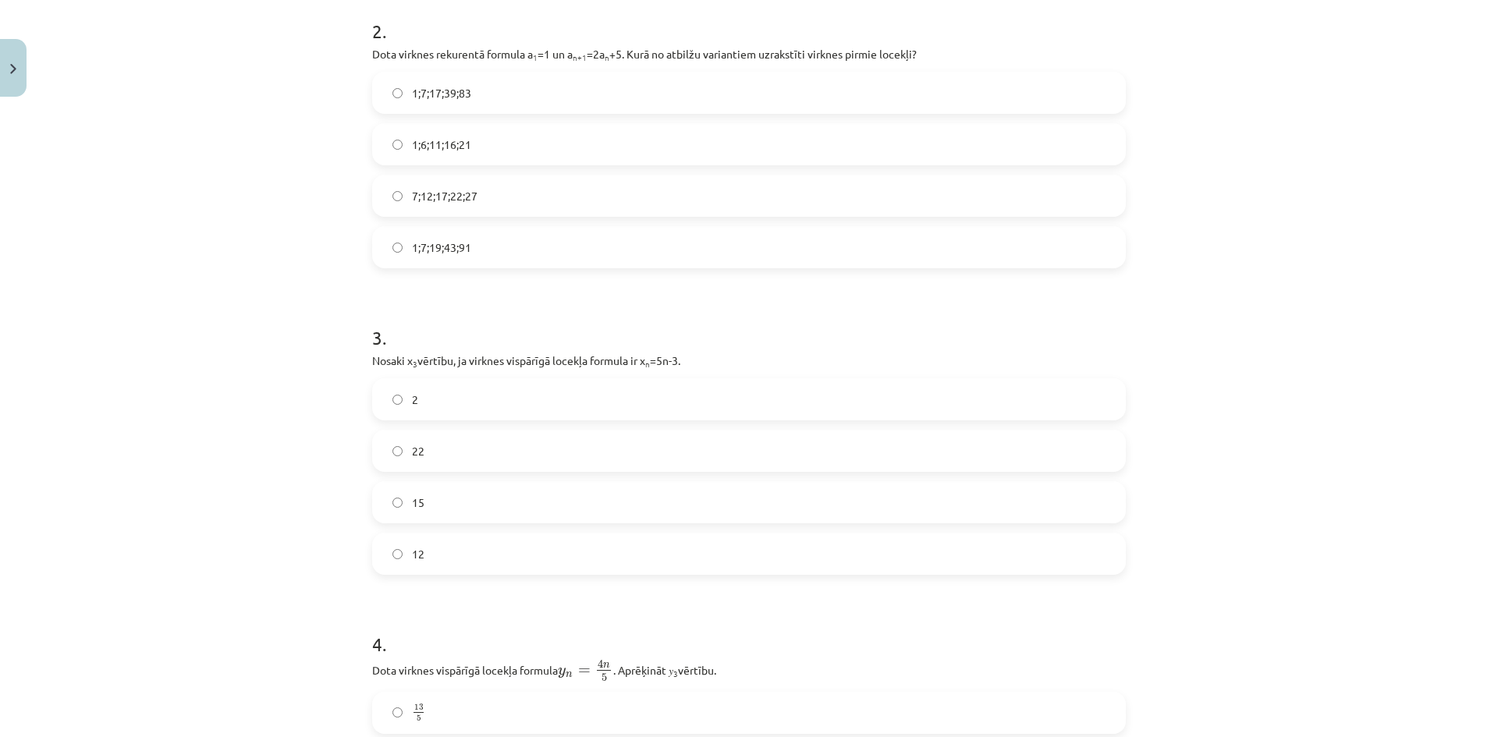
click at [488, 258] on label "1;7;19;43;91" at bounding box center [749, 247] width 750 height 39
click at [540, 566] on label "12" at bounding box center [749, 553] width 750 height 39
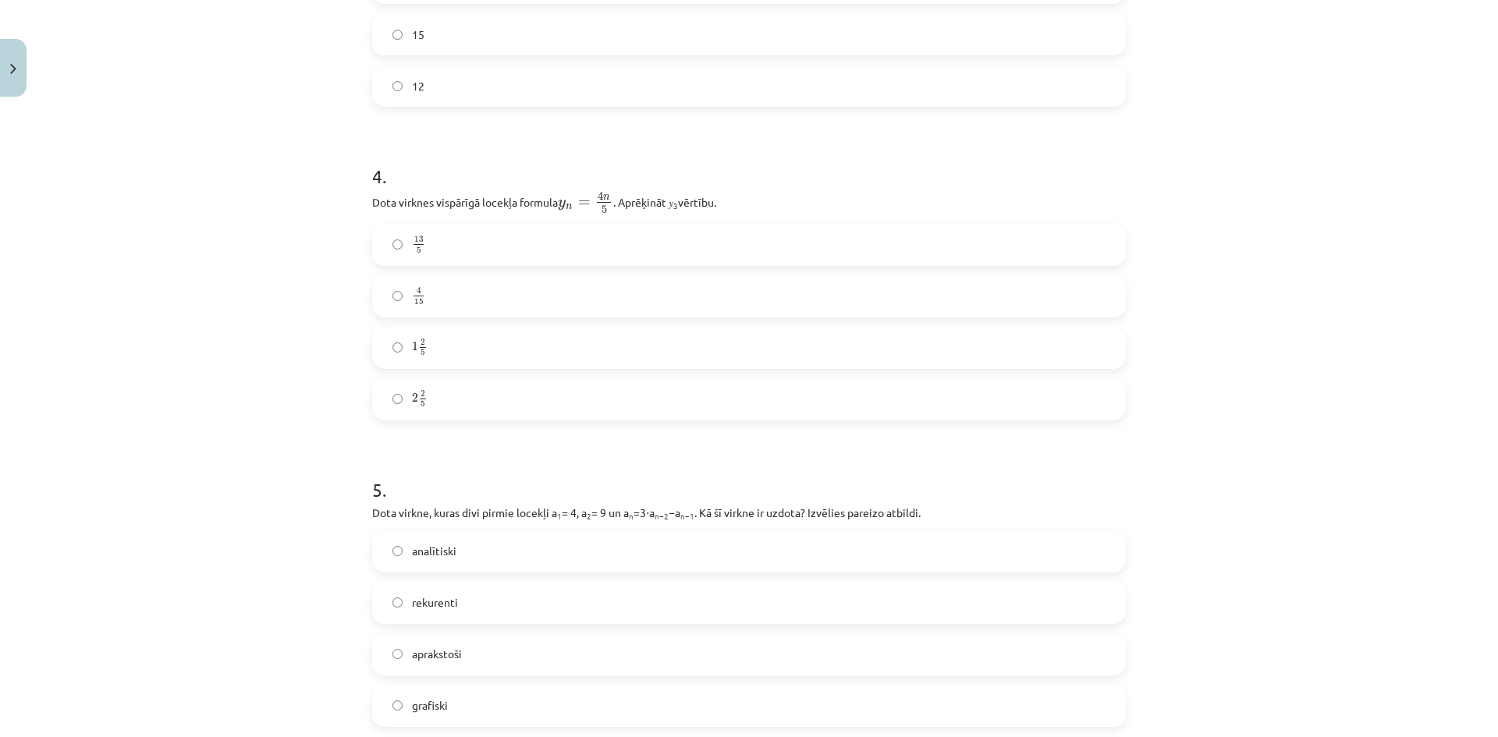
click at [562, 413] on label "2 2 5 2 2 5" at bounding box center [749, 399] width 750 height 39
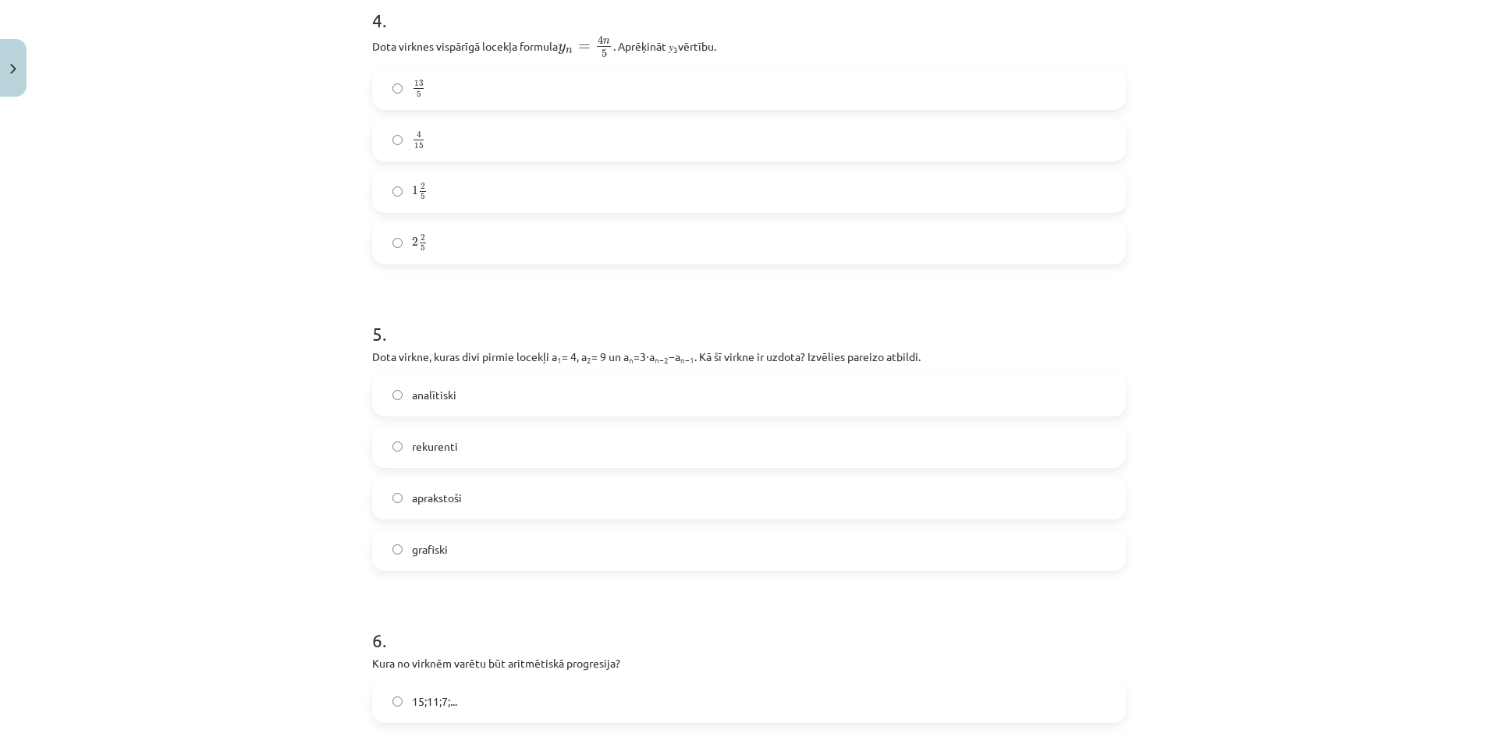
click at [457, 549] on label "grafiski" at bounding box center [749, 549] width 750 height 39
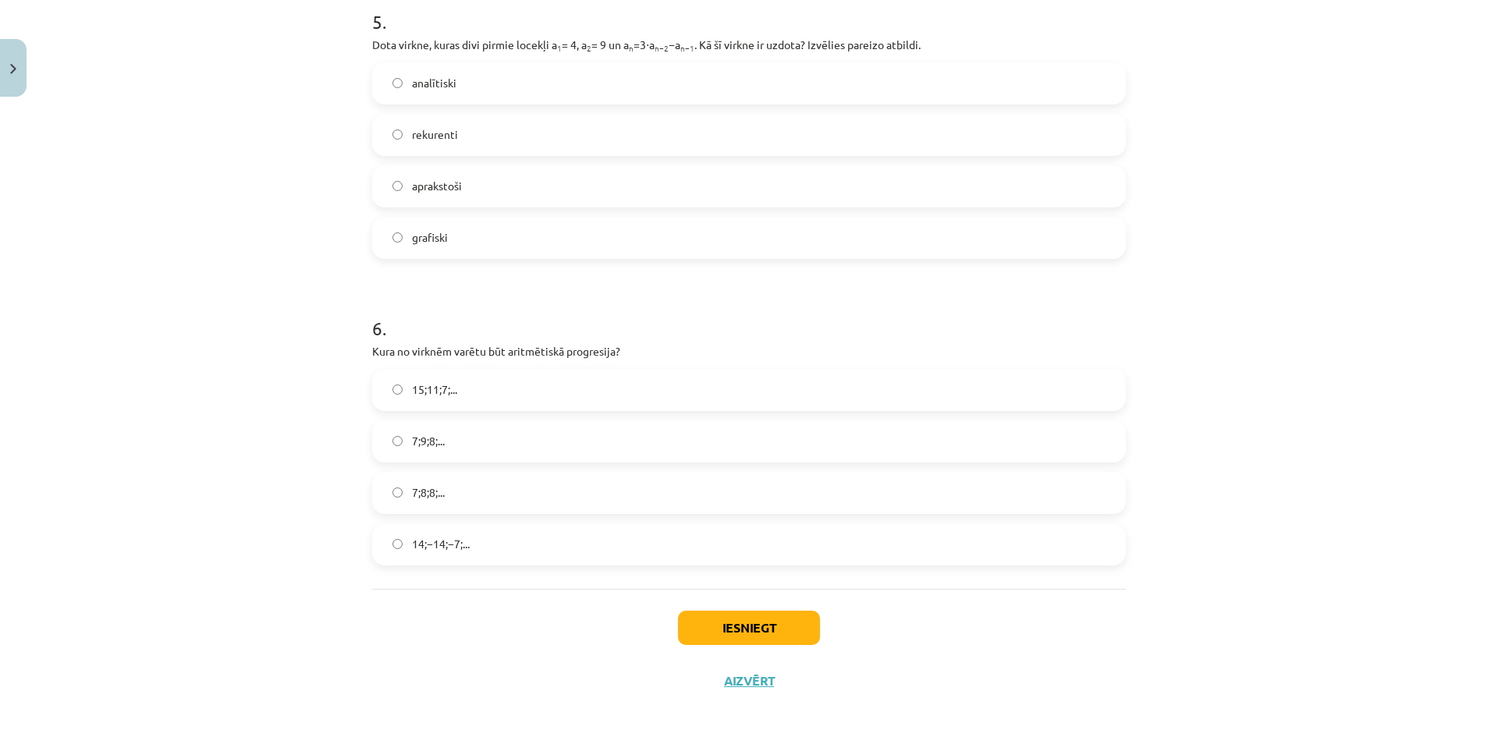
scroll to position [1570, 0]
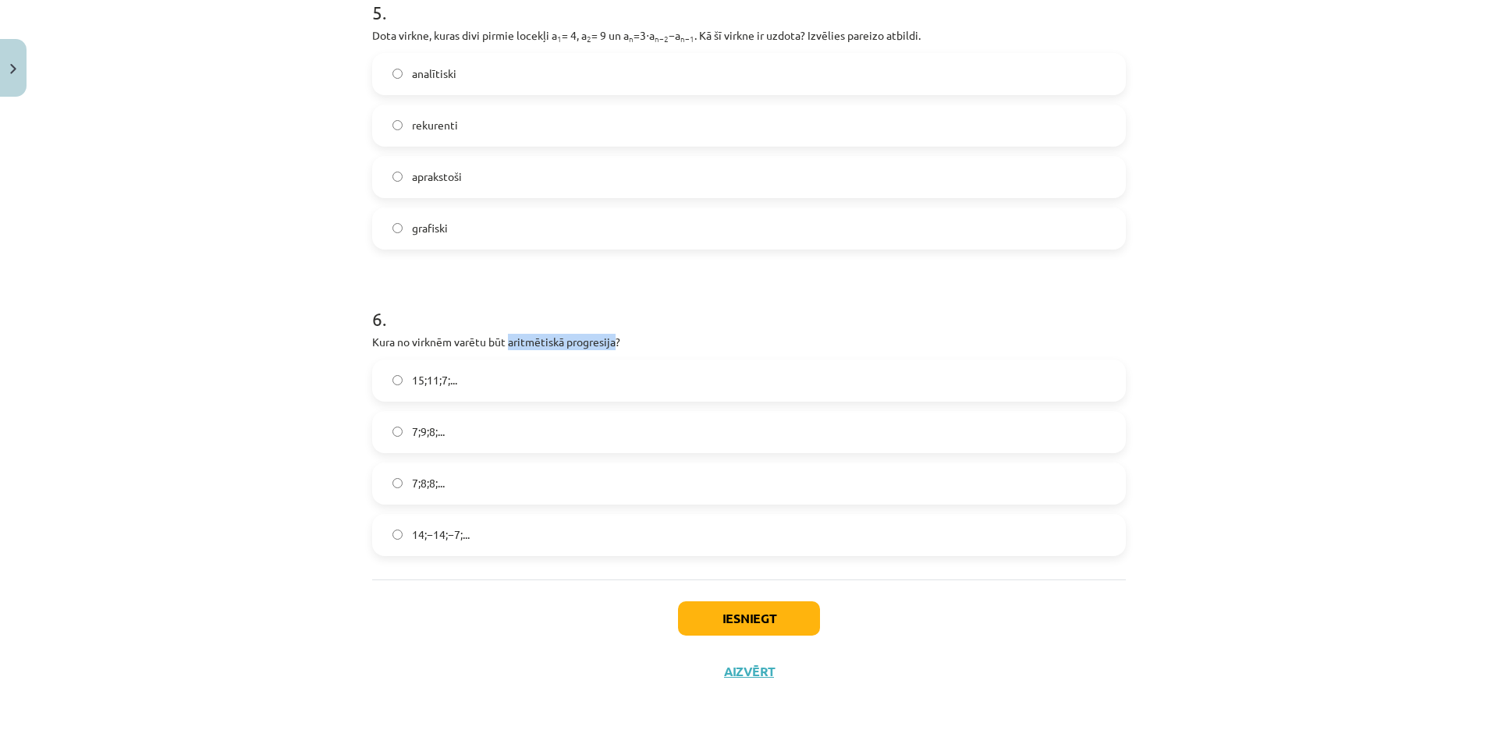
drag, startPoint x: 609, startPoint y: 346, endPoint x: 505, endPoint y: 348, distance: 104.5
click at [505, 348] on p "Kura no virknēm varētu būt aritmētiskā progresija?" at bounding box center [749, 342] width 754 height 16
copy p "aritmētiskā progresija"
click at [384, 312] on h1 "6 ." at bounding box center [749, 305] width 754 height 48
click at [474, 386] on label "15;11;7;..." at bounding box center [749, 380] width 750 height 39
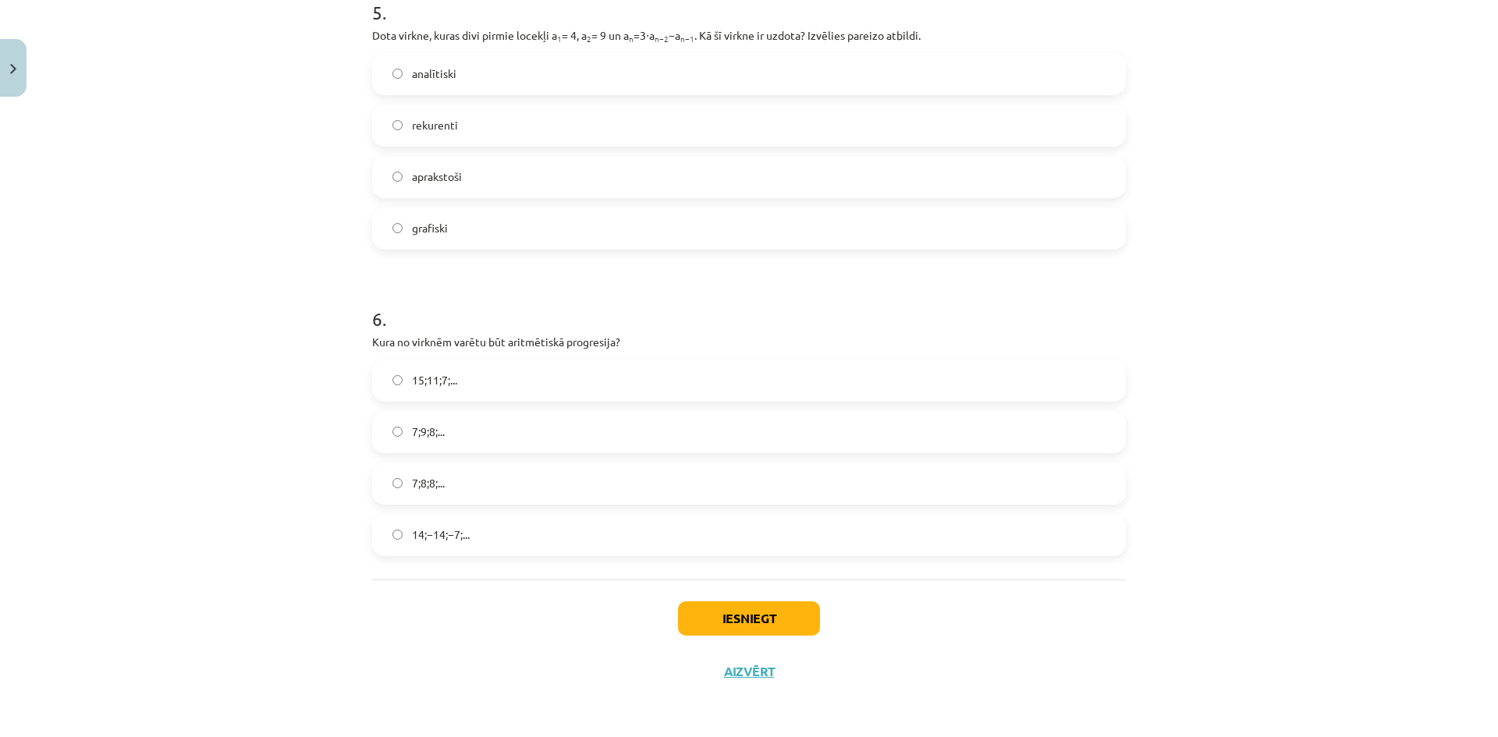
click at [484, 491] on label "7;8;8;..." at bounding box center [749, 483] width 750 height 39
click at [696, 616] on button "Iesniegt" at bounding box center [749, 618] width 142 height 34
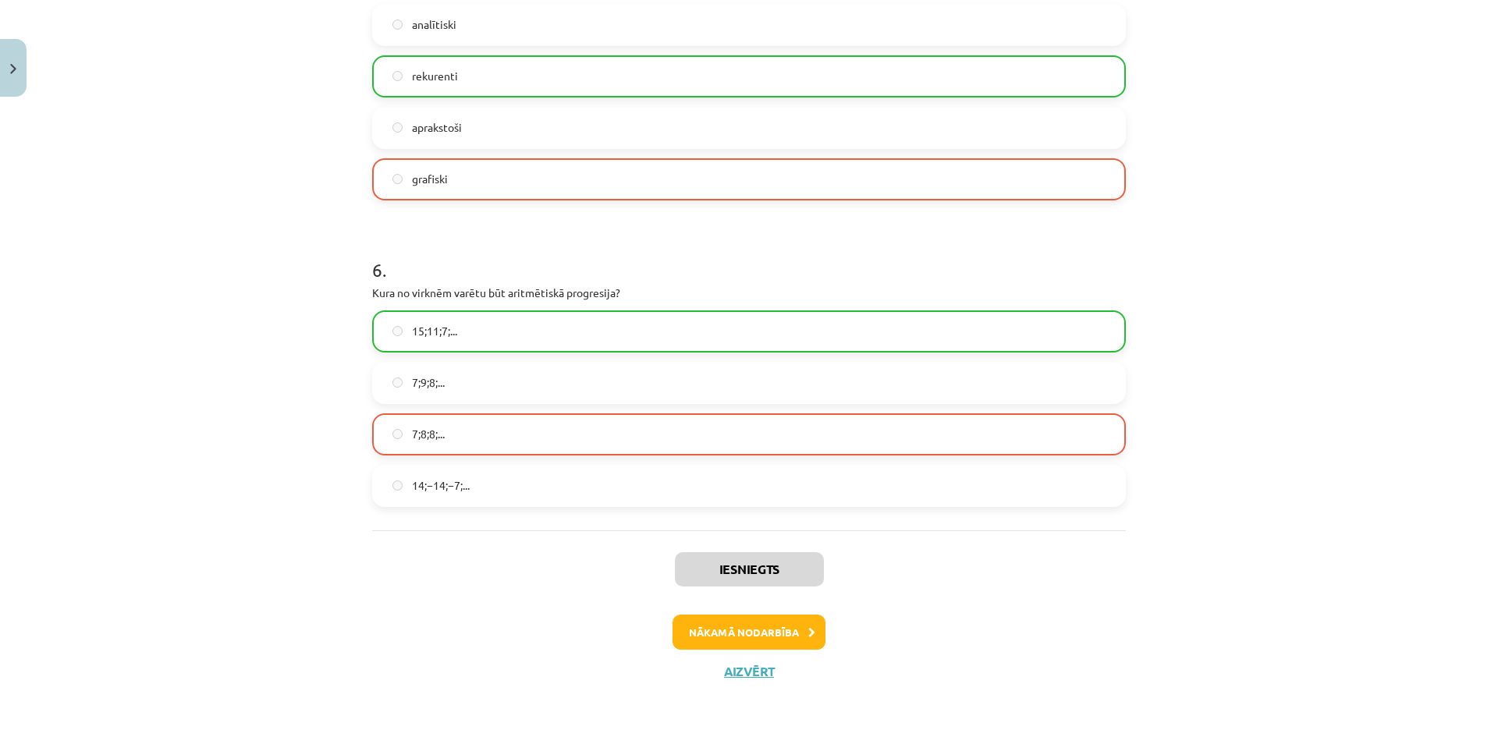
scroll to position [1463, 0]
click at [753, 638] on button "Nākamā nodarbība" at bounding box center [748, 633] width 153 height 36
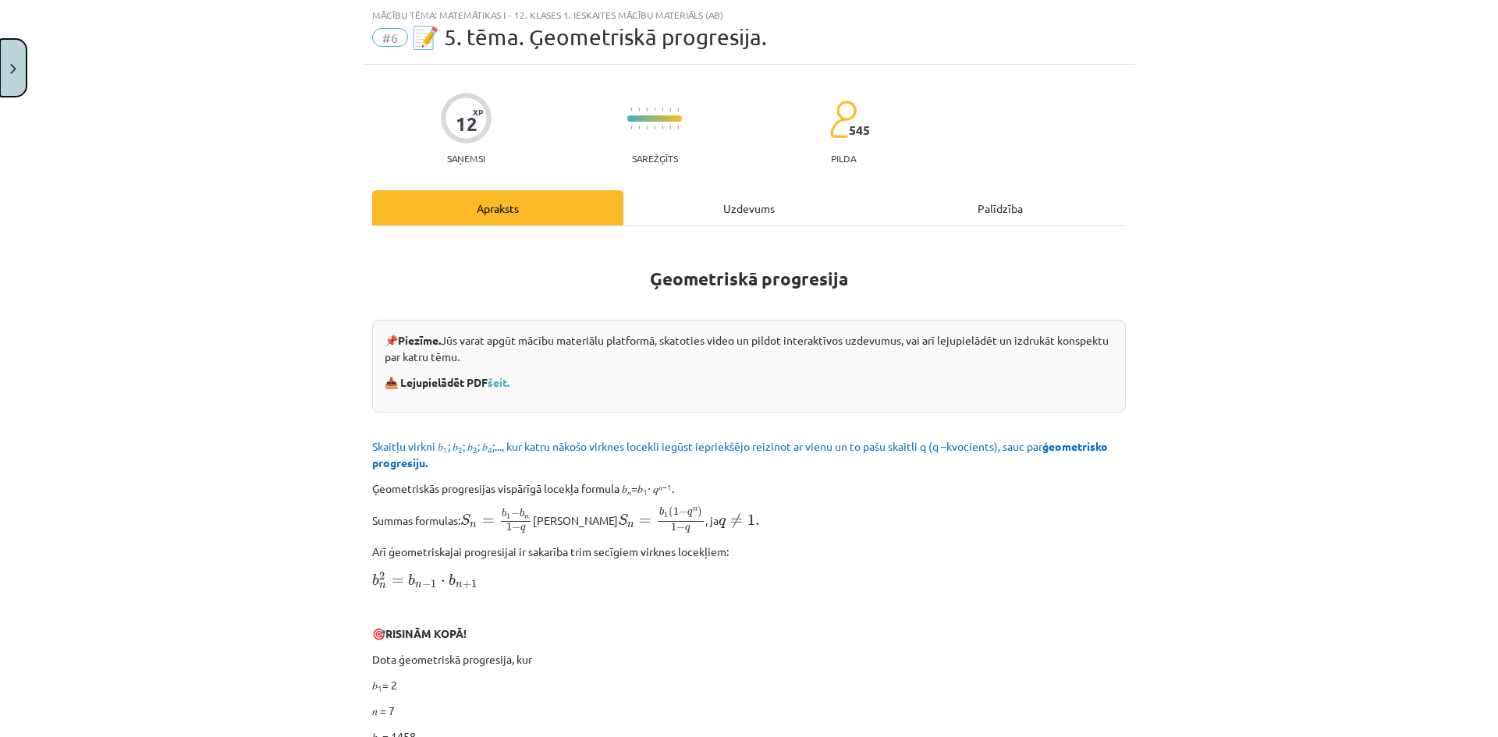
click at [15, 51] on button "Close" at bounding box center [13, 68] width 27 height 58
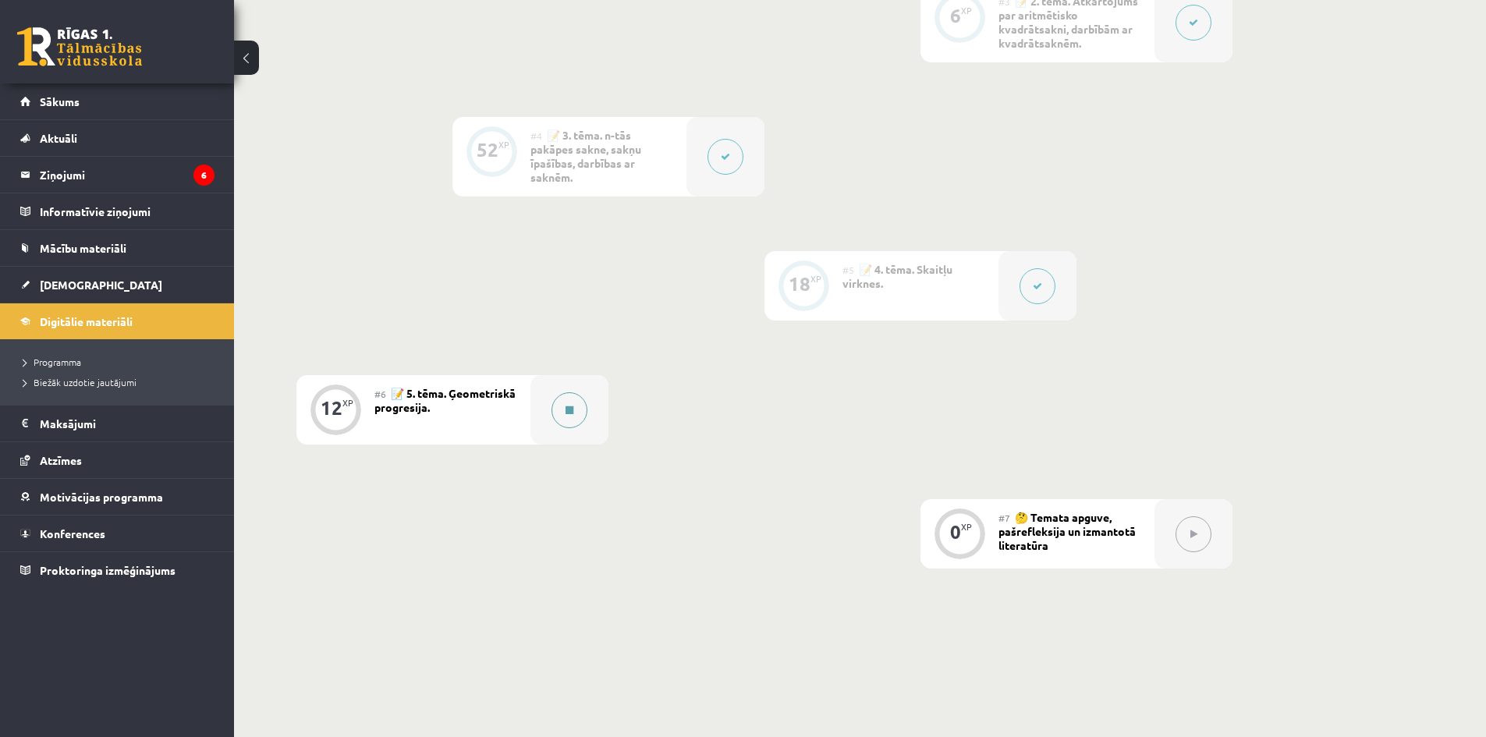
click at [572, 418] on button at bounding box center [570, 410] width 36 height 36
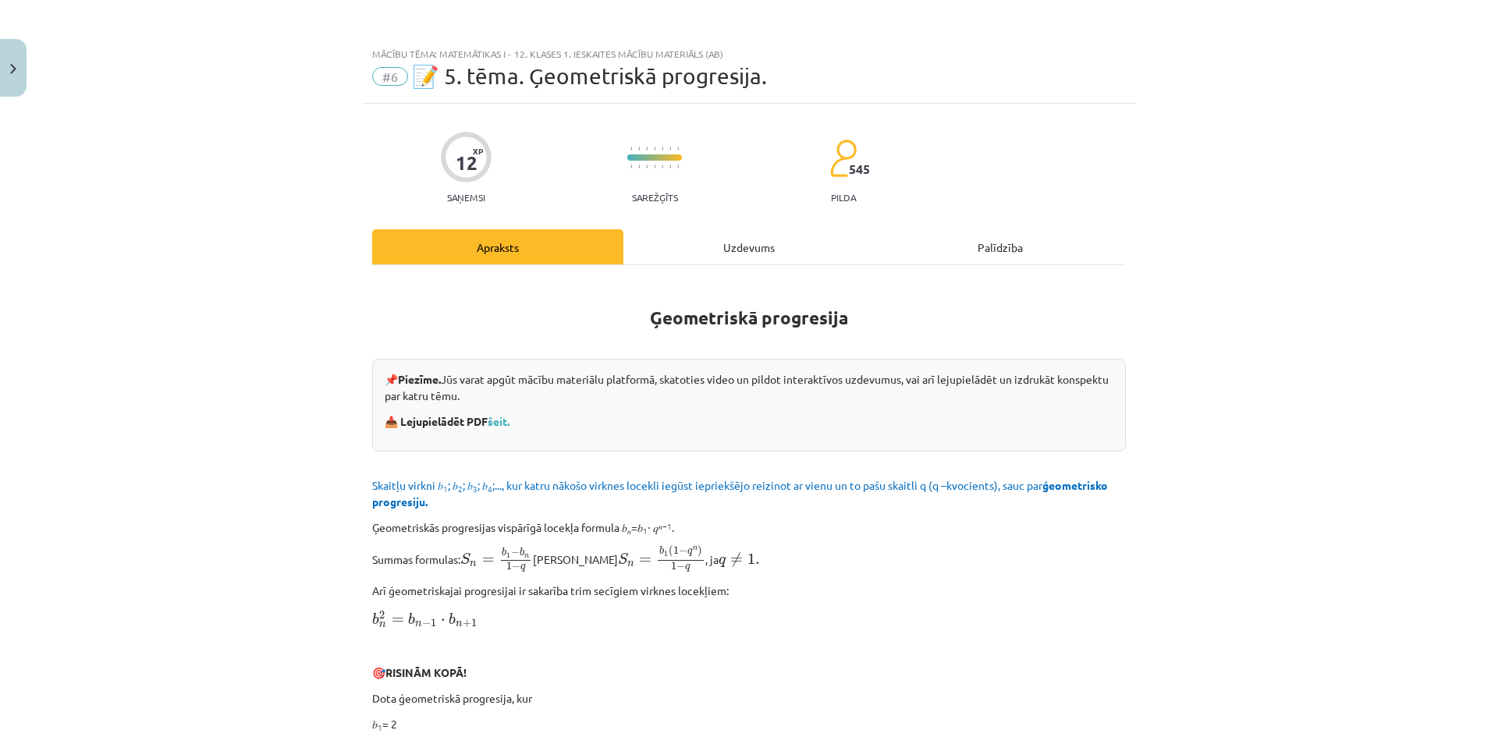
click at [752, 232] on div "Uzdevums" at bounding box center [748, 246] width 251 height 35
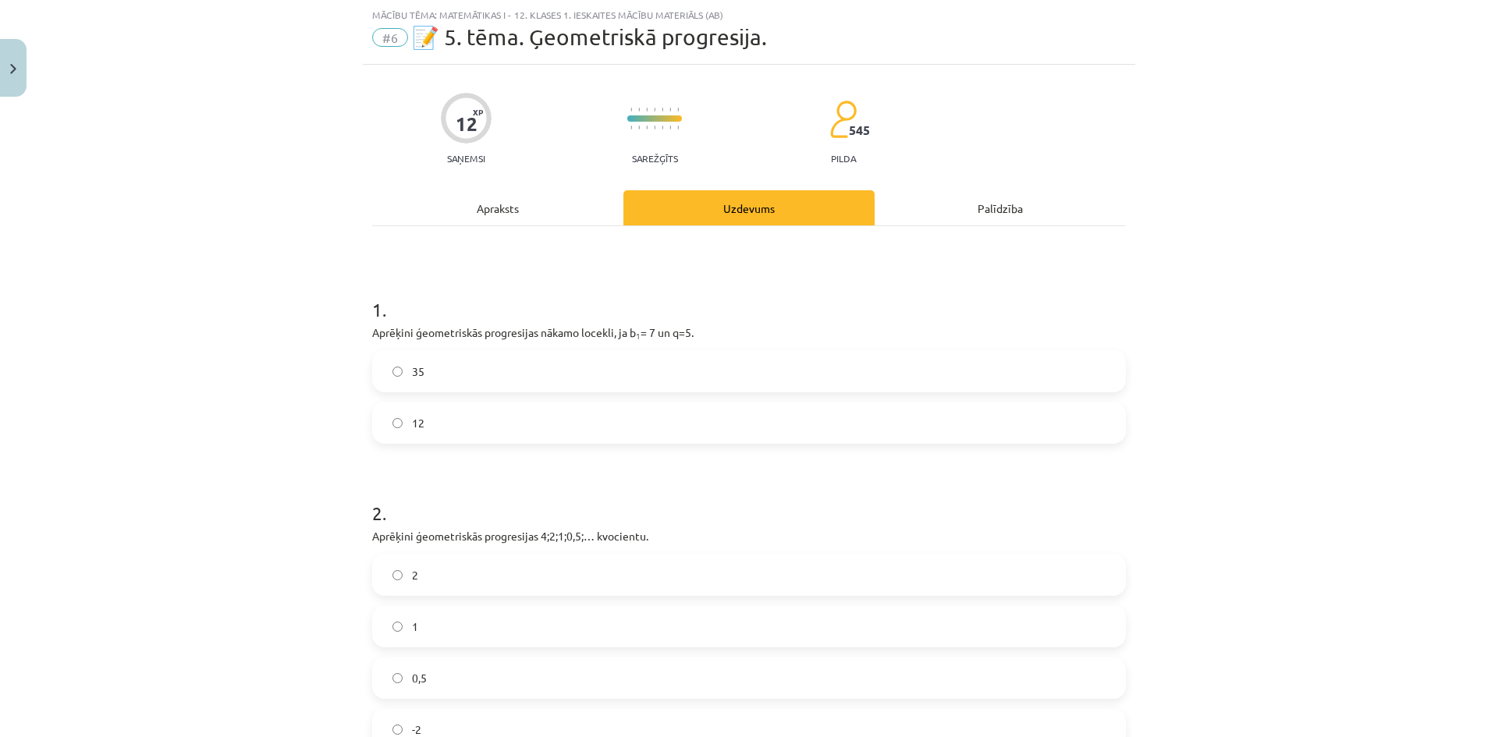
click at [569, 215] on div "Apraksts" at bounding box center [497, 207] width 251 height 35
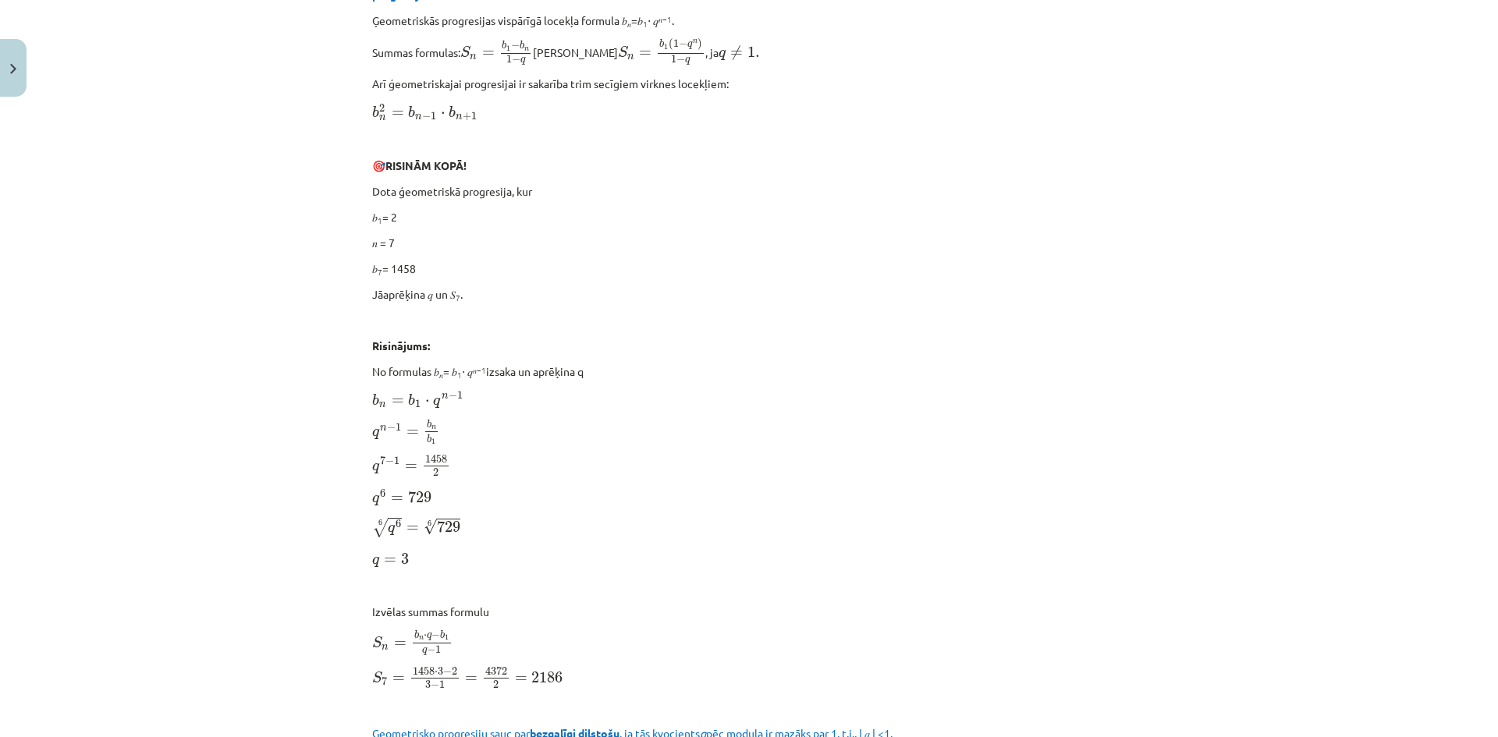
scroll to position [351, 0]
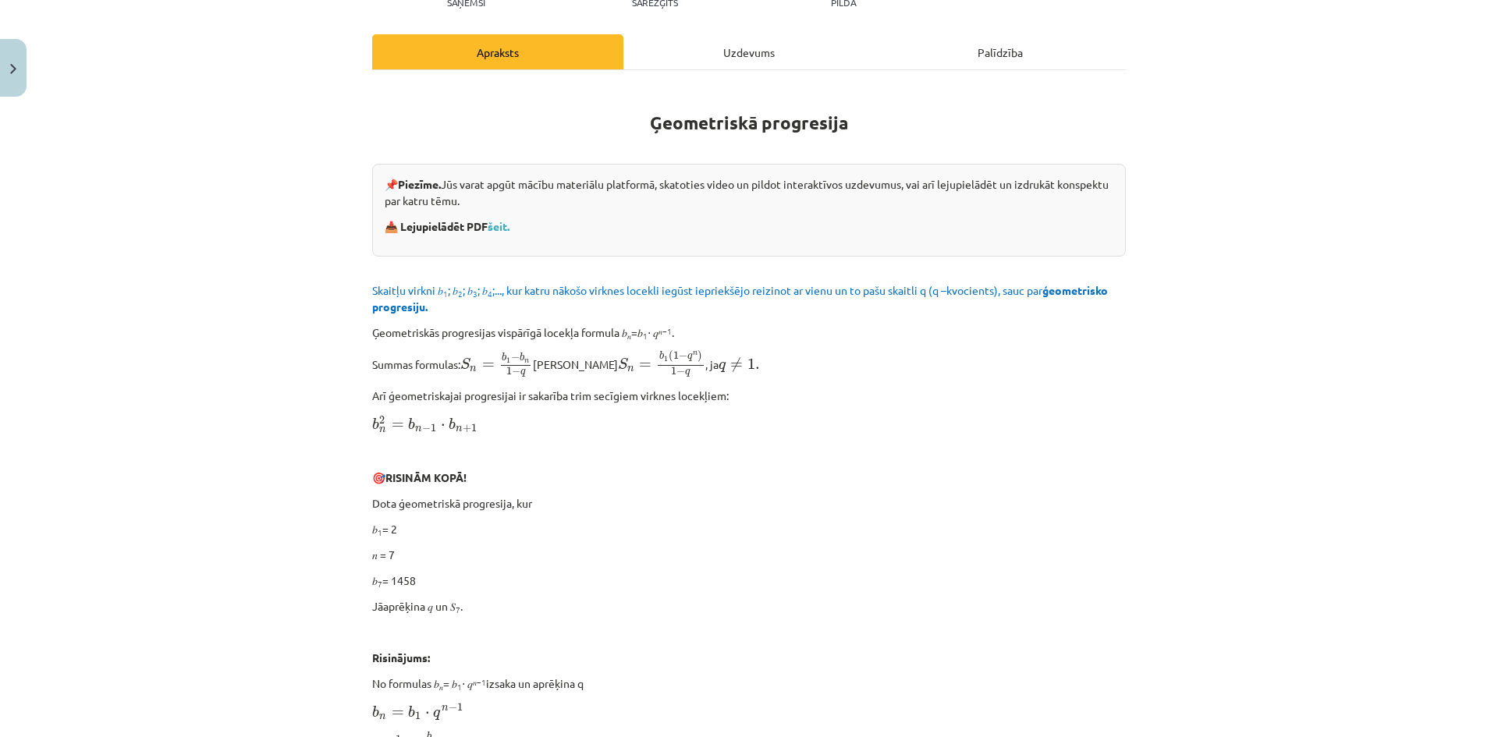
click at [669, 63] on div "Uzdevums" at bounding box center [748, 51] width 251 height 35
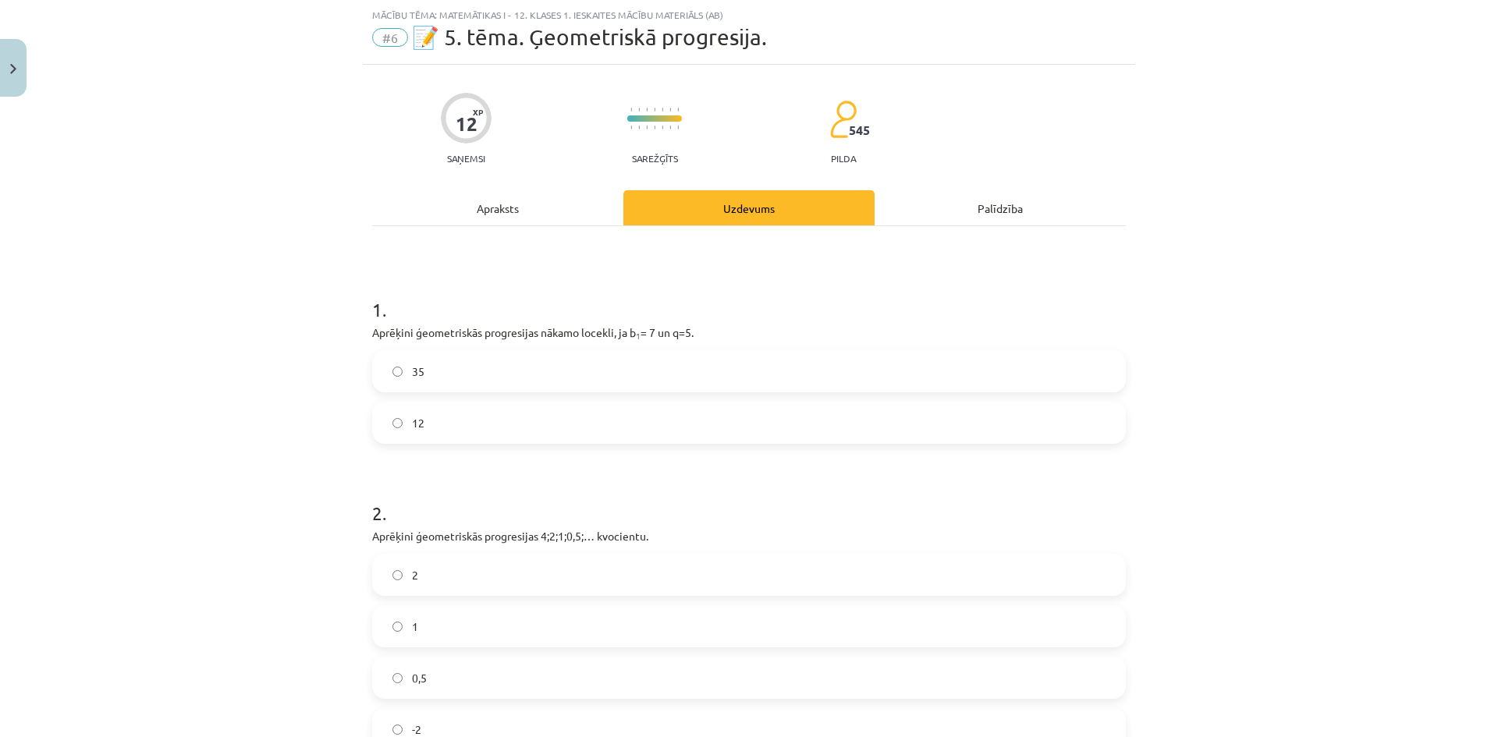
click at [456, 366] on label "35" at bounding box center [749, 371] width 750 height 39
click at [540, 308] on h1 "1 ." at bounding box center [749, 295] width 754 height 48
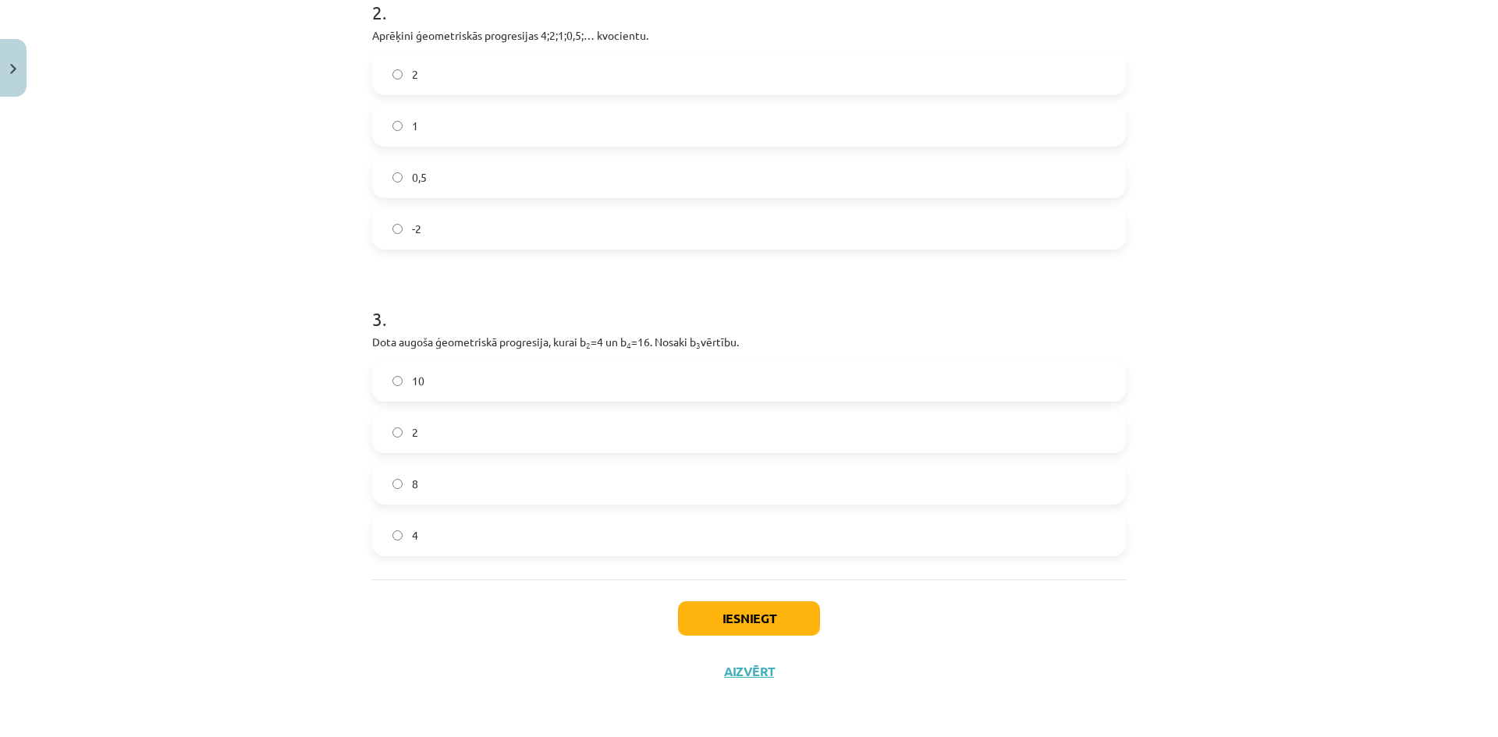
scroll to position [384, 0]
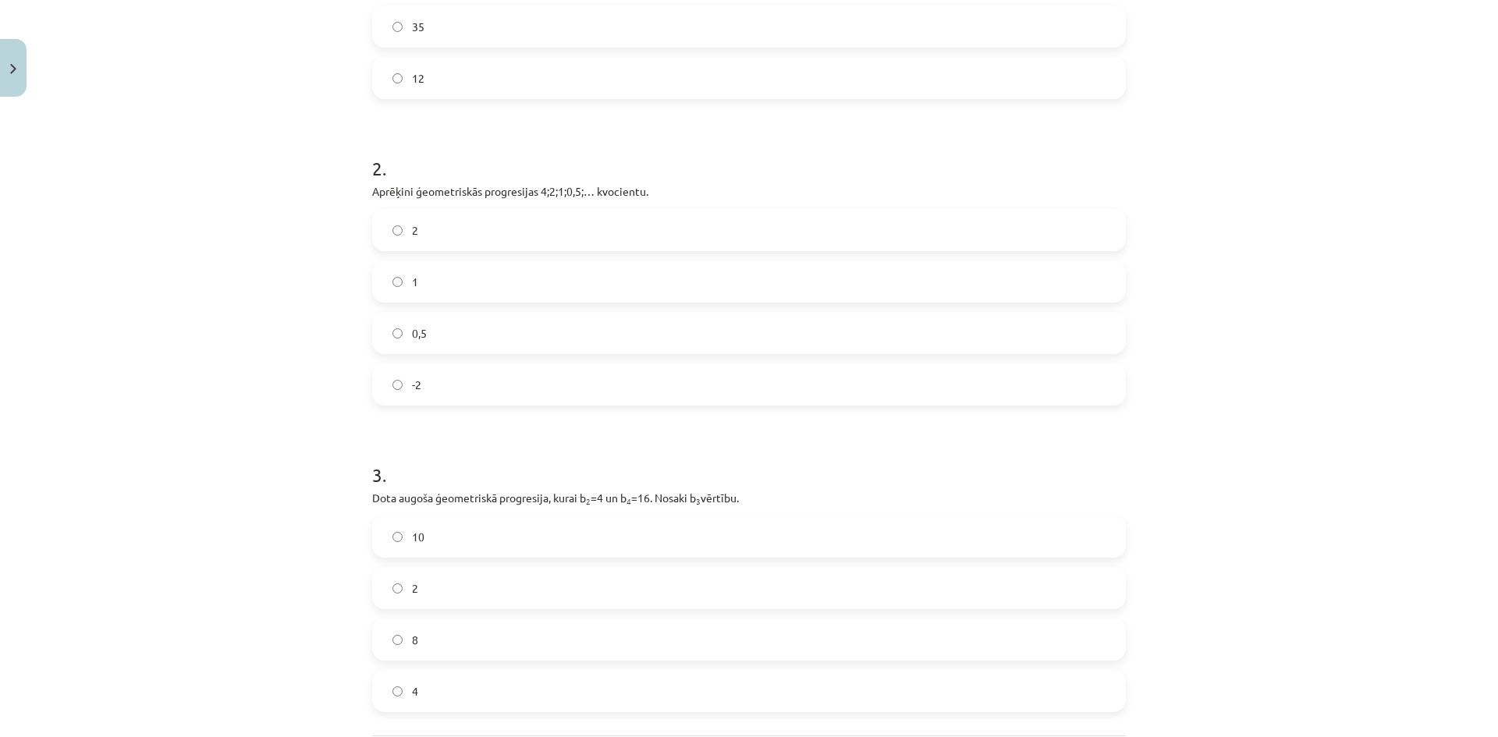
click at [498, 384] on label "-2" at bounding box center [749, 384] width 750 height 39
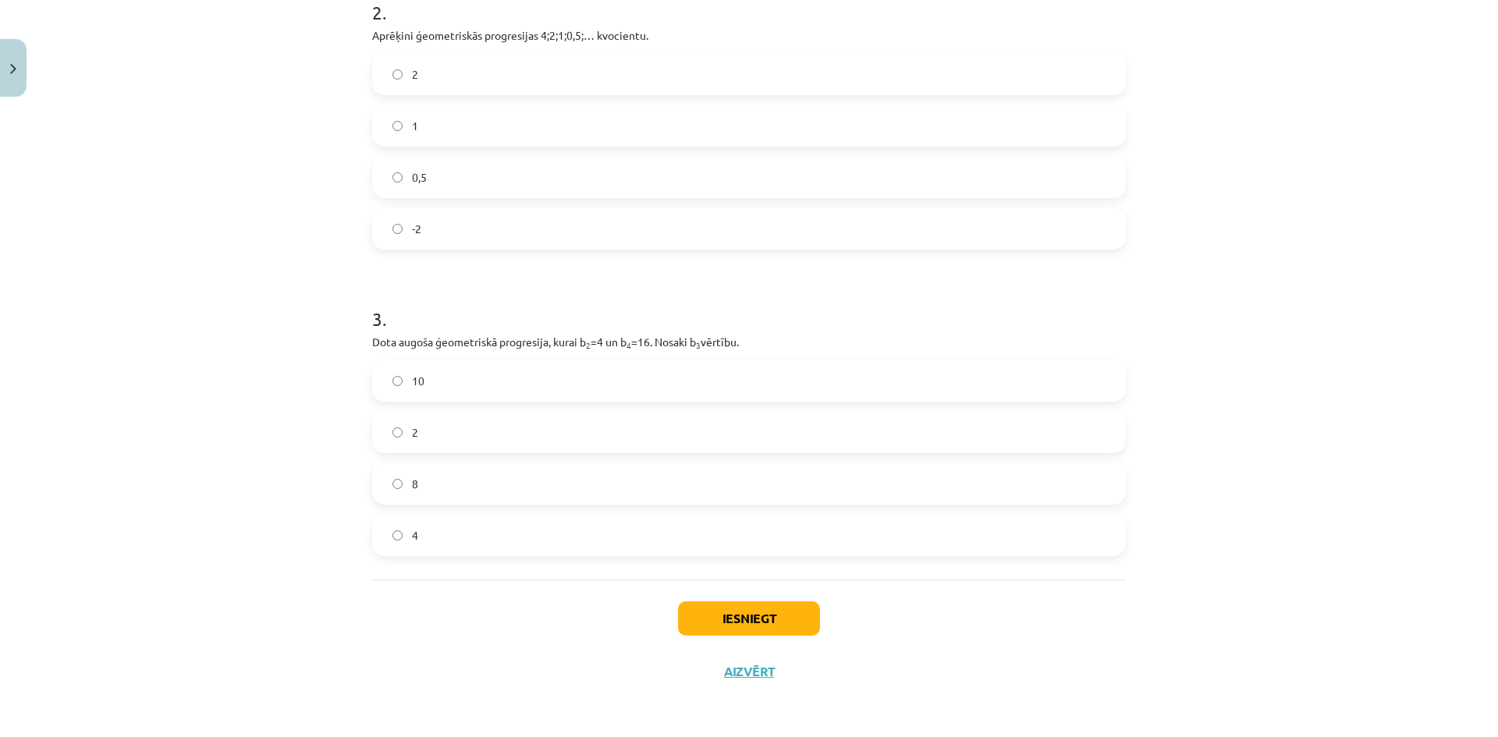
click at [508, 478] on label "8" at bounding box center [749, 483] width 750 height 39
click at [735, 617] on button "Iesniegt" at bounding box center [749, 618] width 142 height 34
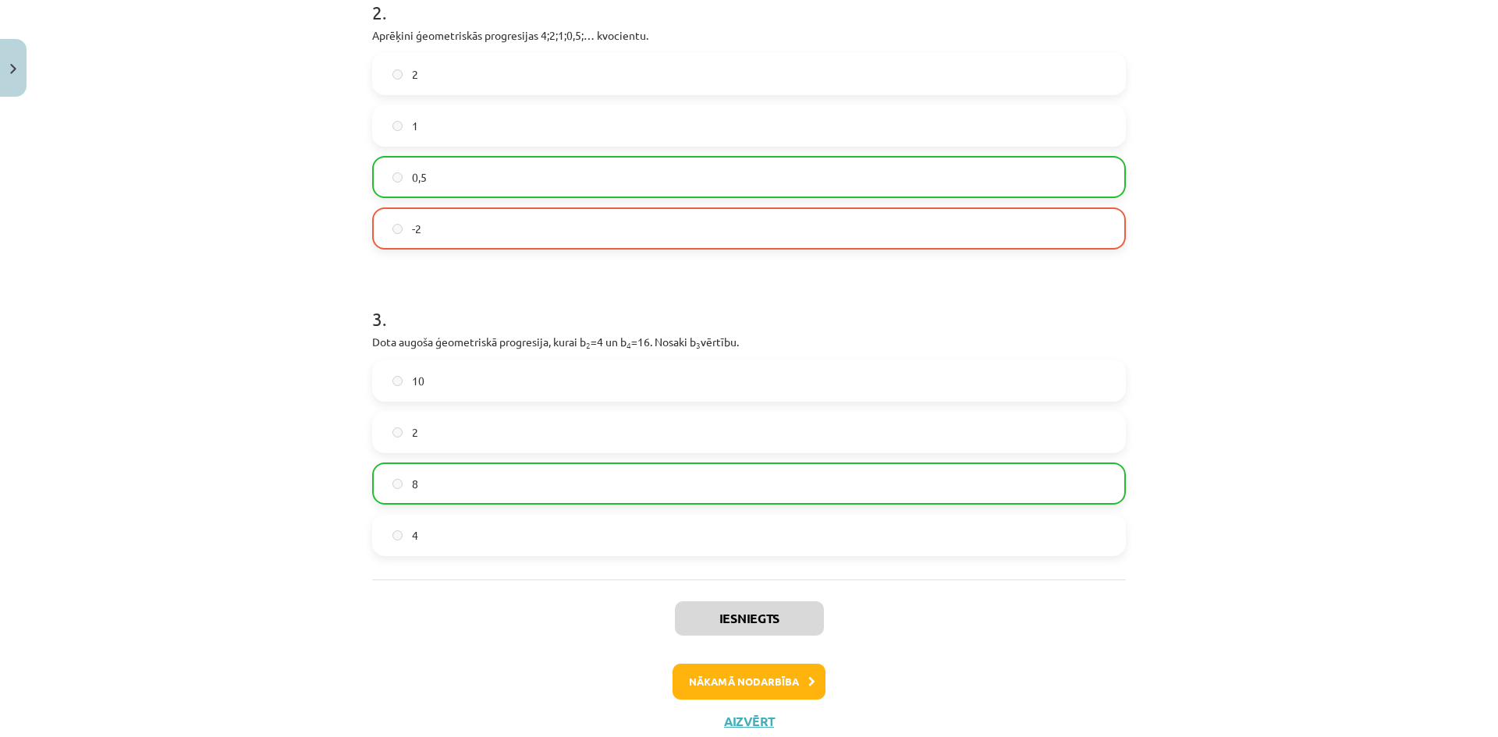
scroll to position [590, 0]
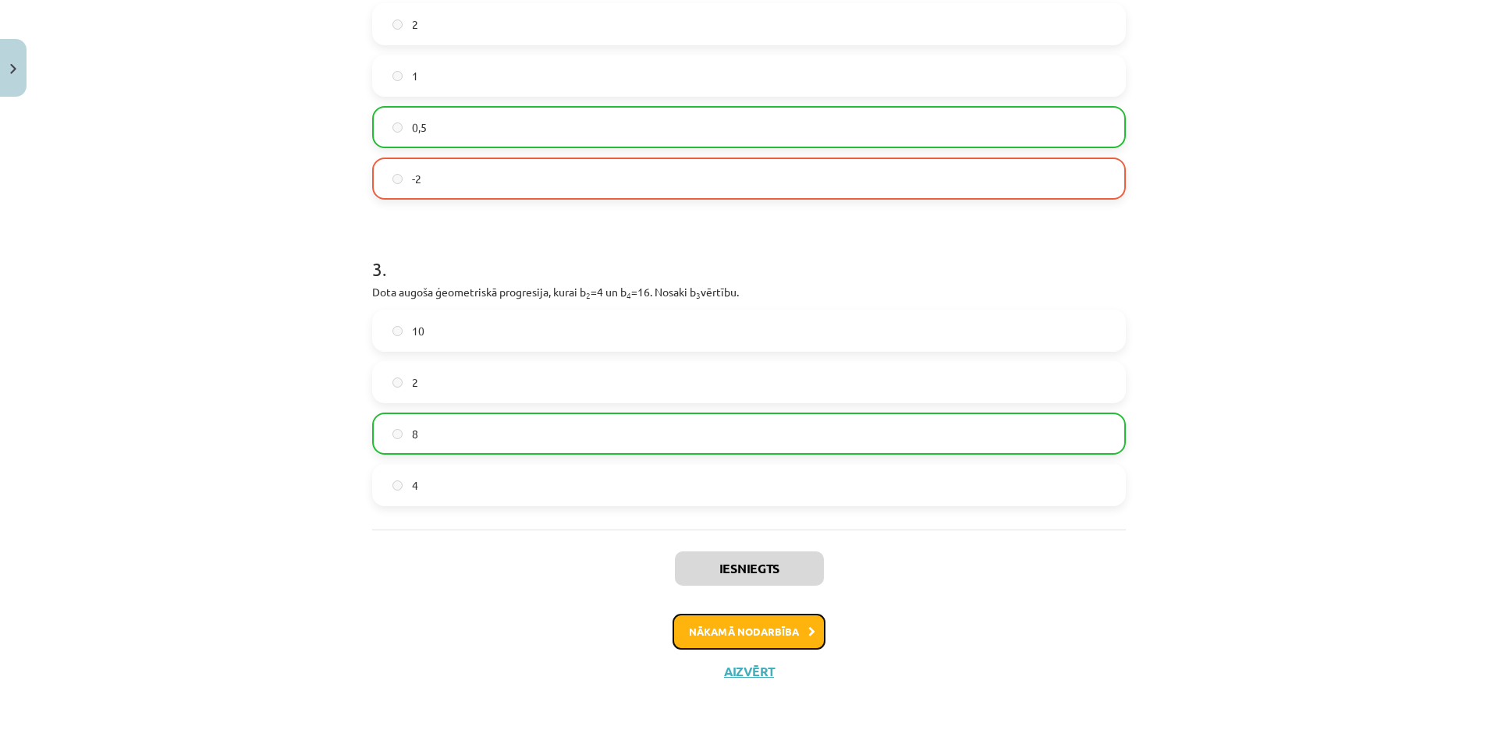
click at [783, 629] on button "Nākamā nodarbība" at bounding box center [748, 632] width 153 height 36
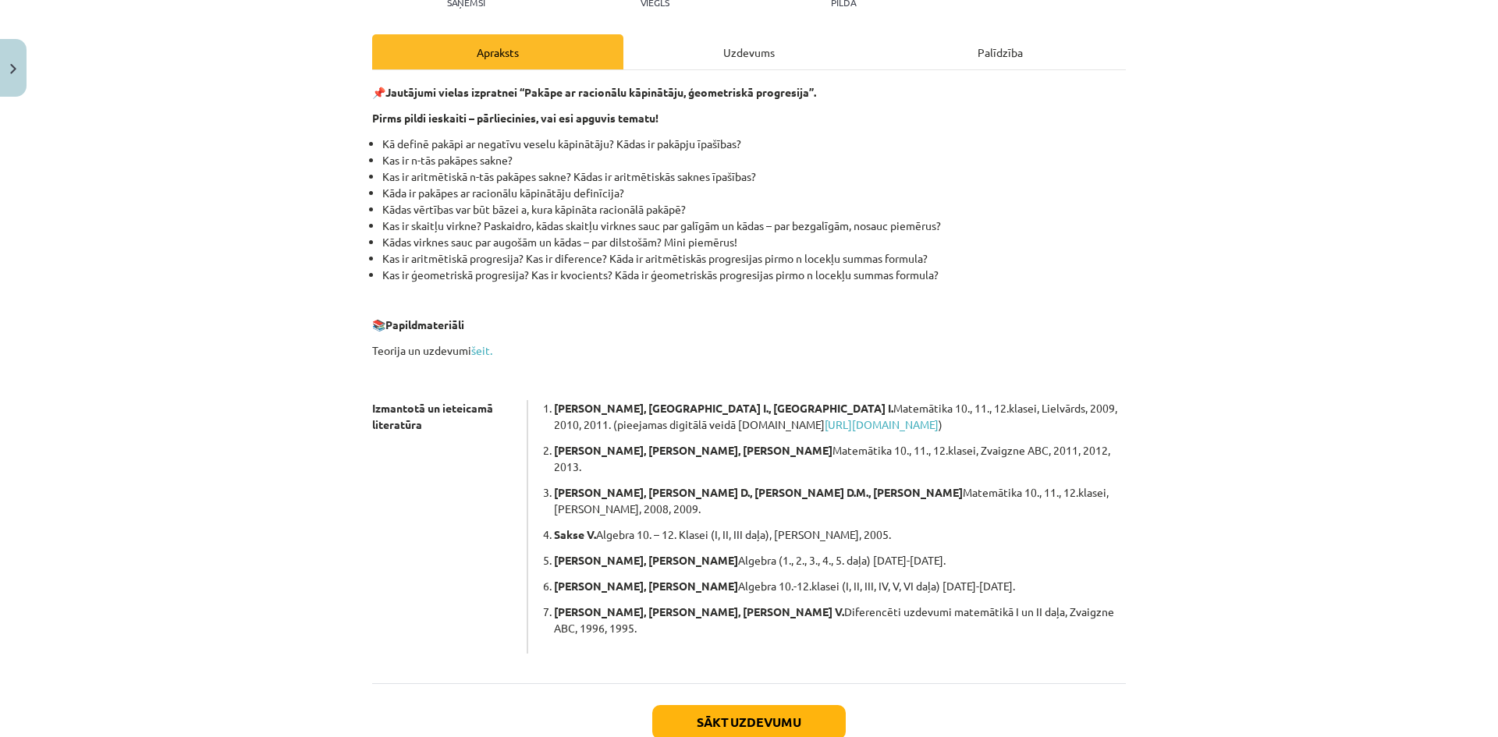
scroll to position [0, 0]
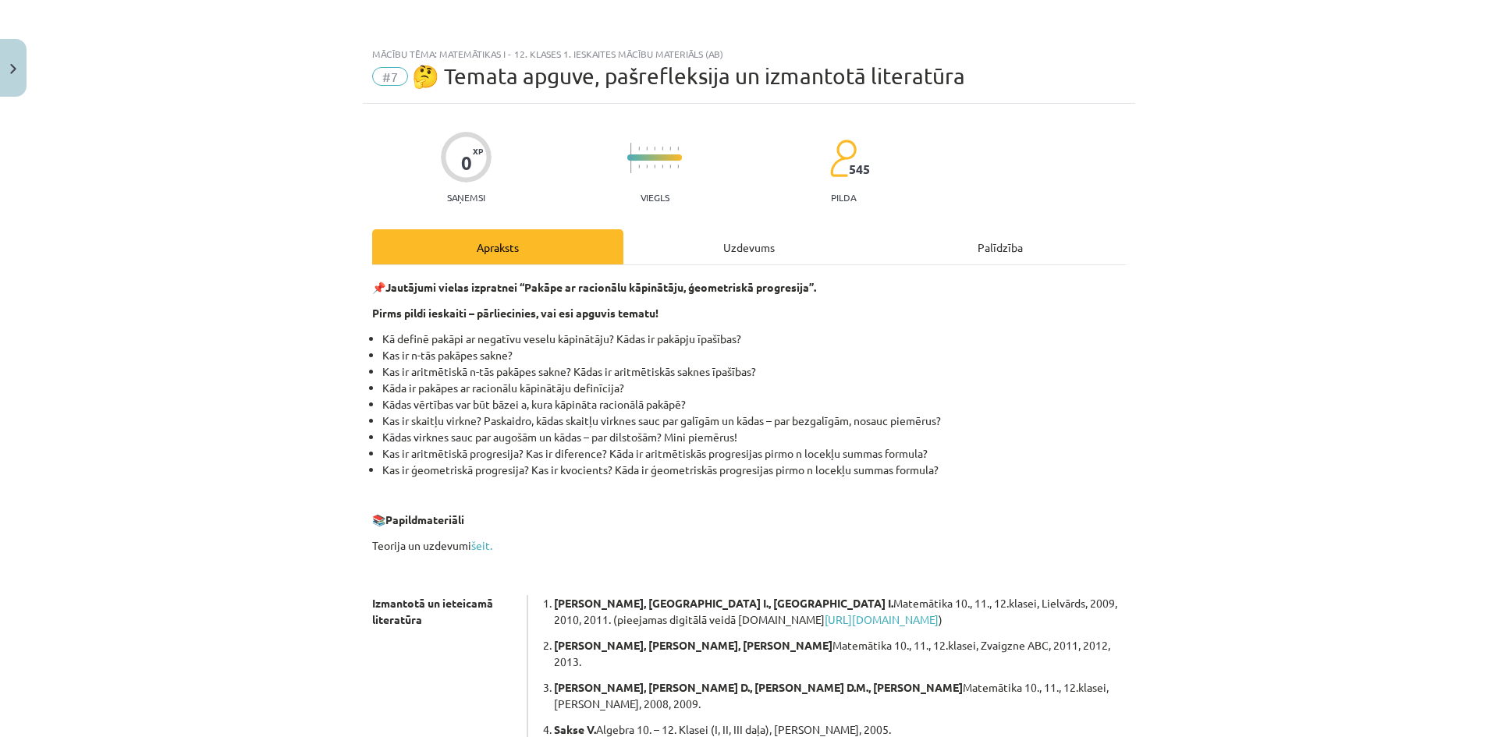
click at [687, 254] on div "Uzdevums" at bounding box center [748, 246] width 251 height 35
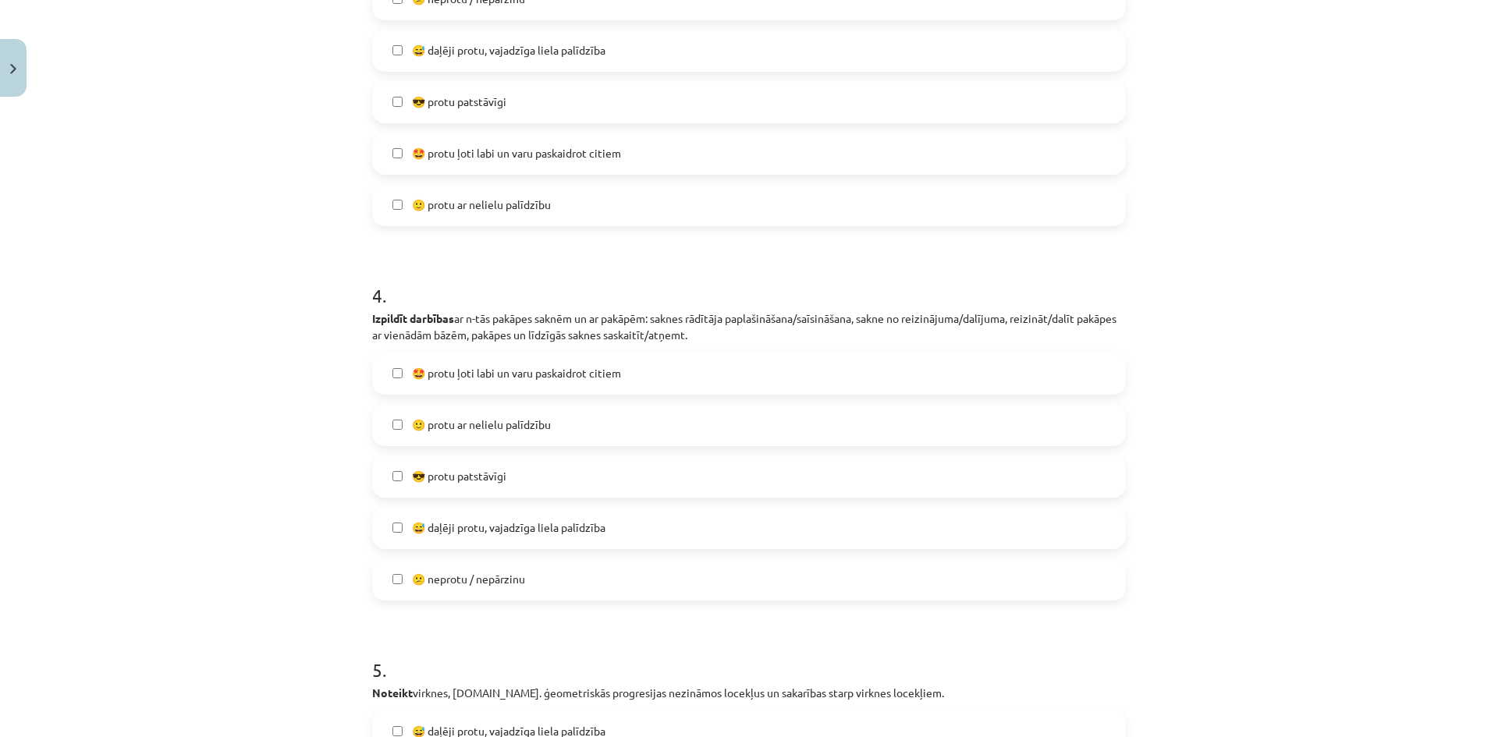
scroll to position [1908, 0]
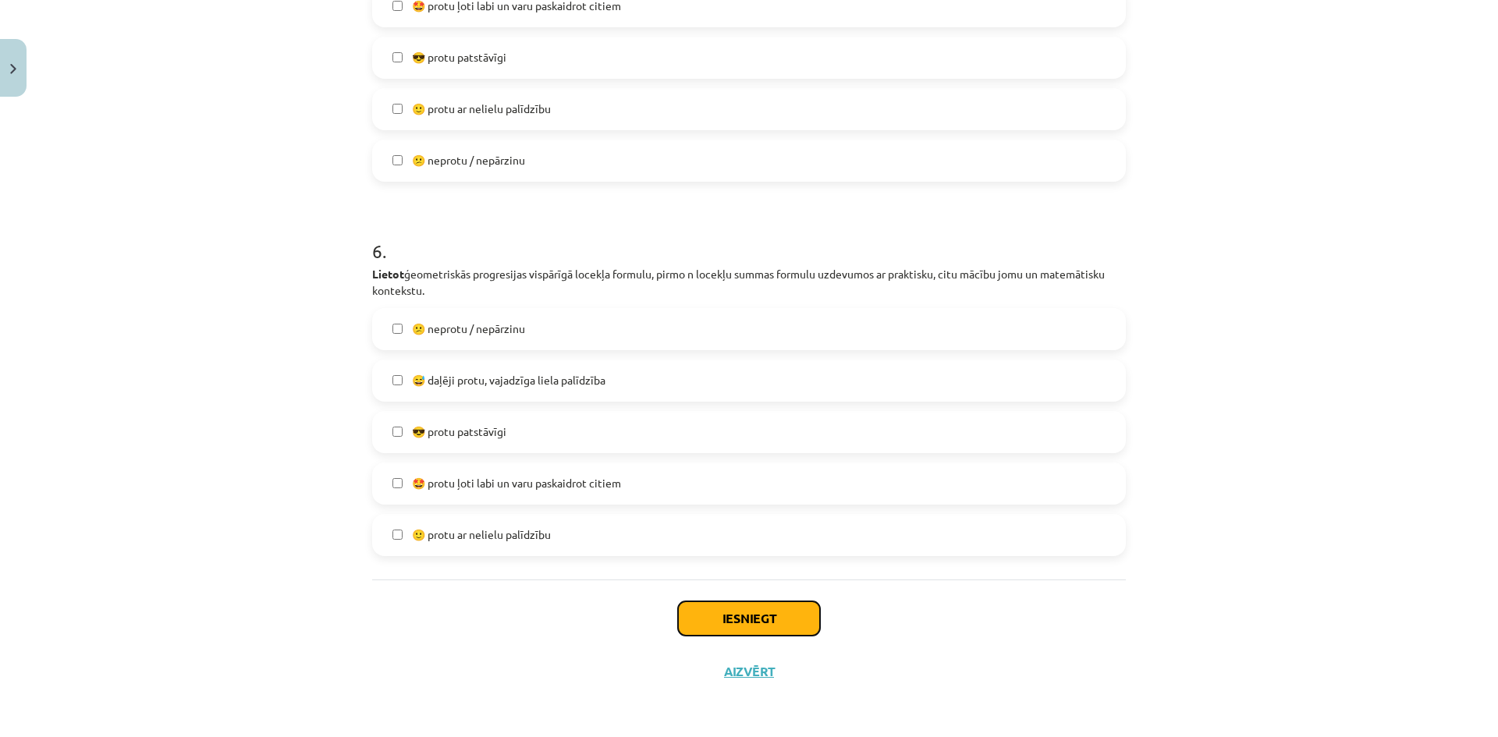
click at [753, 616] on button "Iesniegt" at bounding box center [749, 618] width 142 height 34
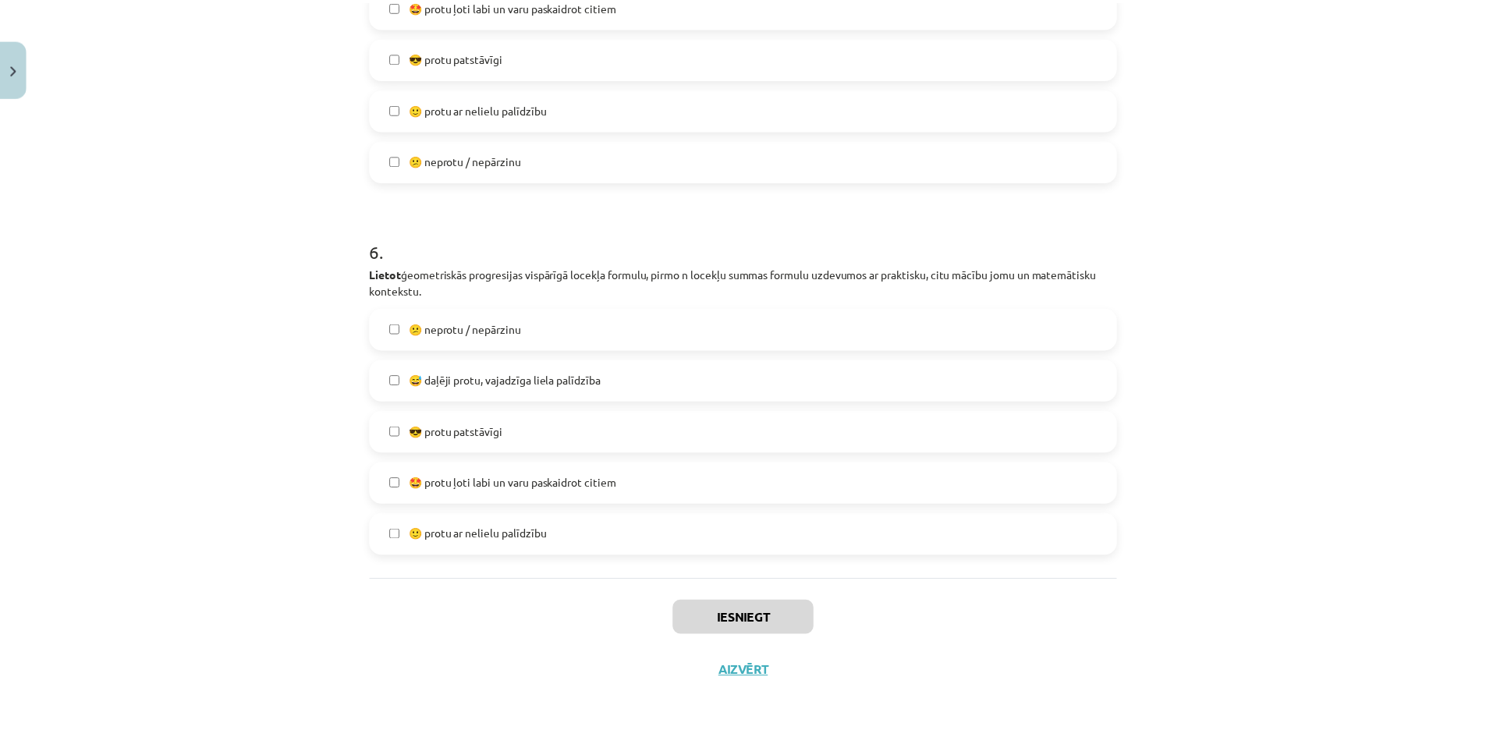
scroll to position [779, 0]
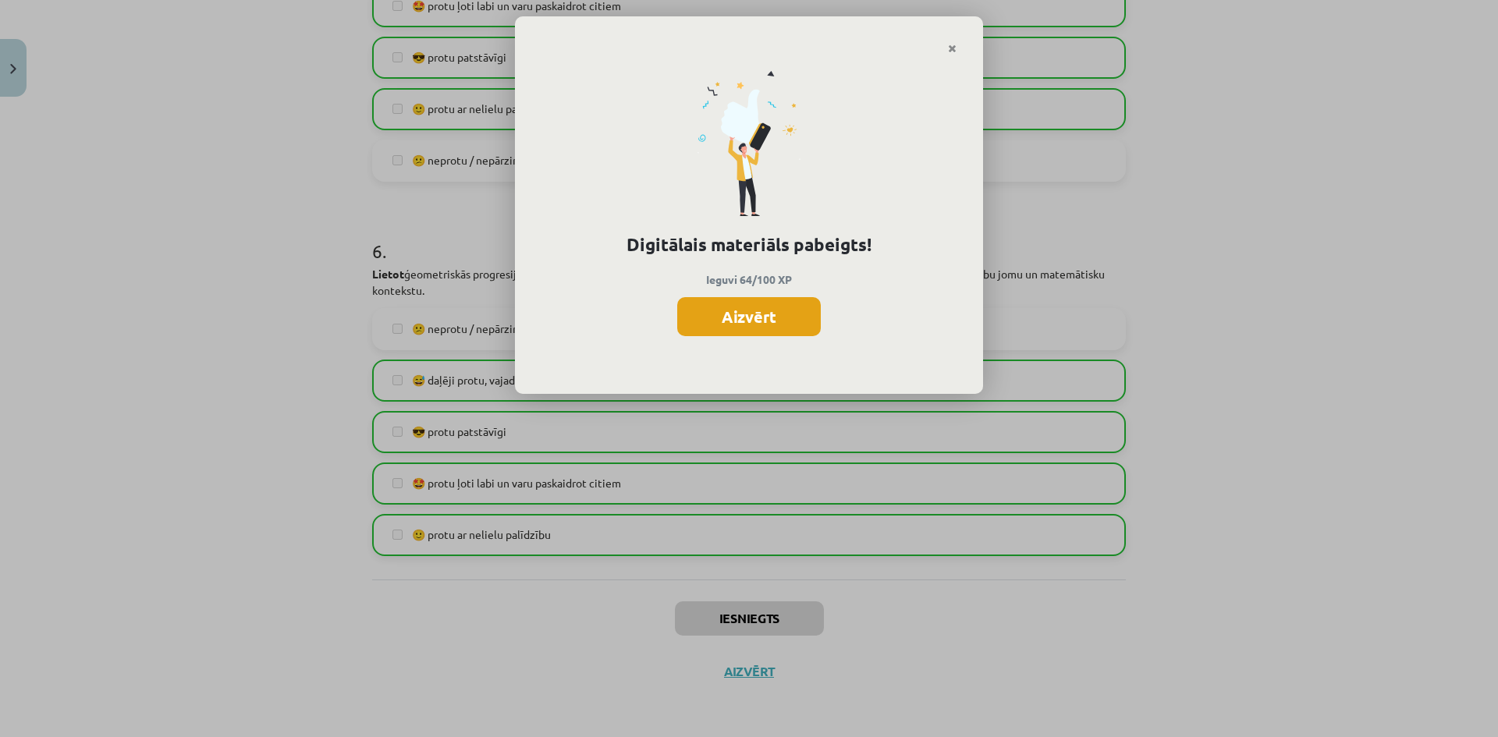
click at [760, 325] on button "Aizvērt" at bounding box center [749, 316] width 144 height 39
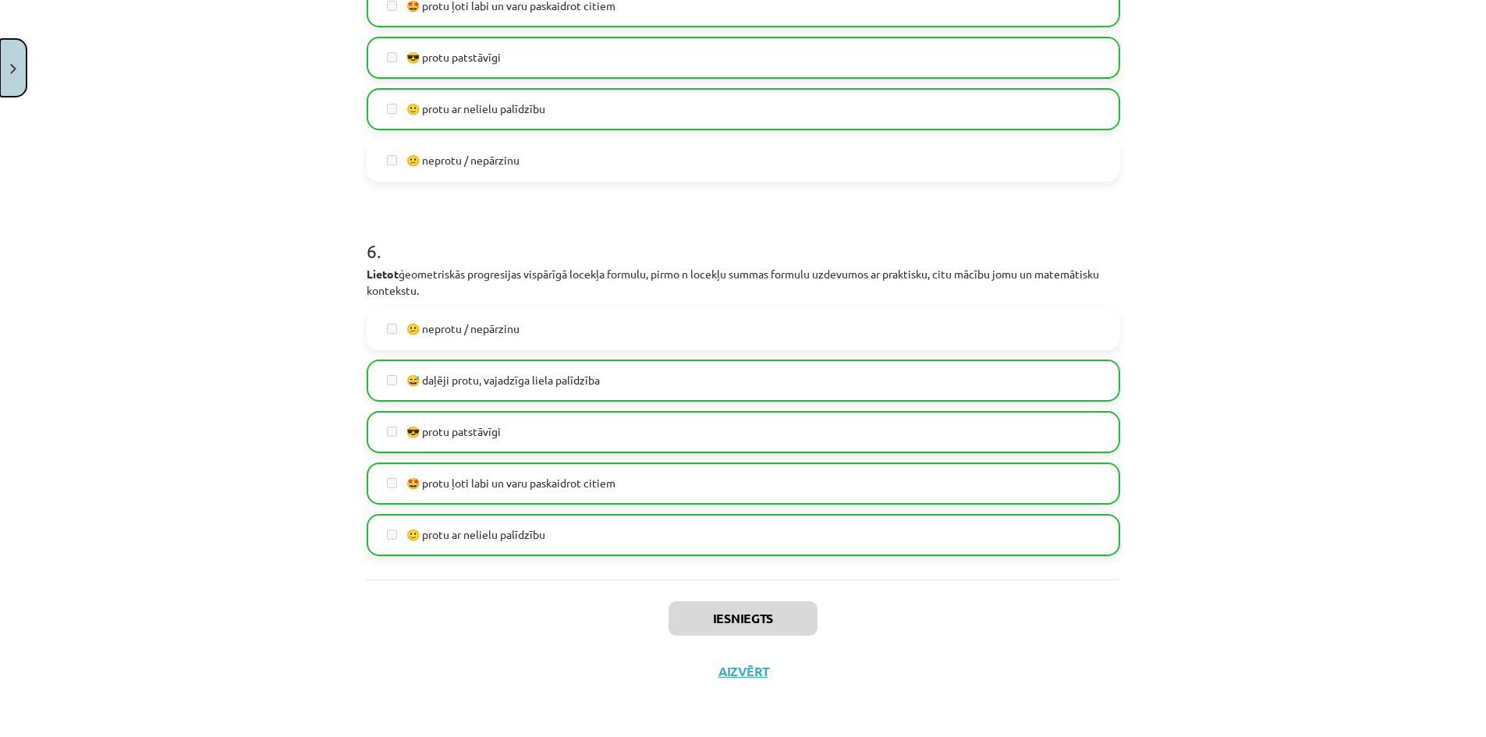
click at [16, 58] on button "Close" at bounding box center [13, 68] width 27 height 58
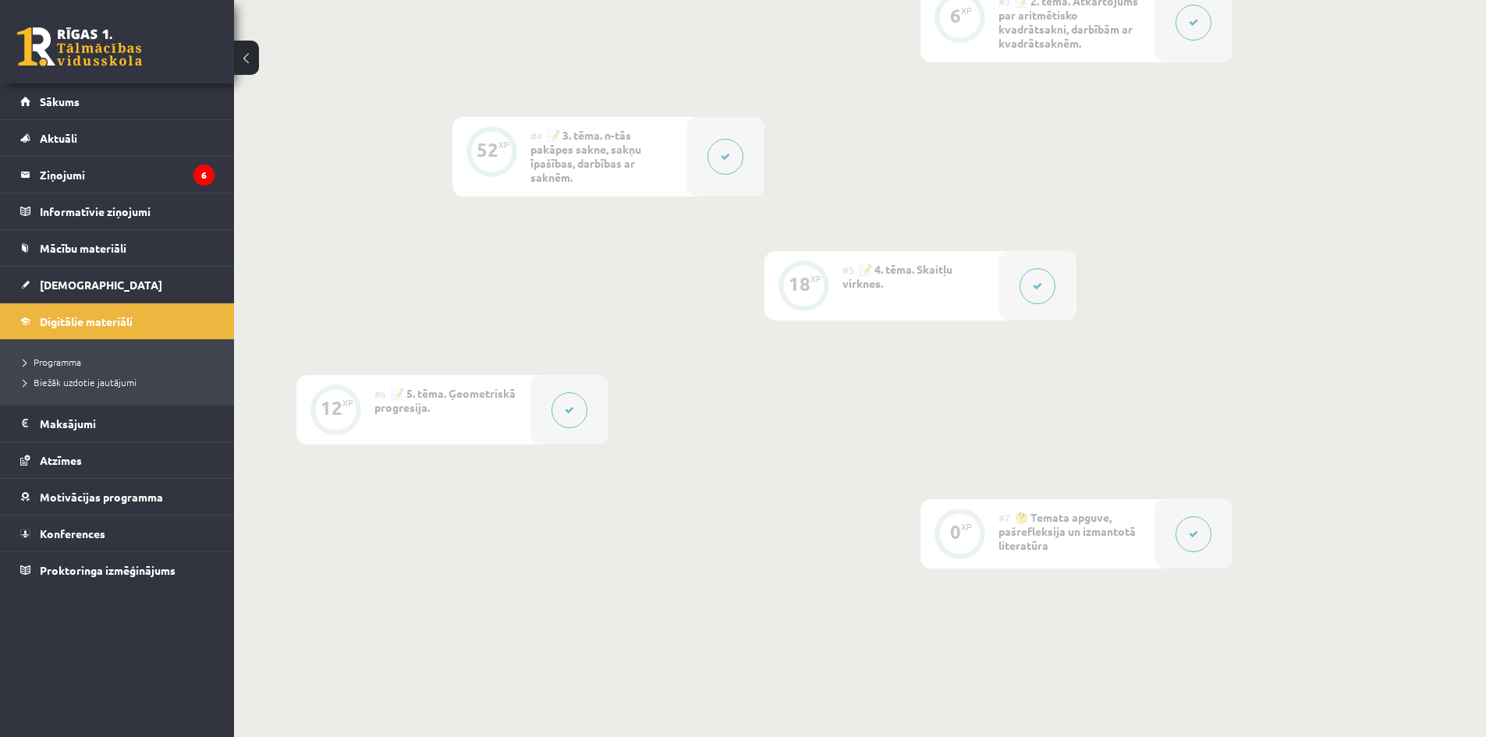
click at [420, 271] on div "0 XP #1 💡 Pirms sāc mācīties! Ievada daļa. 12 XP #2 📝 1. tēma. Skaitļa jēdziena…" at bounding box center [764, 152] width 936 height 834
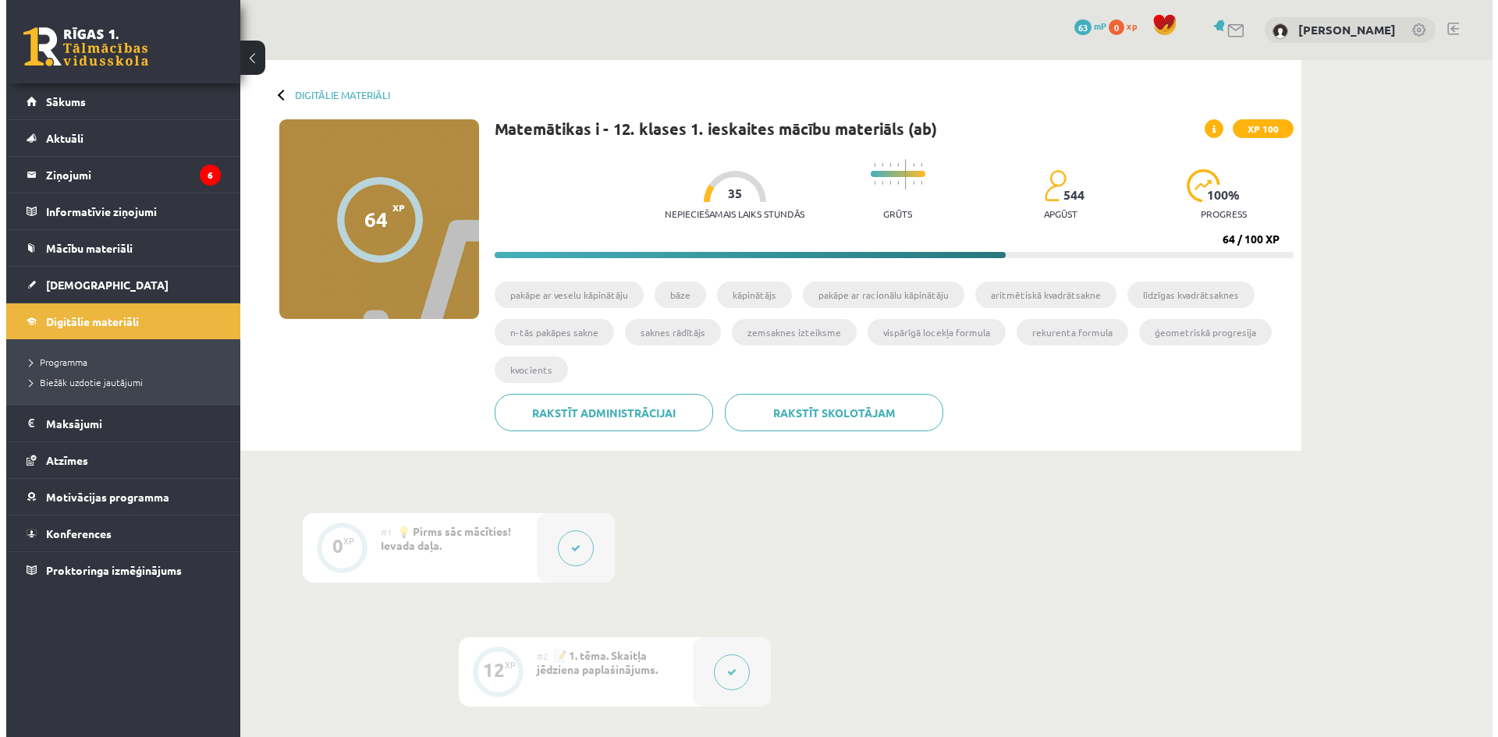
scroll to position [156, 0]
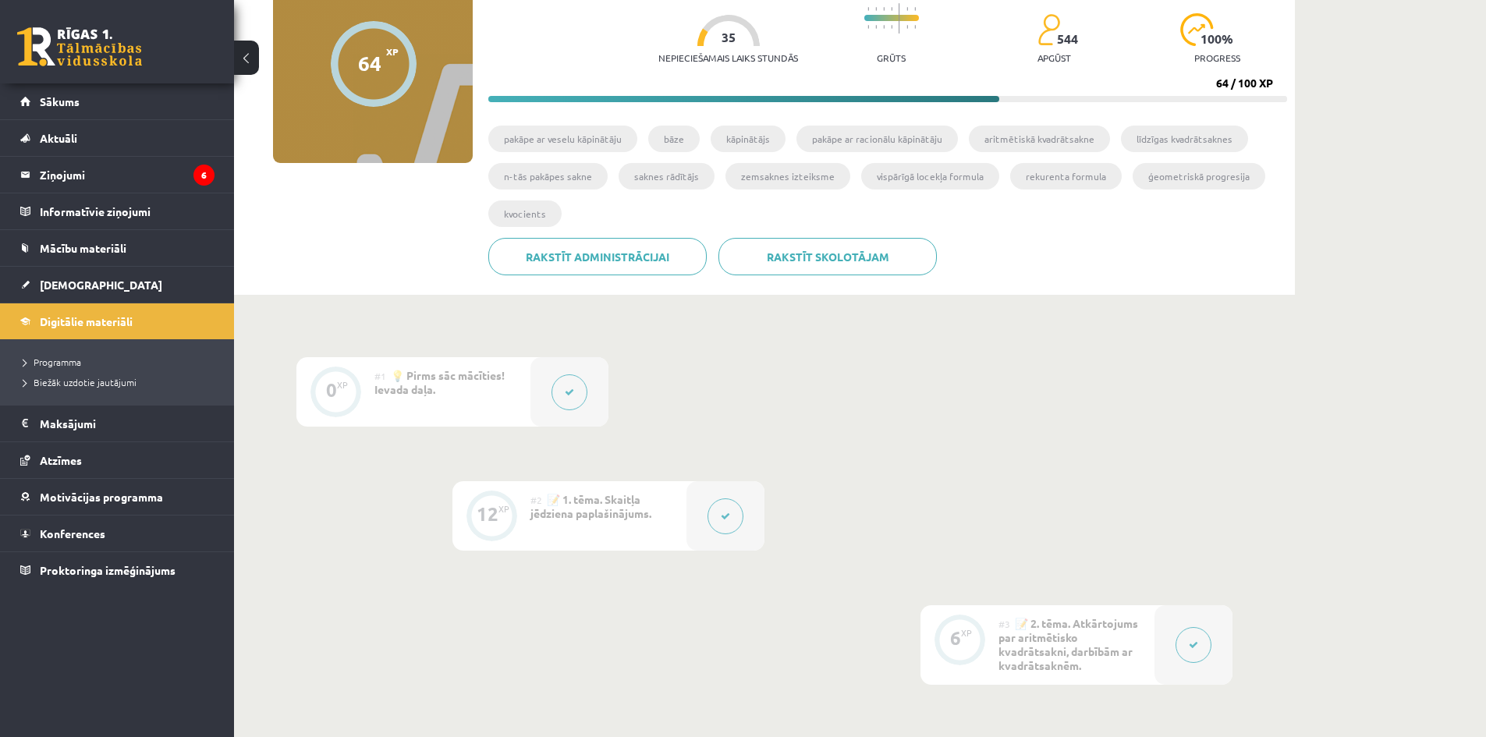
click at [712, 506] on button at bounding box center [726, 516] width 36 height 36
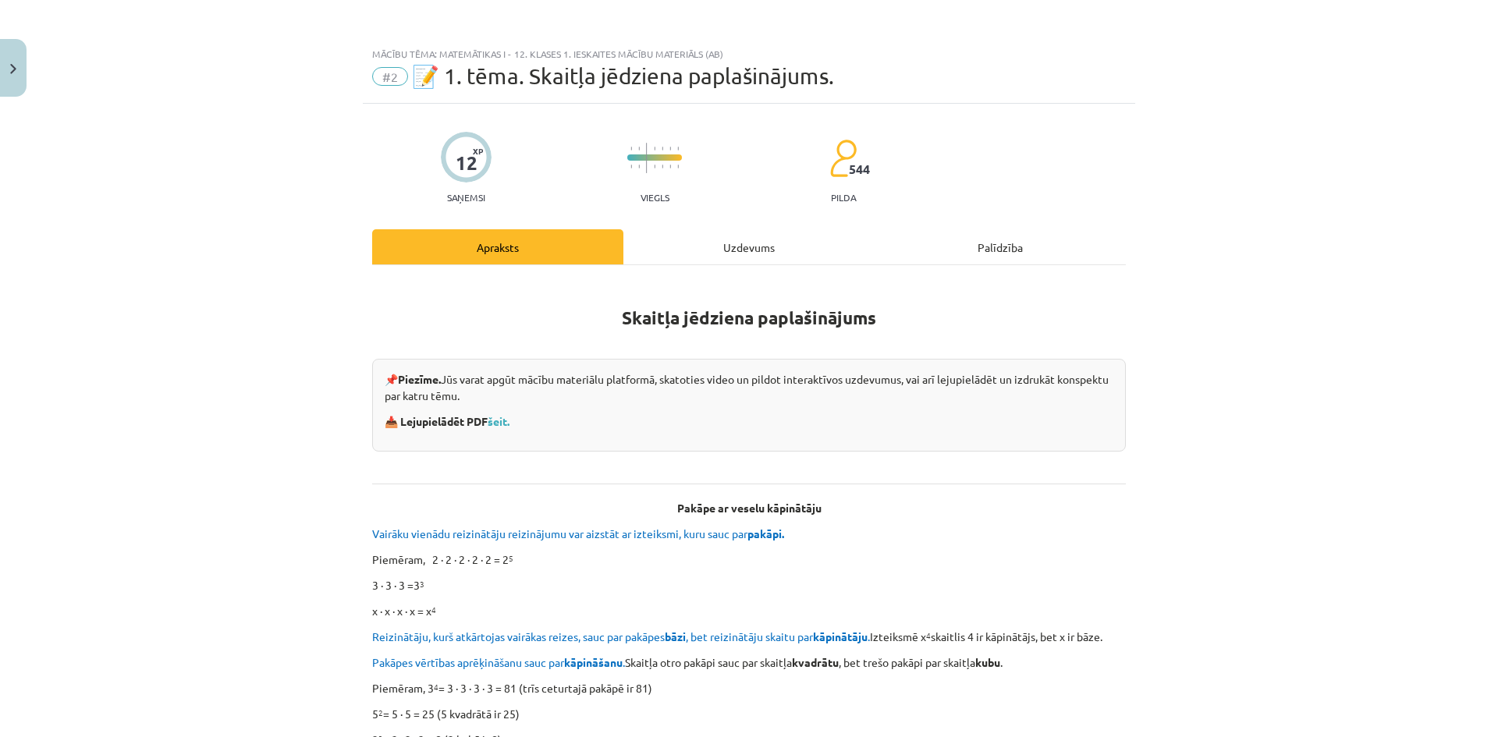
click at [733, 262] on div "Uzdevums" at bounding box center [748, 246] width 251 height 35
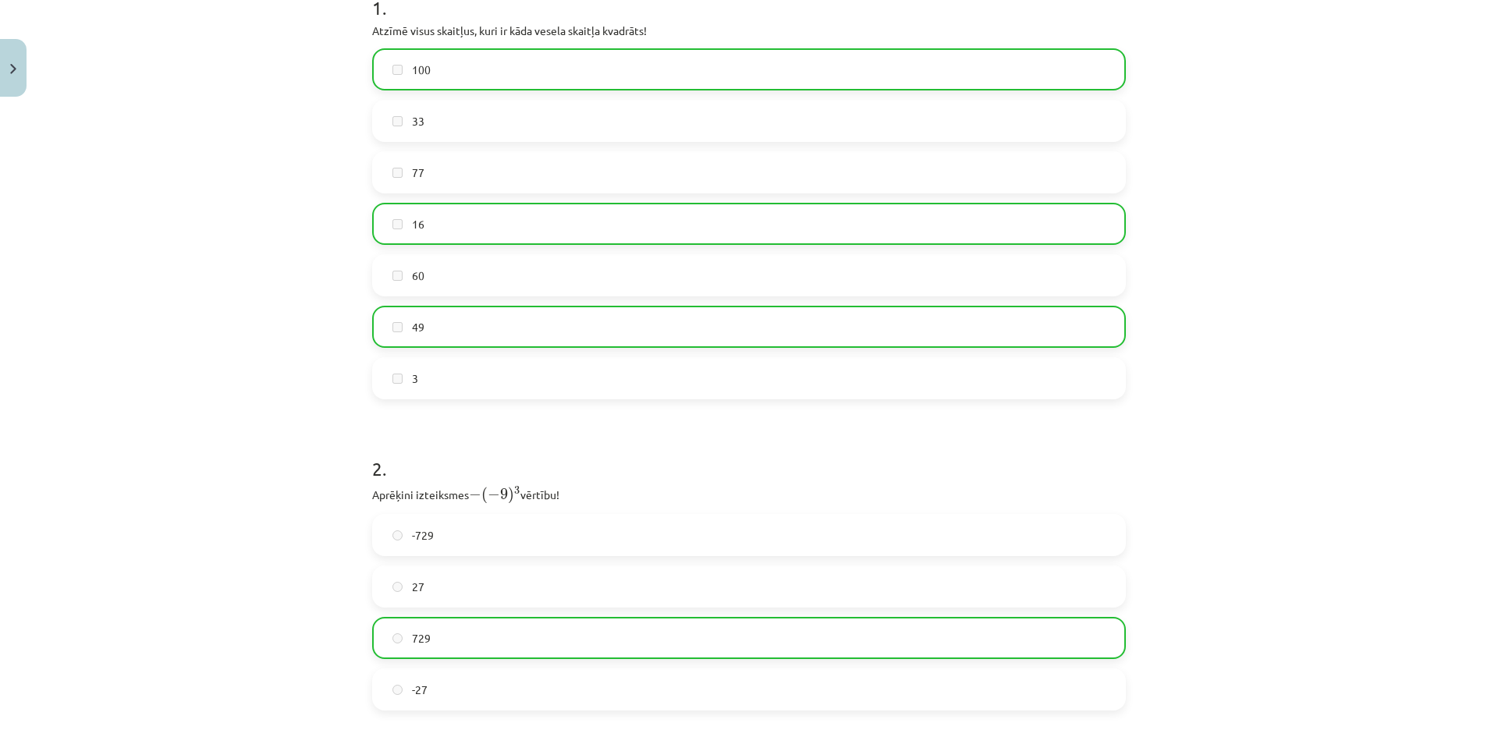
scroll to position [185, 0]
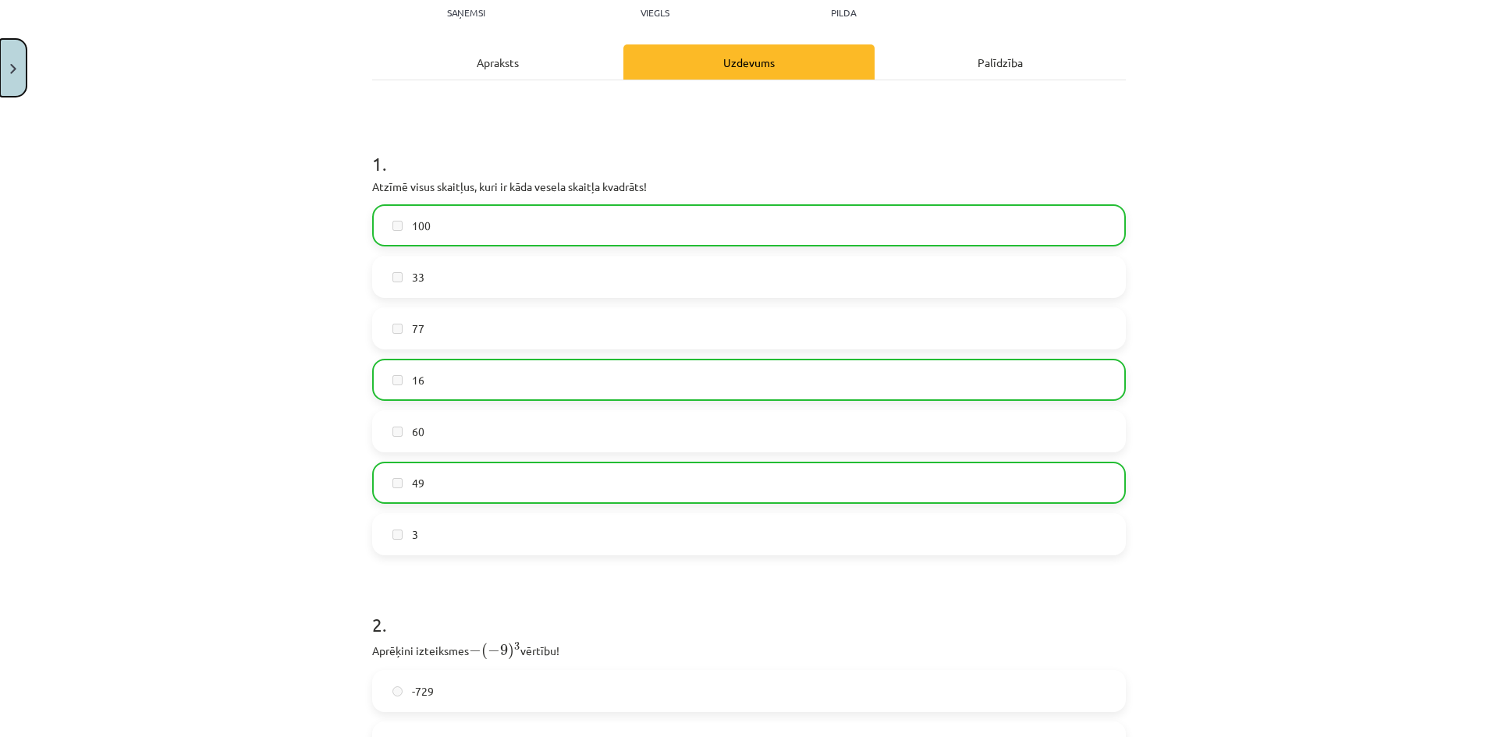
click at [11, 76] on button "Close" at bounding box center [13, 68] width 27 height 58
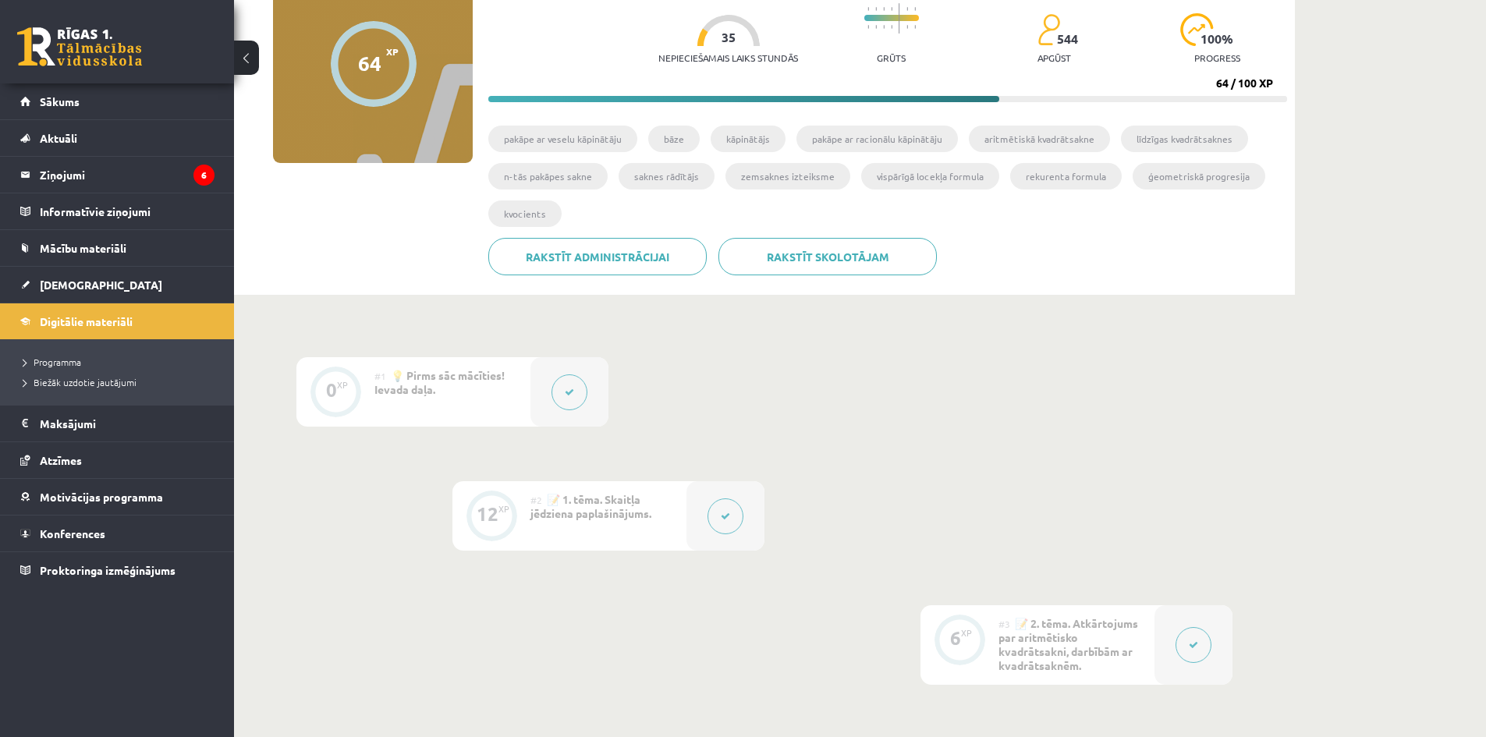
click at [1184, 631] on div at bounding box center [1194, 645] width 78 height 80
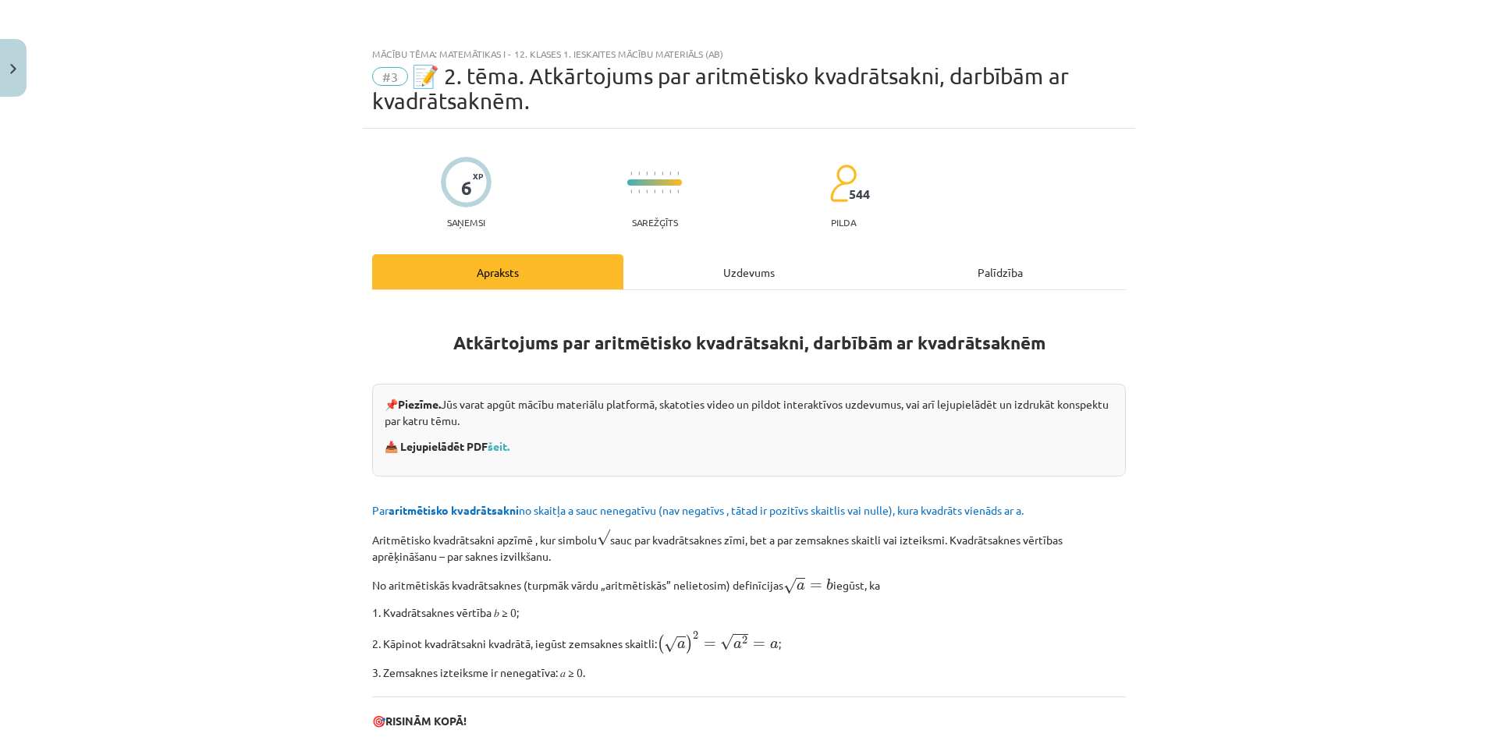
click at [737, 267] on div "Uzdevums" at bounding box center [748, 271] width 251 height 35
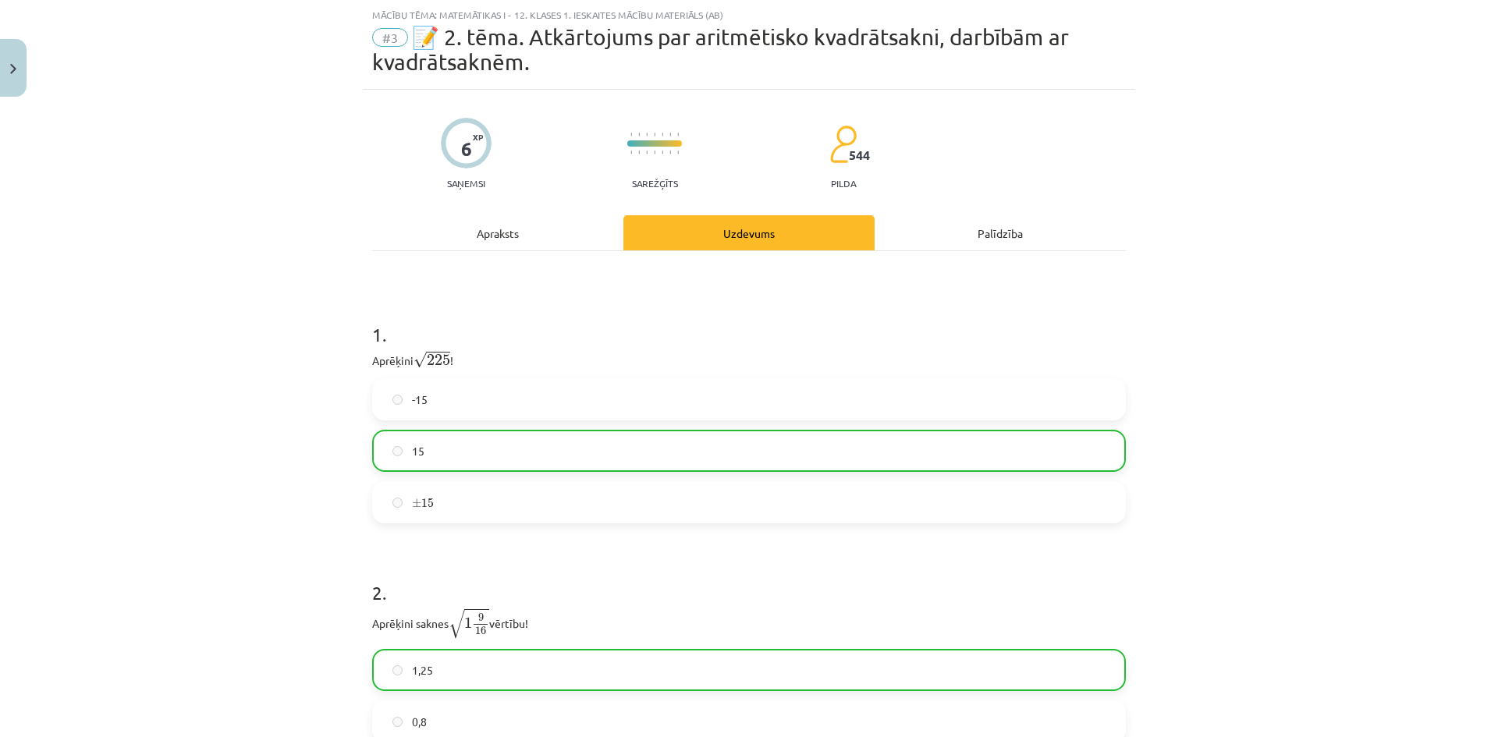
drag, startPoint x: 737, startPoint y: 267, endPoint x: 1339, endPoint y: 357, distance: 608.9
click at [1339, 357] on div "Mācību tēma: Matemātikas i - 12. klases 1. ieskaites mācību materiāls (ab) #3 📝…" at bounding box center [749, 368] width 1498 height 737
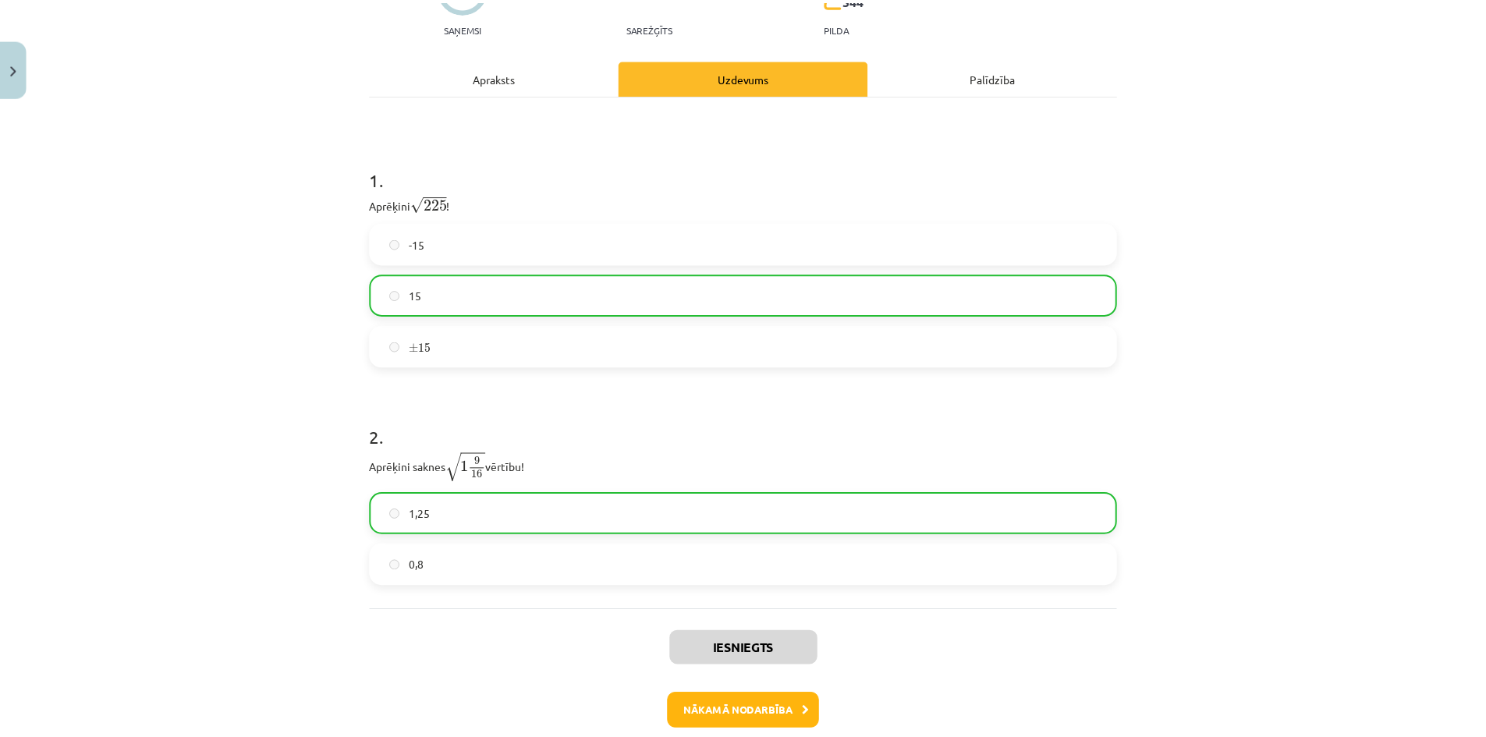
scroll to position [0, 0]
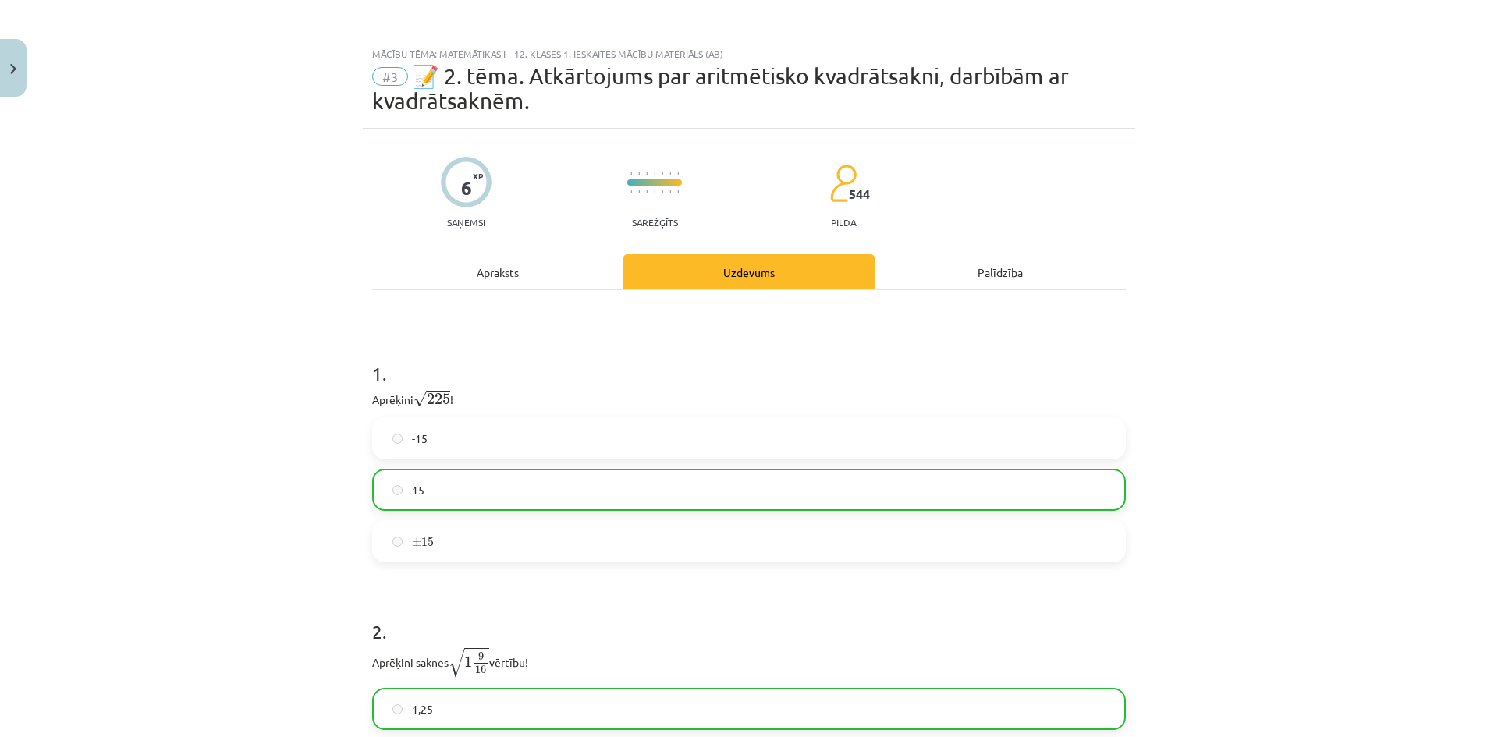
click at [27, 65] on div "Mācību tēma: Matemātikas i - 12. klases 1. ieskaites mācību materiāls (ab) #3 📝…" at bounding box center [749, 368] width 1498 height 737
click at [23, 64] on button "Close" at bounding box center [13, 68] width 27 height 58
click at [140, 109] on div "Mācību tēma: Matemātikas i - 12. klases 1. ieskaites mācību materiāls (ab) #3 📝…" at bounding box center [749, 368] width 1498 height 737
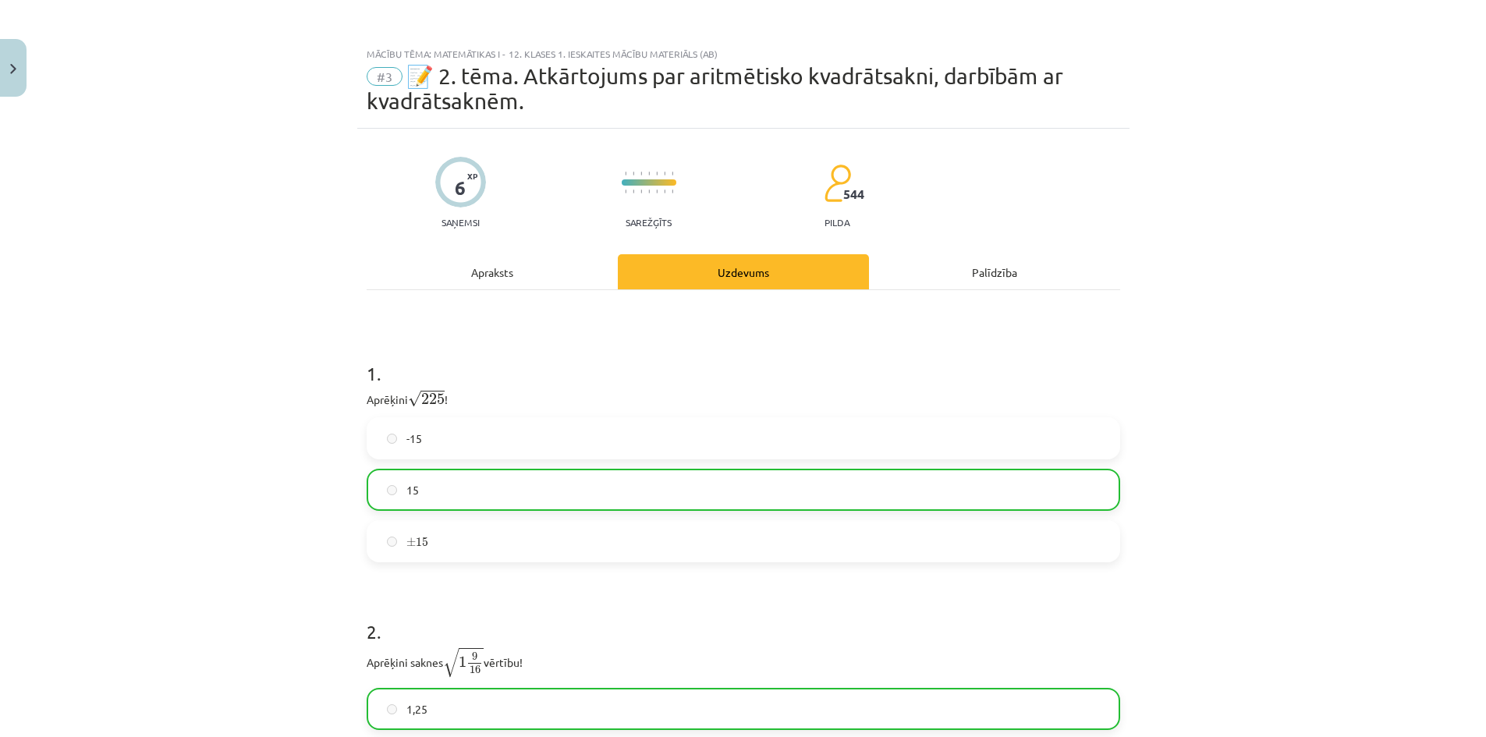
click at [138, 108] on link "Sākums" at bounding box center [117, 101] width 194 height 36
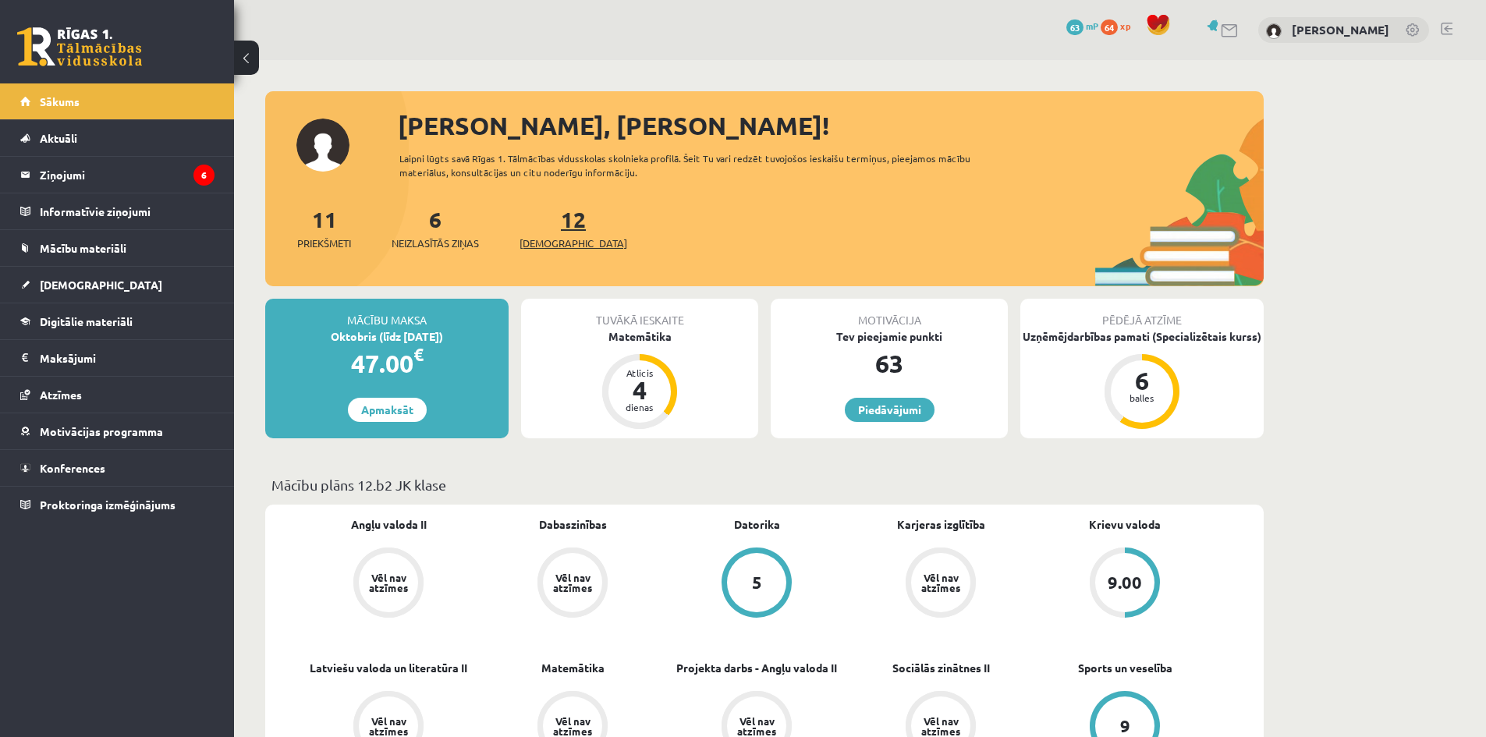
click at [550, 229] on link "12 Ieskaites" at bounding box center [574, 228] width 108 height 46
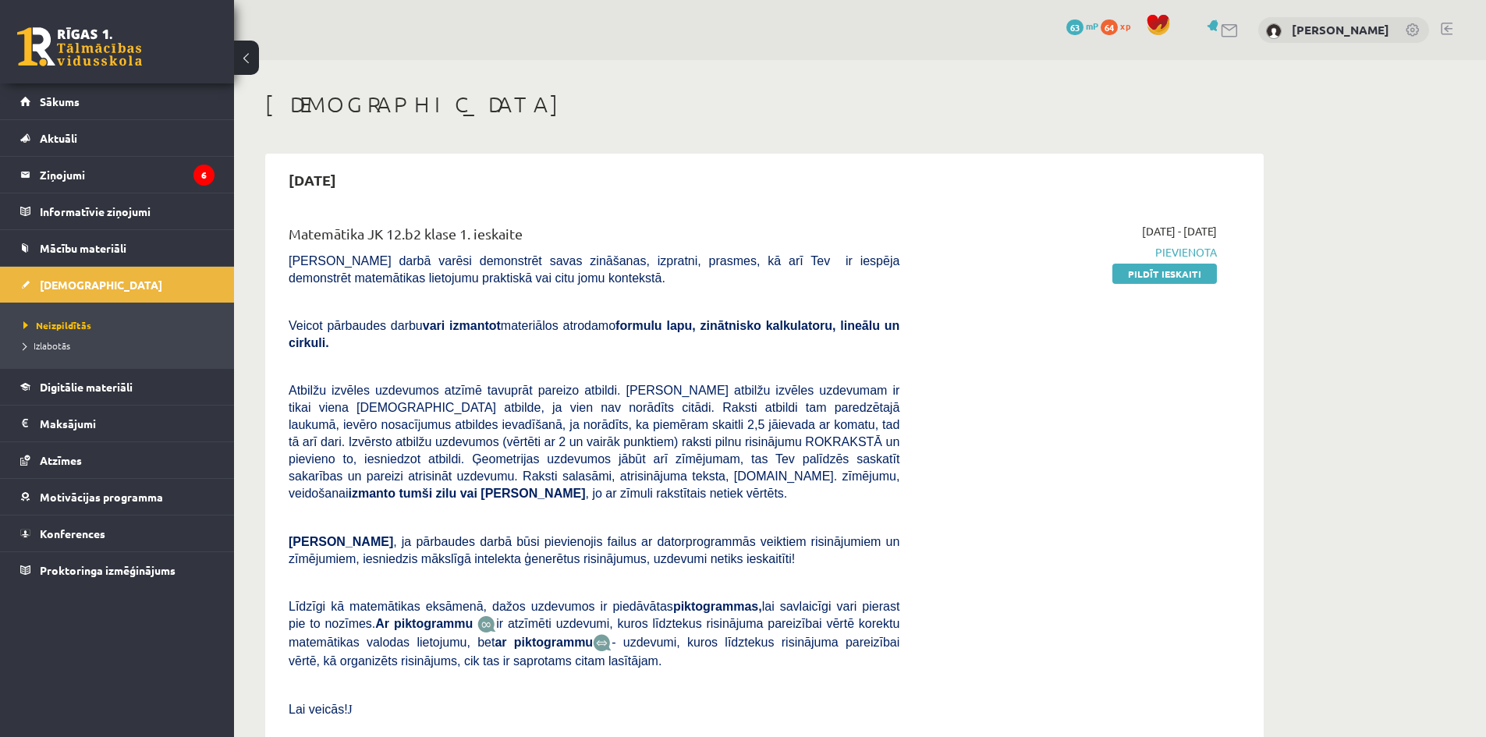
click at [1443, 26] on link at bounding box center [1447, 29] width 12 height 12
